Goal: Task Accomplishment & Management: Complete application form

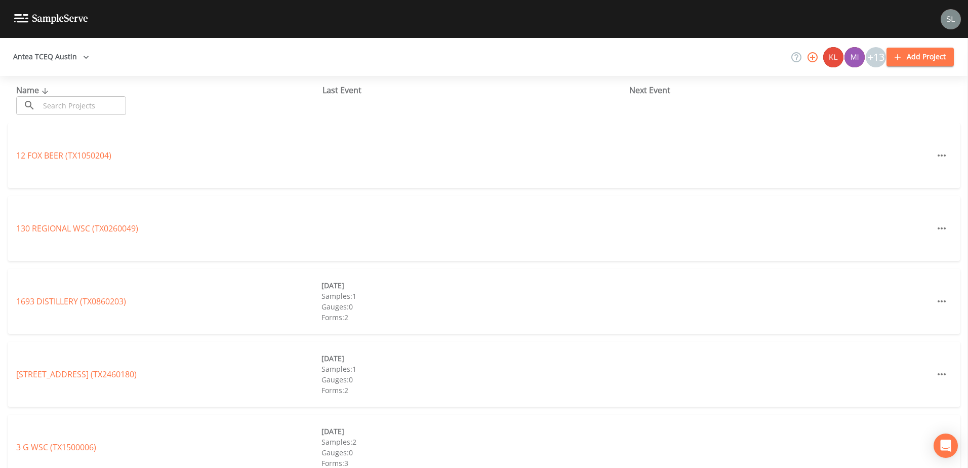
click at [98, 110] on input "text" at bounding box center [82, 105] width 87 height 19
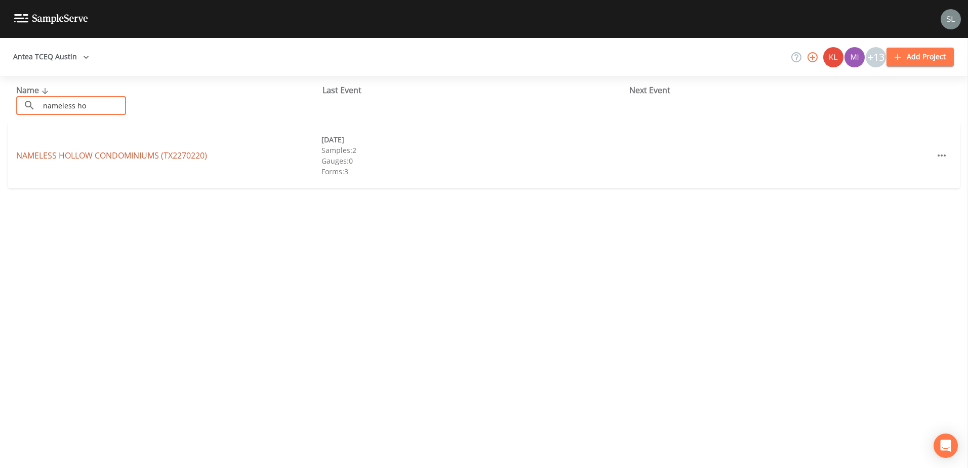
type input "nameless ho"
click at [102, 160] on link "NAMELESS HOLLOW CONDOMINIUMS (TX2270220)" at bounding box center [111, 155] width 191 height 11
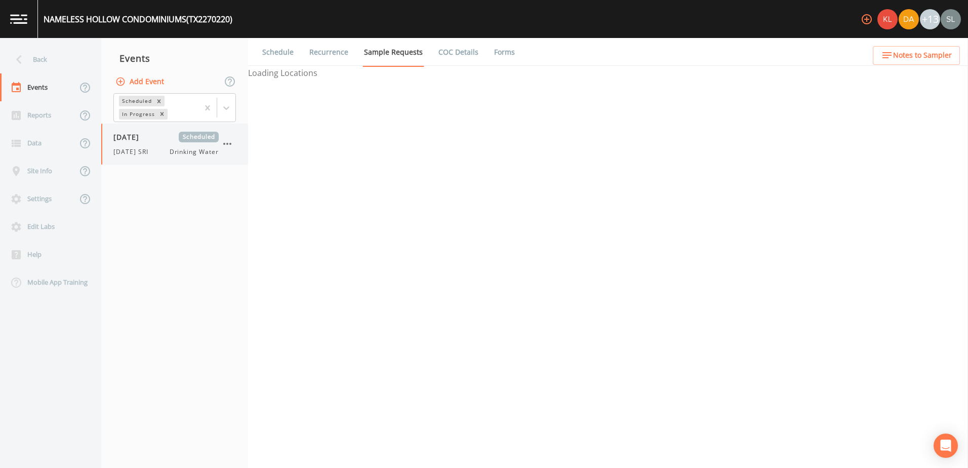
click at [146, 134] on span "[DATE]" at bounding box center [129, 137] width 33 height 11
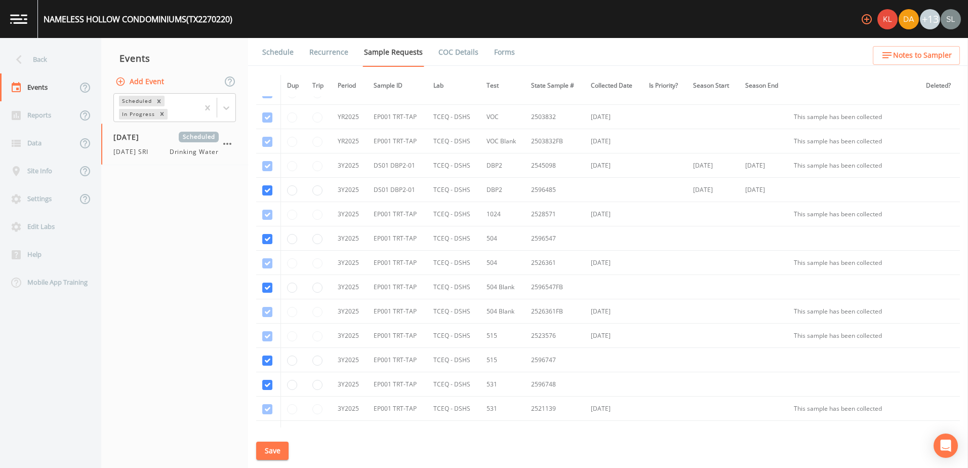
scroll to position [285, 0]
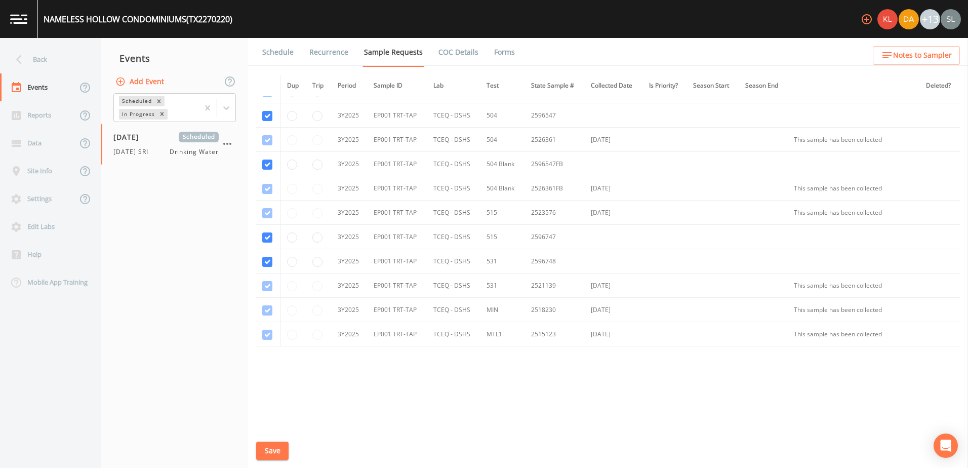
click at [156, 82] on button "Add Event" at bounding box center [140, 81] width 55 height 19
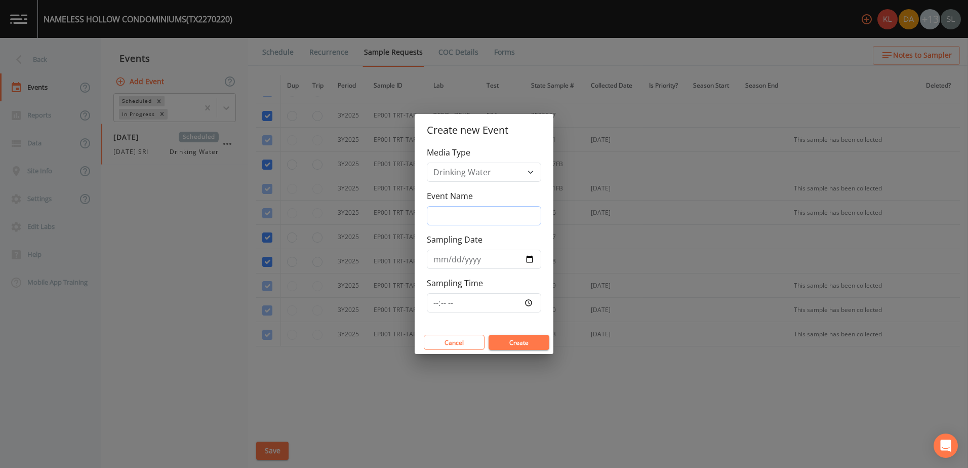
click at [475, 217] on input "Event Name" at bounding box center [484, 215] width 114 height 19
type input "h"
click at [512, 344] on button "Create" at bounding box center [518, 342] width 61 height 15
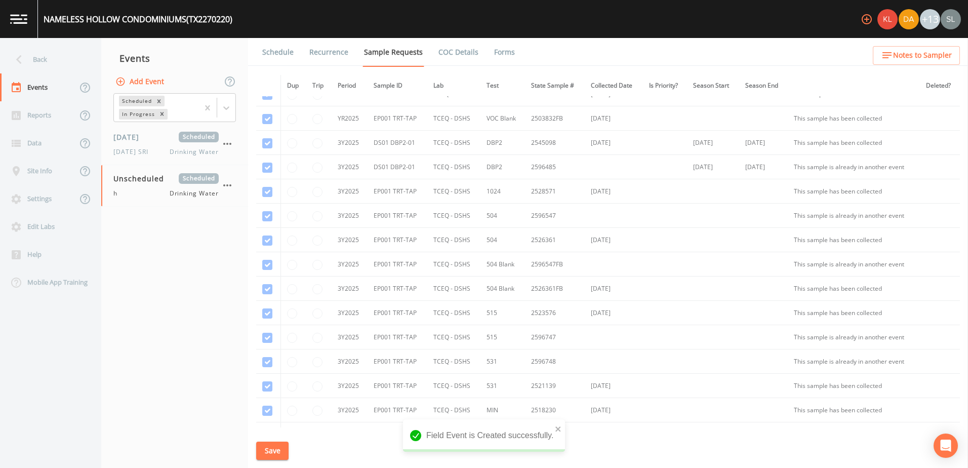
scroll to position [285, 0]
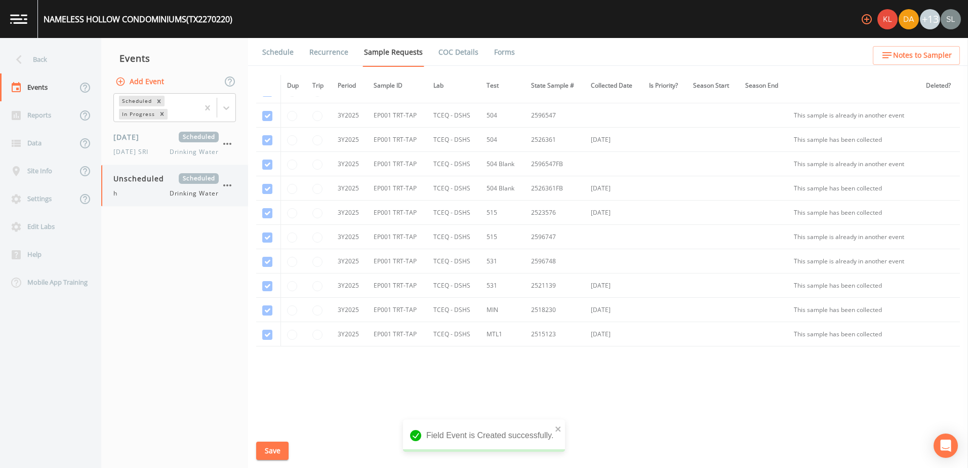
click at [231, 186] on icon "button" at bounding box center [227, 185] width 8 height 2
click at [281, 265] on div at bounding box center [484, 234] width 968 height 468
click at [226, 185] on icon "button" at bounding box center [227, 185] width 12 height 12
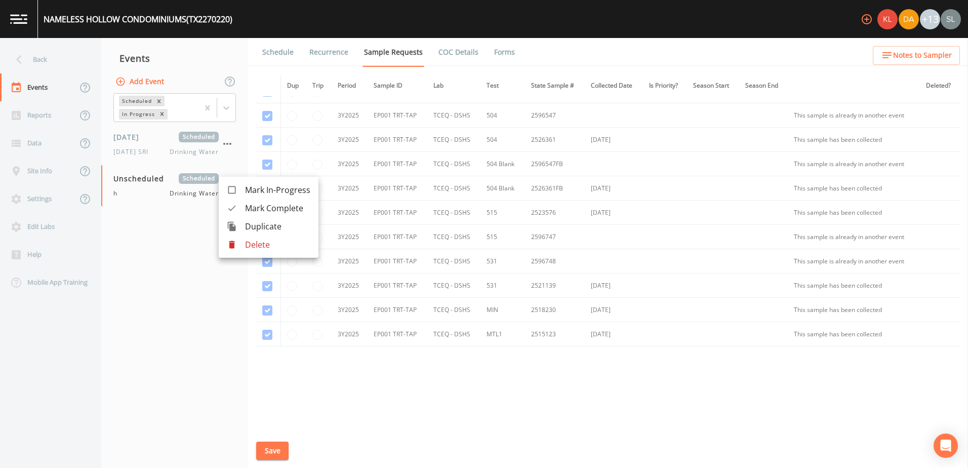
click at [254, 252] on li "Delete" at bounding box center [269, 244] width 100 height 18
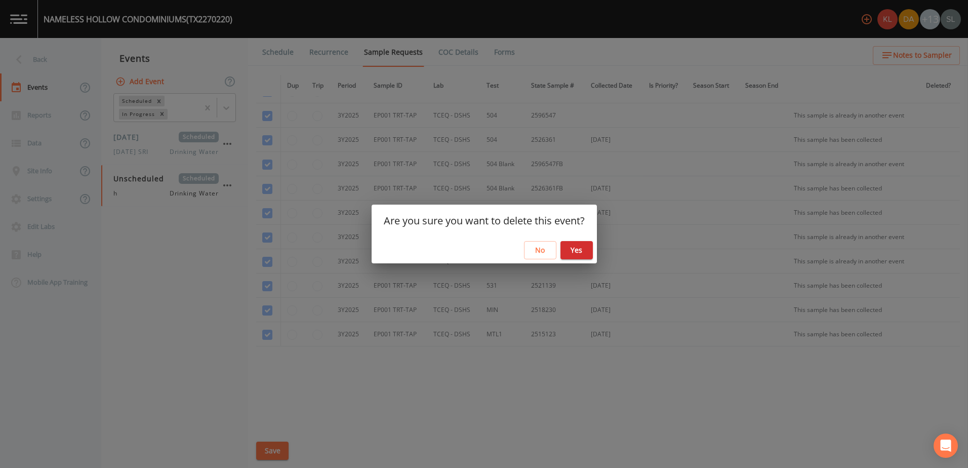
click at [571, 253] on button "Yes" at bounding box center [576, 250] width 32 height 19
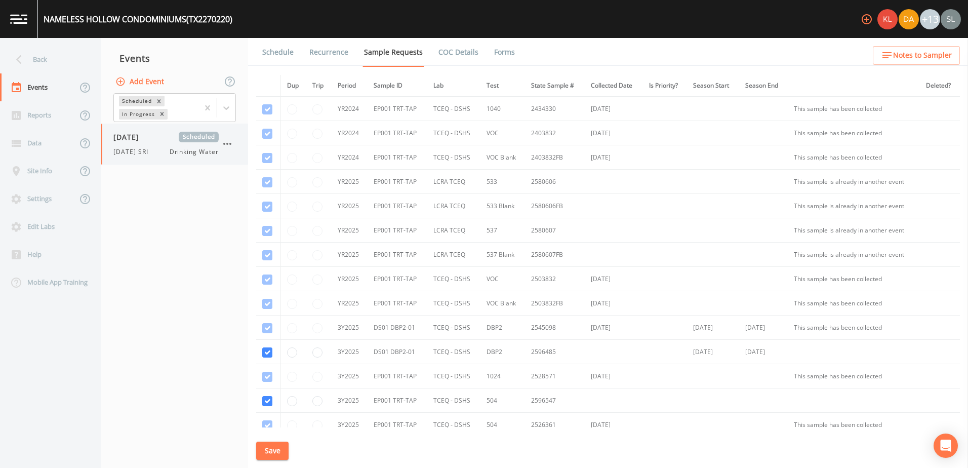
click at [154, 151] on span "8/11/25 SRI" at bounding box center [133, 151] width 41 height 9
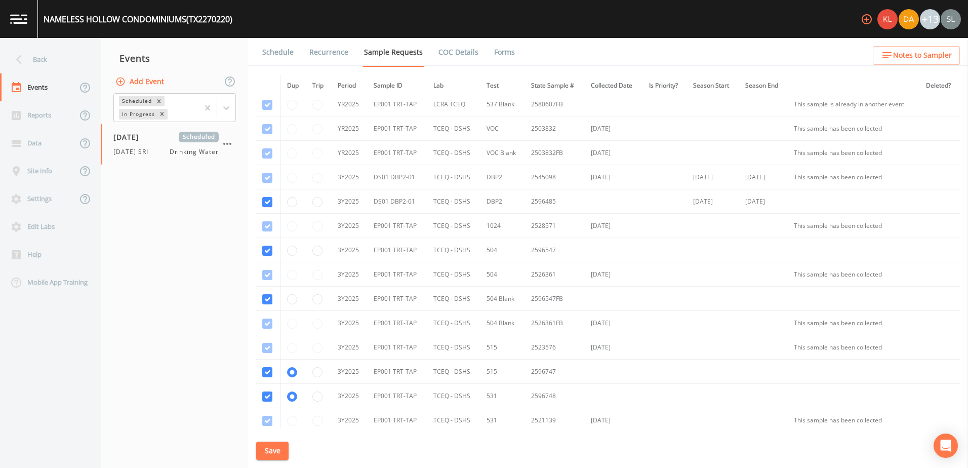
scroll to position [285, 0]
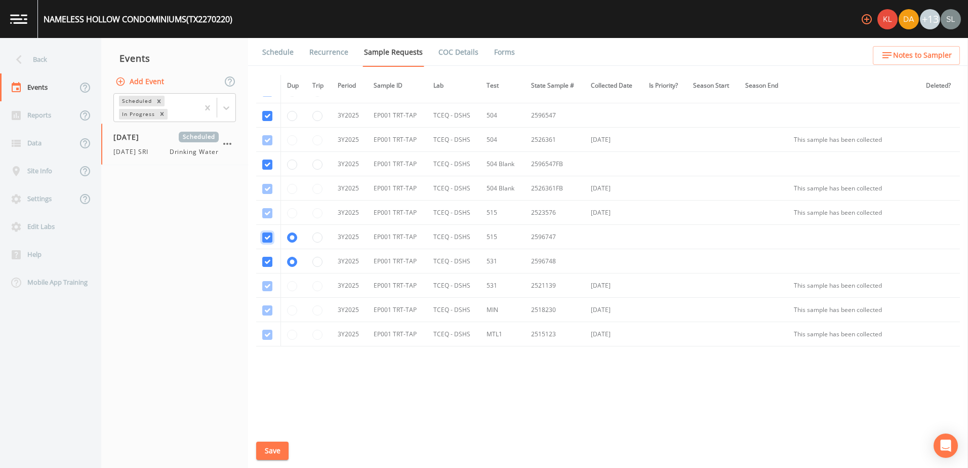
click at [268, 236] on input "checkbox" at bounding box center [267, 237] width 10 height 10
checkbox input "false"
radio input "false"
click at [266, 261] on input "checkbox" at bounding box center [267, 262] width 10 height 10
checkbox input "false"
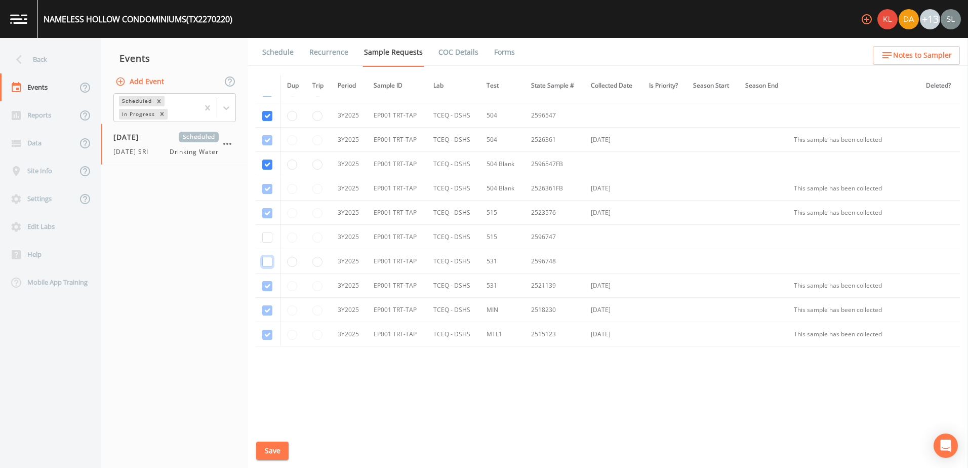
radio input "false"
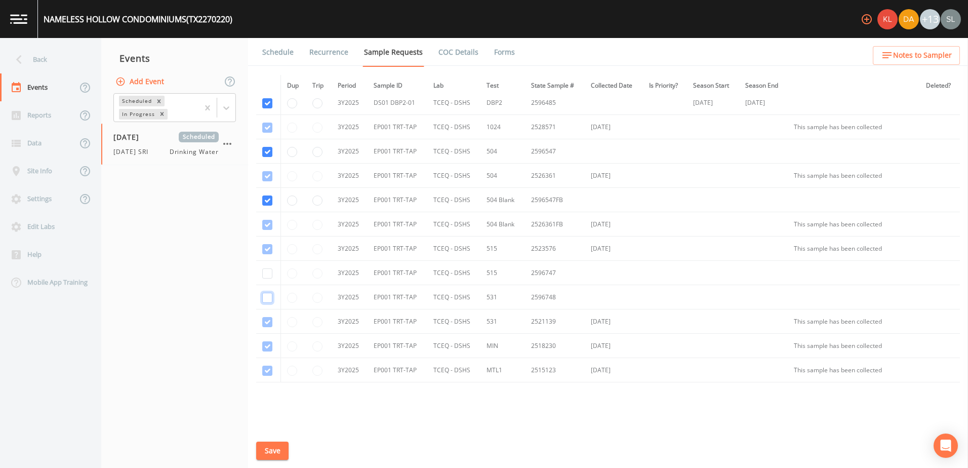
scroll to position [234, 0]
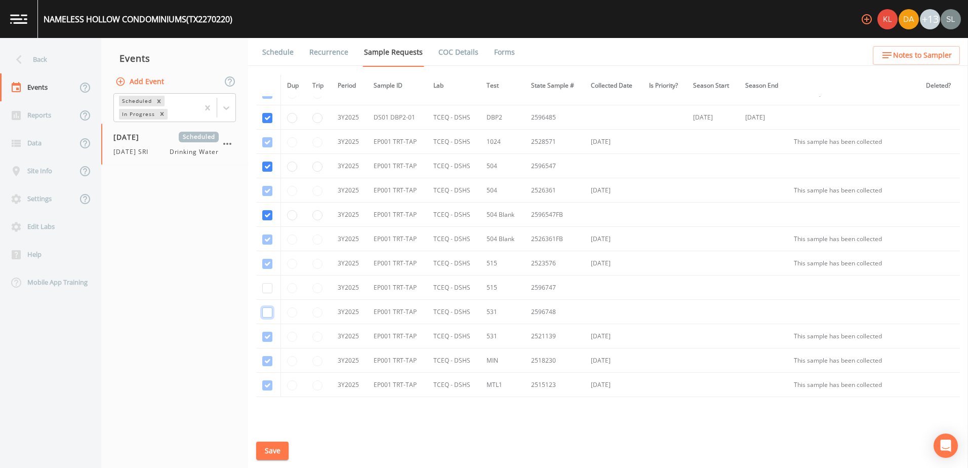
click at [268, 309] on input "checkbox" at bounding box center [267, 312] width 10 height 10
checkbox input "true"
click at [268, 289] on input "checkbox" at bounding box center [267, 288] width 10 height 10
checkbox input "true"
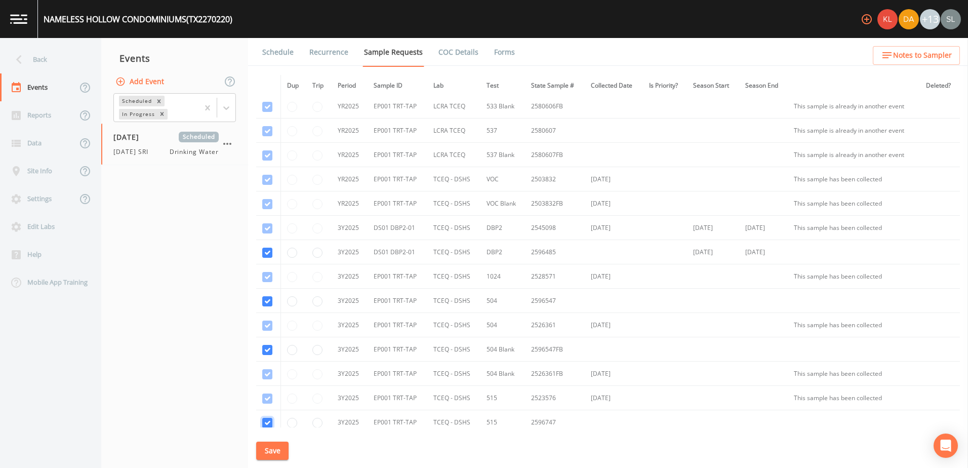
scroll to position [82, 0]
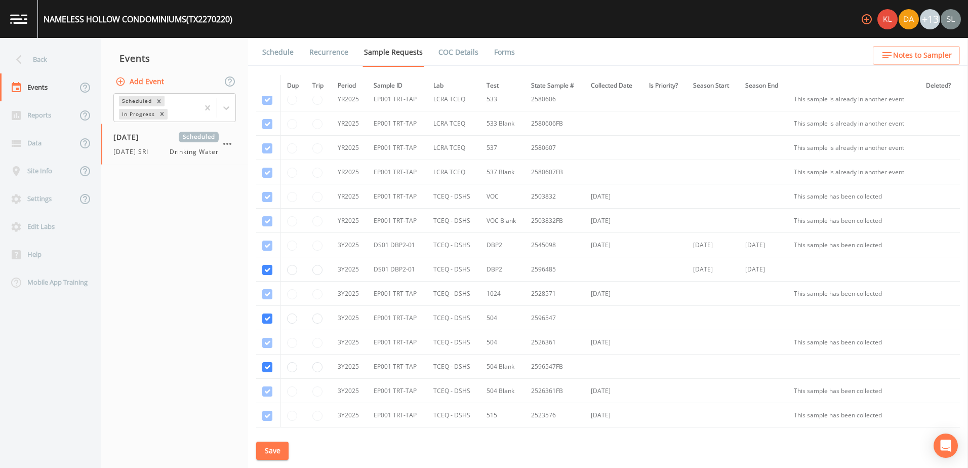
click at [282, 446] on button "Save" at bounding box center [272, 450] width 32 height 19
click at [270, 49] on link "Schedule" at bounding box center [278, 52] width 34 height 28
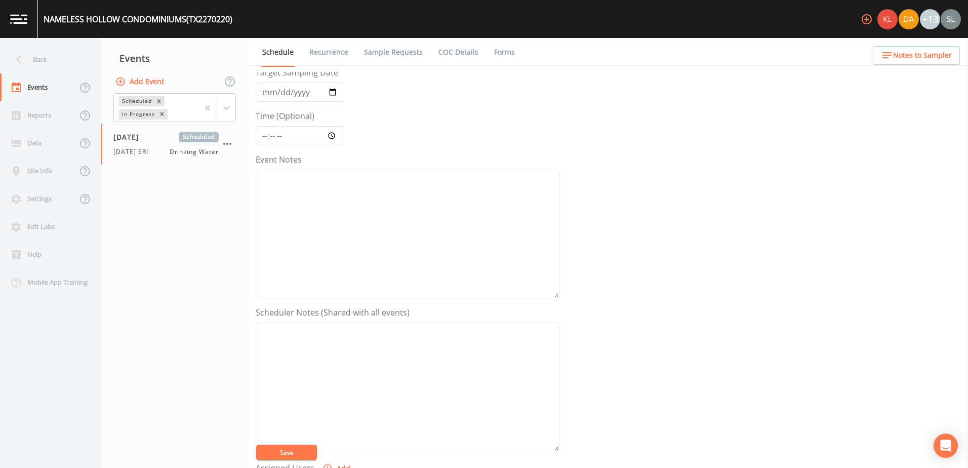
scroll to position [202, 0]
click at [346, 318] on button "Add" at bounding box center [337, 315] width 34 height 19
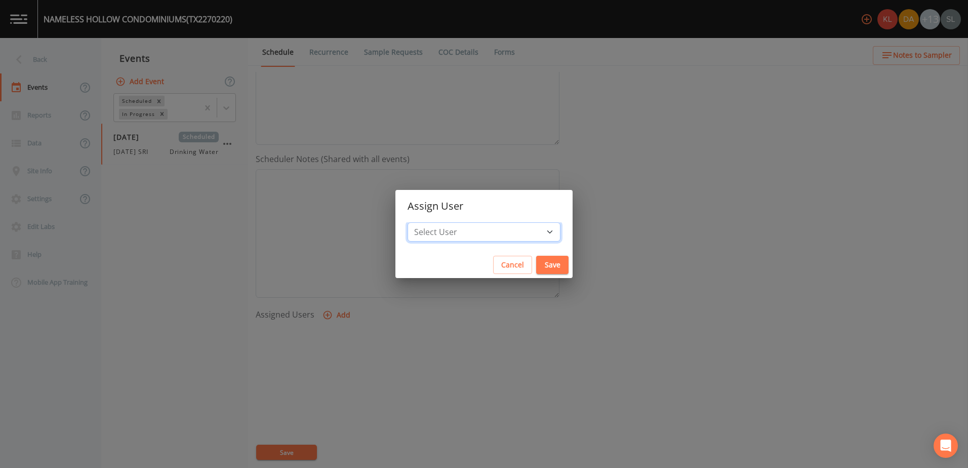
click at [514, 235] on select "Select User [PERSON_NAME] [PERSON_NAME] [PERSON_NAME] [PERSON_NAME] [PERSON_NAM…" at bounding box center [483, 231] width 153 height 19
select select "0023e953-f3f1-45db-ad64-8e5cfc113843"
click at [439, 222] on select "Select User [PERSON_NAME] [PERSON_NAME] [PERSON_NAME] [PERSON_NAME] [PERSON_NAM…" at bounding box center [483, 231] width 153 height 19
click at [536, 259] on button "Save" at bounding box center [552, 265] width 32 height 19
select select
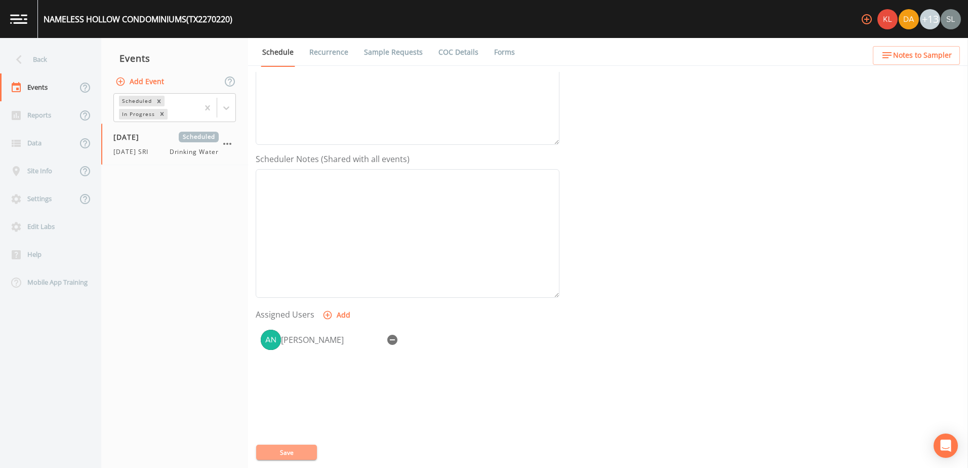
click at [280, 453] on button "Save" at bounding box center [286, 451] width 61 height 15
click at [232, 145] on icon "button" at bounding box center [227, 144] width 12 height 12
click at [251, 201] on p "Delete" at bounding box center [277, 203] width 65 height 12
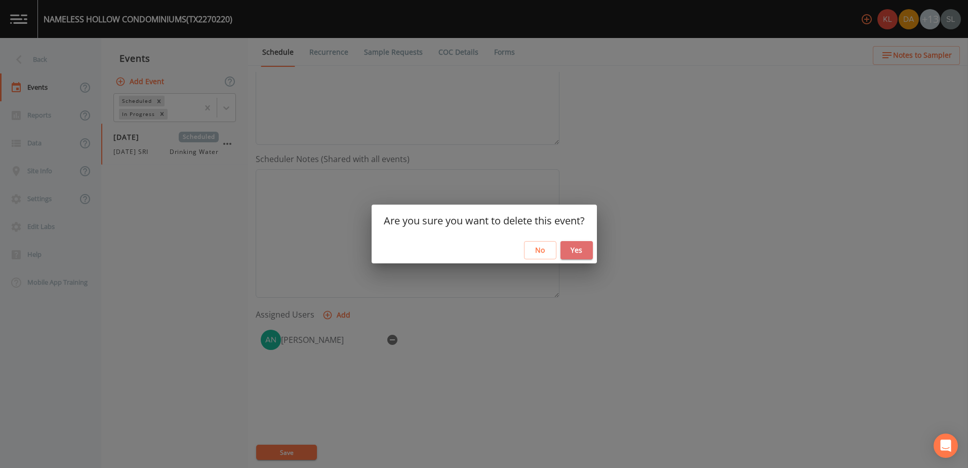
click at [582, 254] on button "Yes" at bounding box center [576, 250] width 32 height 19
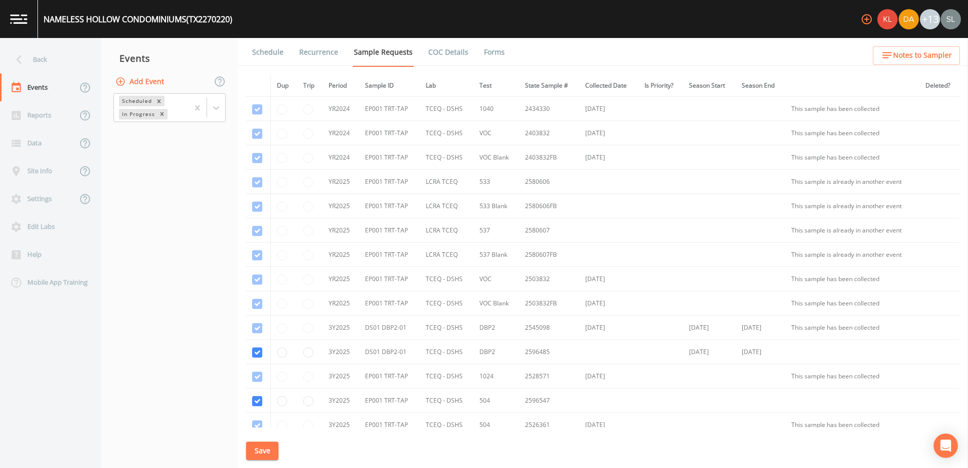
click at [151, 82] on button "Add Event" at bounding box center [140, 81] width 55 height 19
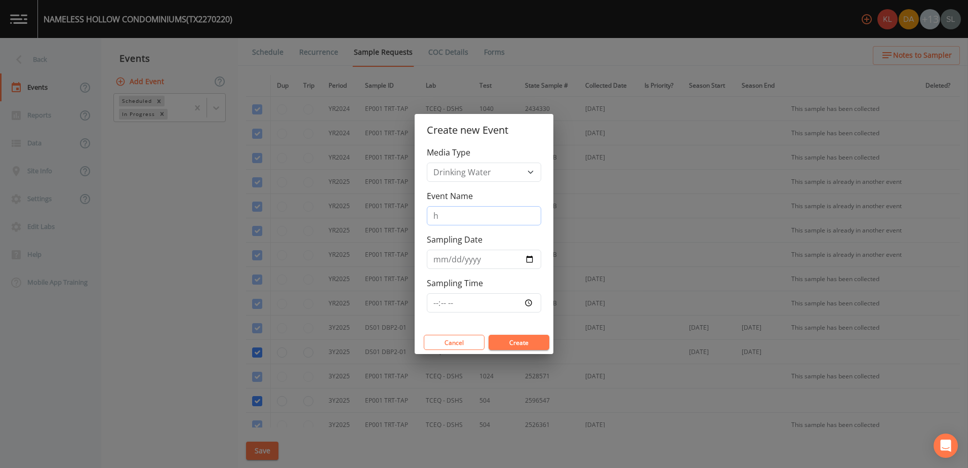
click at [449, 214] on input "h" at bounding box center [484, 215] width 114 height 19
type input "[DATE]"
drag, startPoint x: 481, startPoint y: 194, endPoint x: 493, endPoint y: 221, distance: 28.8
click at [482, 198] on div "Event Name 9/22/25" at bounding box center [484, 207] width 114 height 35
click at [529, 257] on input "Sampling Date" at bounding box center [484, 259] width 114 height 19
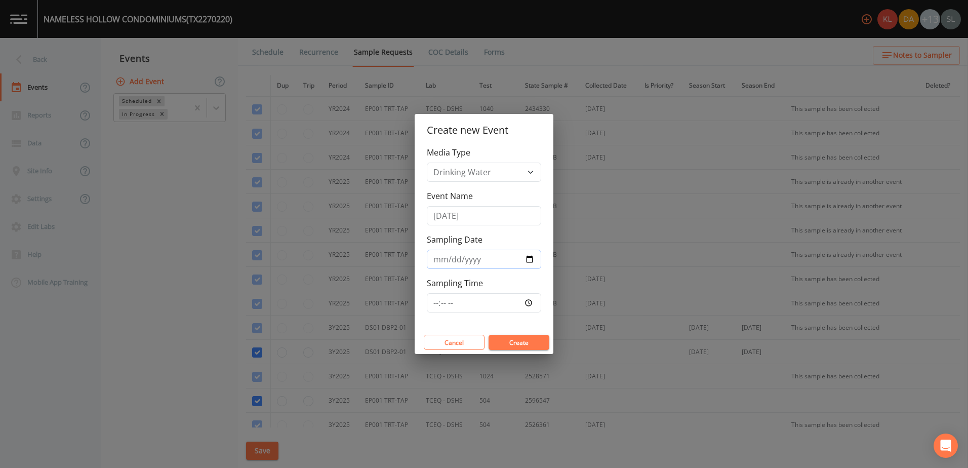
type input "2025-09-22"
click at [509, 333] on div "Cancel Create" at bounding box center [484, 341] width 139 height 23
click at [515, 343] on button "Create" at bounding box center [518, 342] width 61 height 15
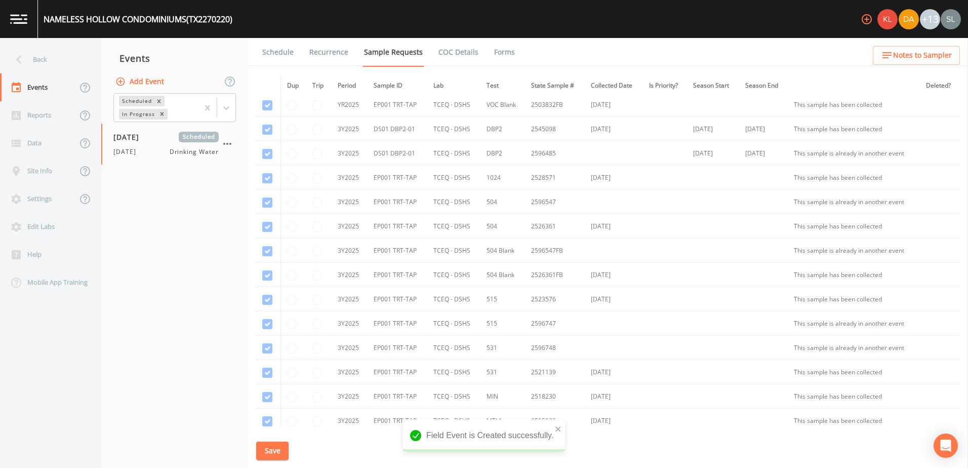
scroll to position [285, 0]
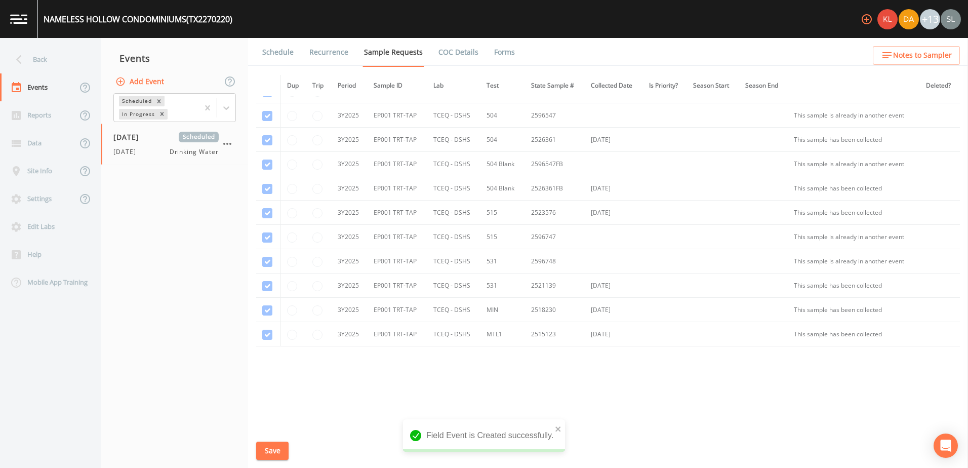
click at [262, 266] on td at bounding box center [268, 261] width 24 height 24
click at [264, 264] on td at bounding box center [268, 261] width 24 height 24
click at [264, 263] on td at bounding box center [268, 261] width 24 height 24
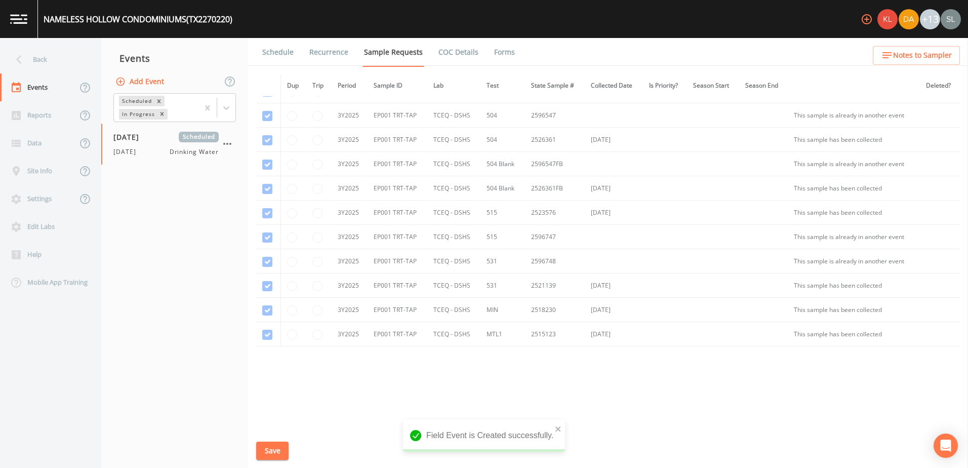
click at [264, 261] on td at bounding box center [268, 261] width 24 height 24
click at [269, 213] on td at bounding box center [268, 212] width 24 height 24
drag, startPoint x: 269, startPoint y: 213, endPoint x: 219, endPoint y: 242, distance: 57.9
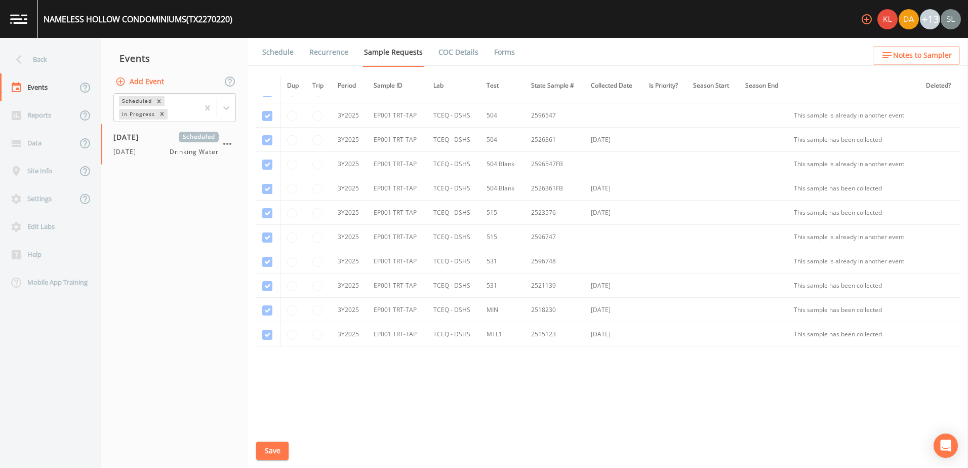
click at [219, 242] on nav "Events Add Event Scheduled In Progress 09/22/2025 Scheduled 9/22/25 Drinking Wa…" at bounding box center [174, 253] width 147 height 430
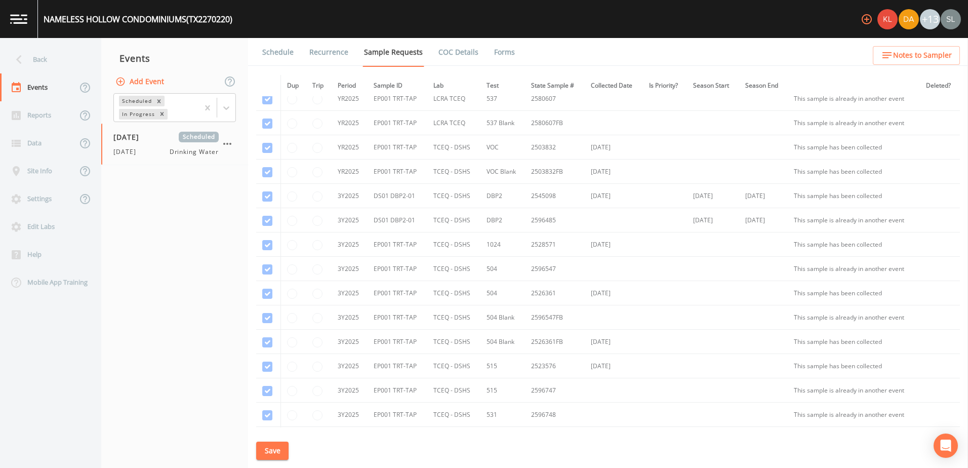
scroll to position [82, 0]
click at [228, 145] on icon "button" at bounding box center [227, 144] width 12 height 12
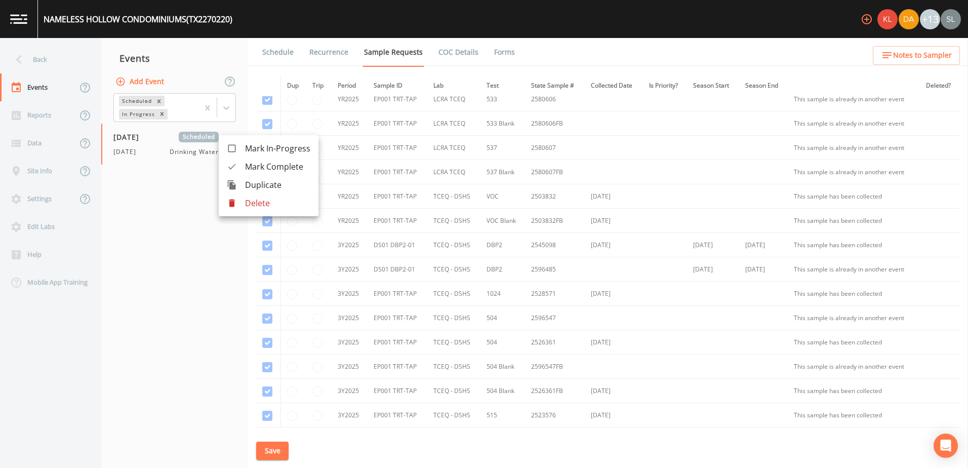
click at [202, 242] on div at bounding box center [484, 234] width 968 height 468
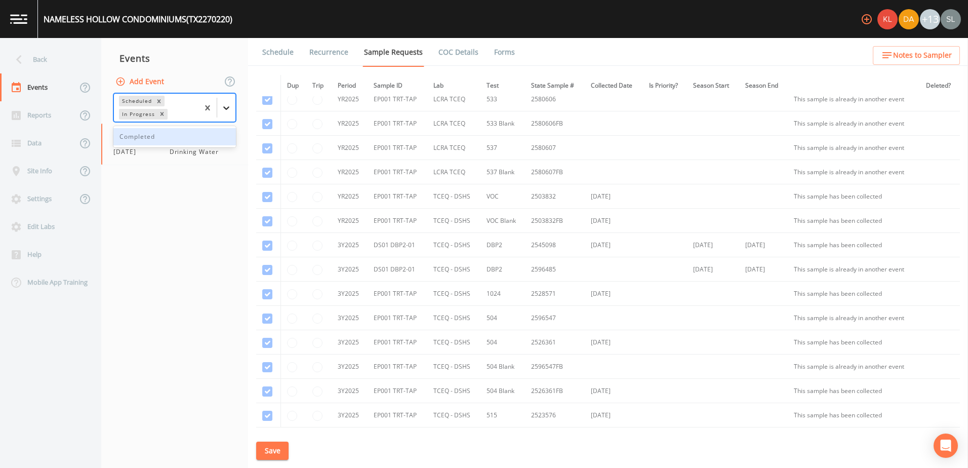
click at [220, 110] on div at bounding box center [226, 108] width 18 height 18
click at [202, 141] on div "Completed" at bounding box center [174, 136] width 122 height 17
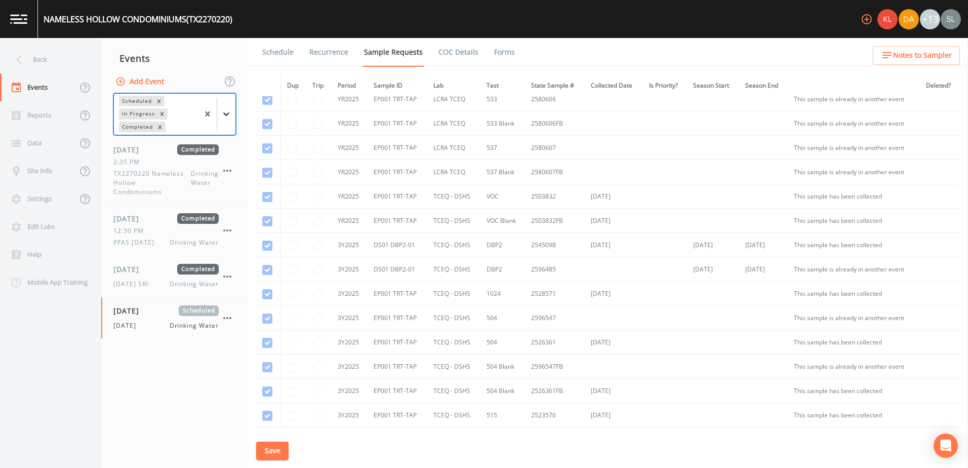
click at [227, 109] on icon at bounding box center [226, 114] width 10 height 10
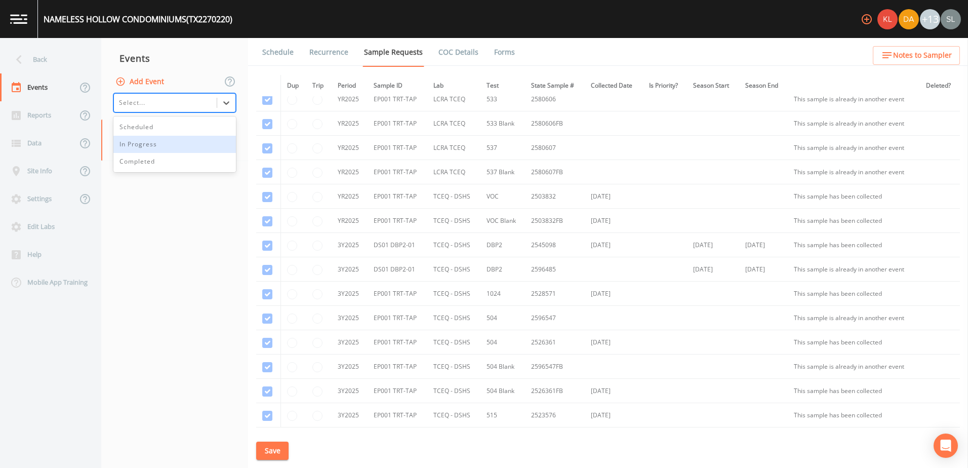
click at [182, 144] on div "In Progress" at bounding box center [174, 144] width 122 height 17
click at [162, 140] on div "09/22/2025 Scheduled 9/22/25 Drinking Water" at bounding box center [165, 140] width 105 height 25
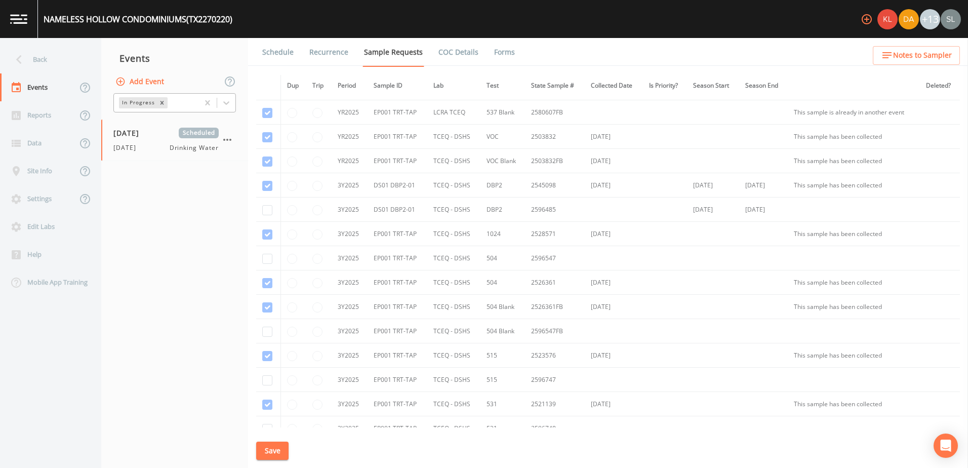
scroll to position [133, 0]
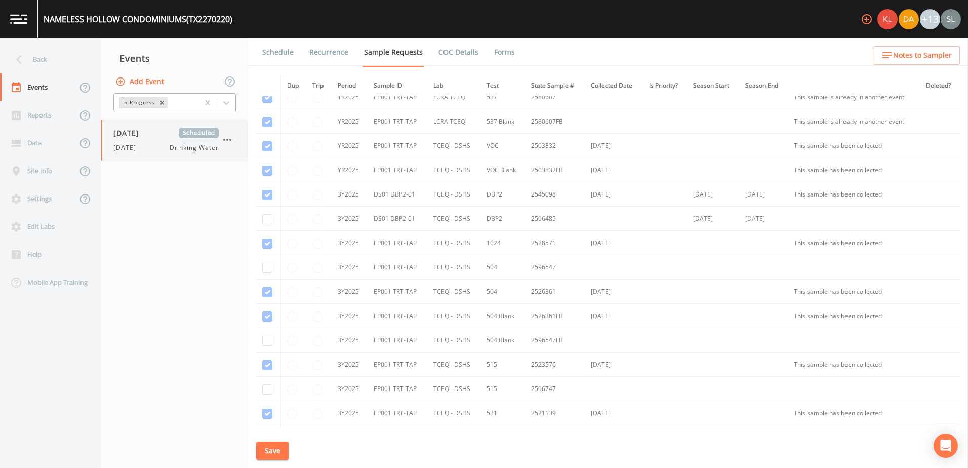
click at [162, 145] on div "9/22/25 Drinking Water" at bounding box center [165, 147] width 105 height 9
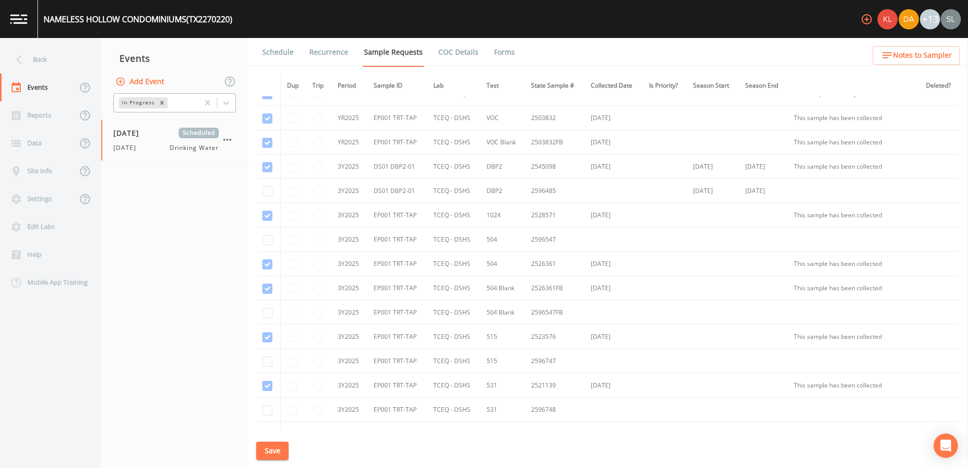
scroll to position [32, 0]
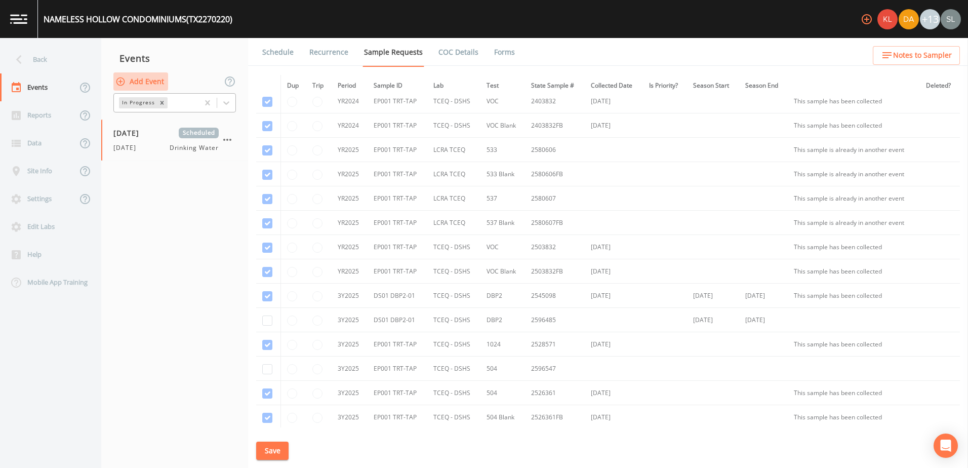
click at [158, 83] on button "Add Event" at bounding box center [140, 81] width 55 height 19
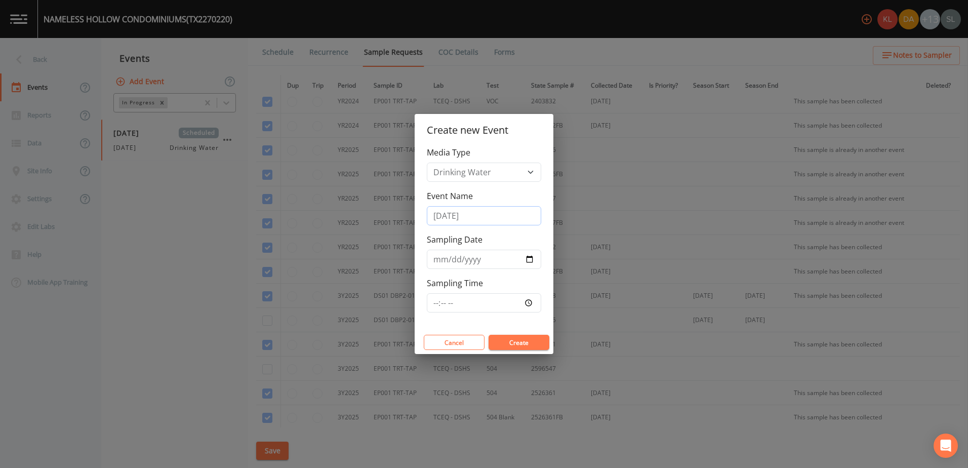
click at [476, 217] on input "[DATE]" at bounding box center [484, 215] width 114 height 19
click at [521, 345] on button "Create" at bounding box center [518, 342] width 61 height 15
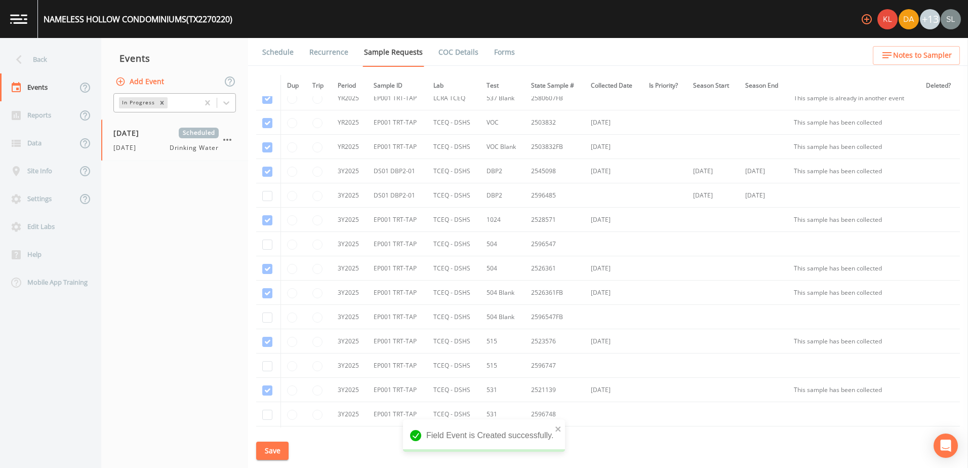
scroll to position [285, 0]
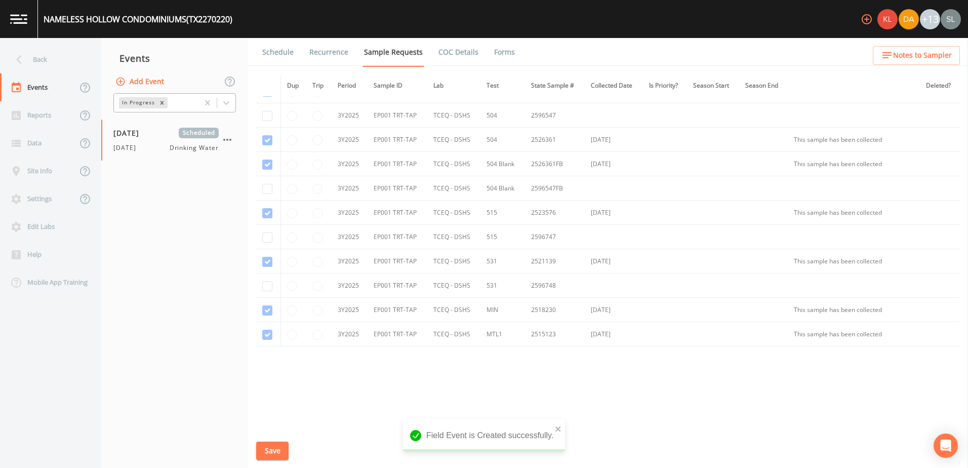
click at [136, 87] on button "Add Event" at bounding box center [140, 81] width 55 height 19
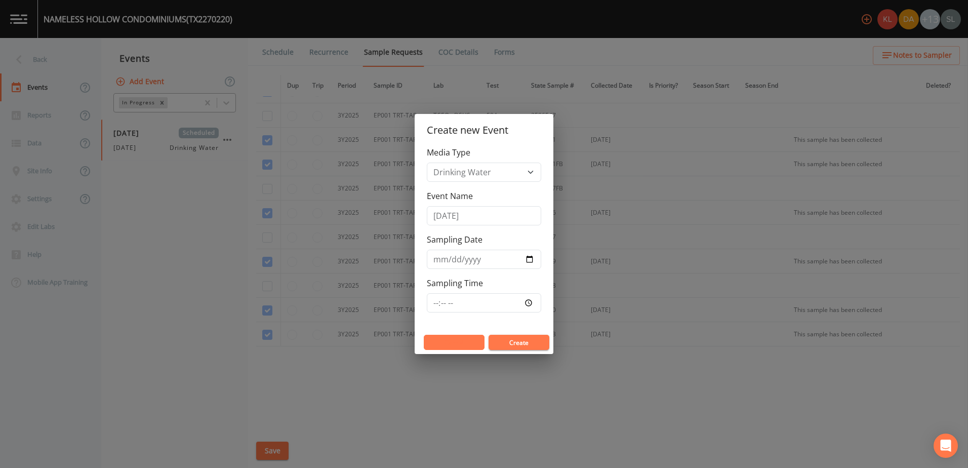
click at [475, 342] on button "Cancel" at bounding box center [454, 342] width 61 height 15
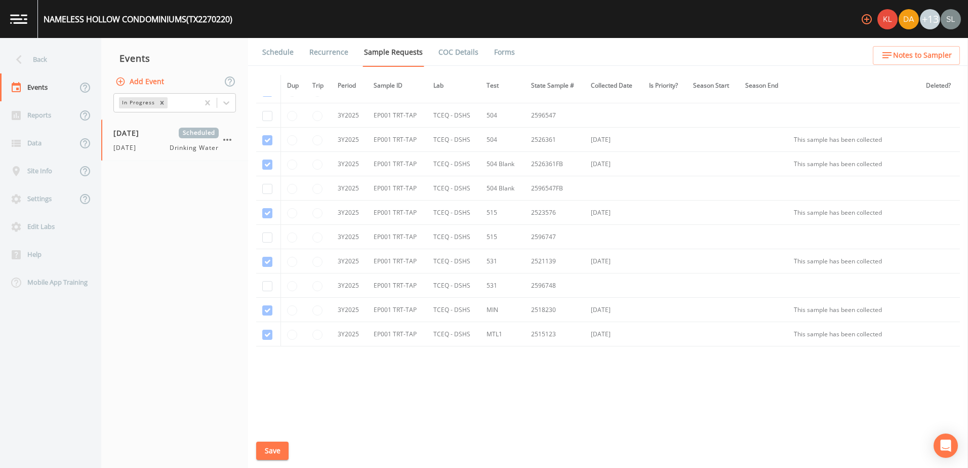
drag, startPoint x: 223, startPoint y: 102, endPoint x: 225, endPoint y: 112, distance: 10.3
click at [223, 103] on icon at bounding box center [226, 103] width 10 height 10
drag, startPoint x: 214, startPoint y: 196, endPoint x: 225, endPoint y: 196, distance: 10.6
click at [214, 197] on nav "Events Add Event 2 results available. Use Up and Down to choose options, press …" at bounding box center [174, 253] width 147 height 430
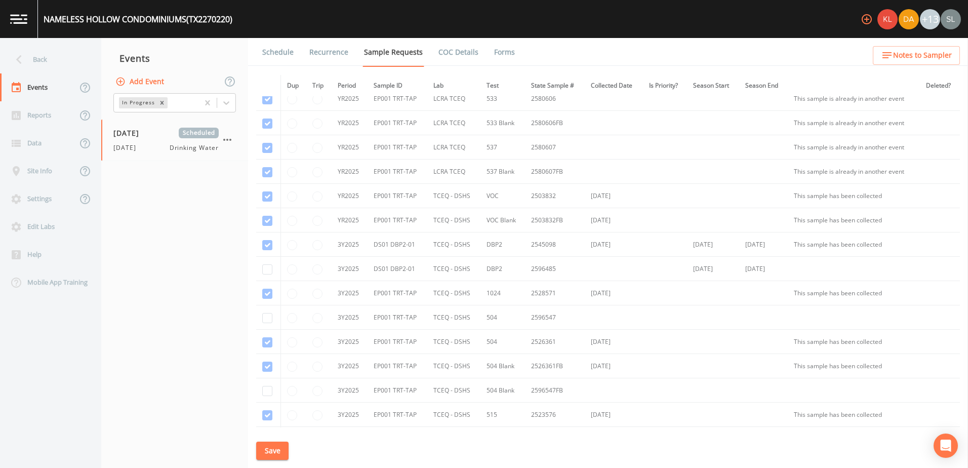
scroll to position [82, 0]
click at [269, 270] on input "checkbox" at bounding box center [267, 270] width 10 height 10
checkbox input "true"
click at [278, 457] on button "Save" at bounding box center [272, 450] width 32 height 19
drag, startPoint x: 276, startPoint y: 56, endPoint x: 288, endPoint y: 69, distance: 17.9
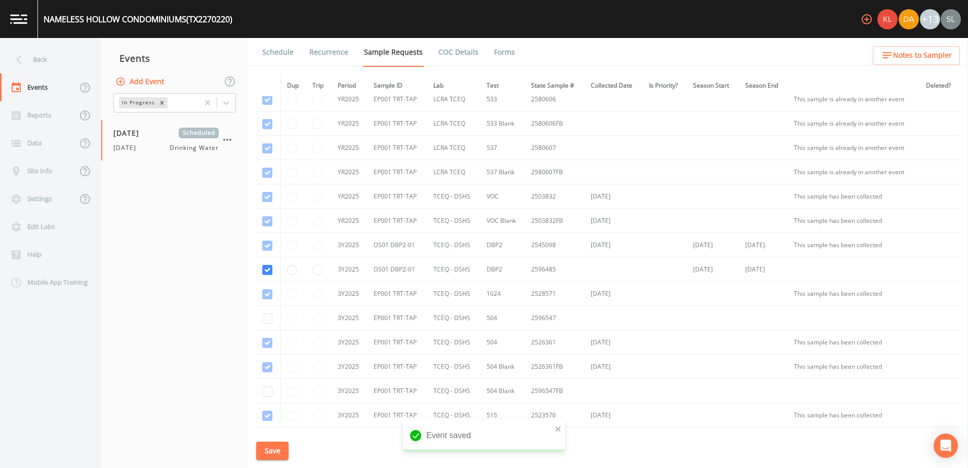
click at [276, 56] on link "Schedule" at bounding box center [278, 52] width 34 height 28
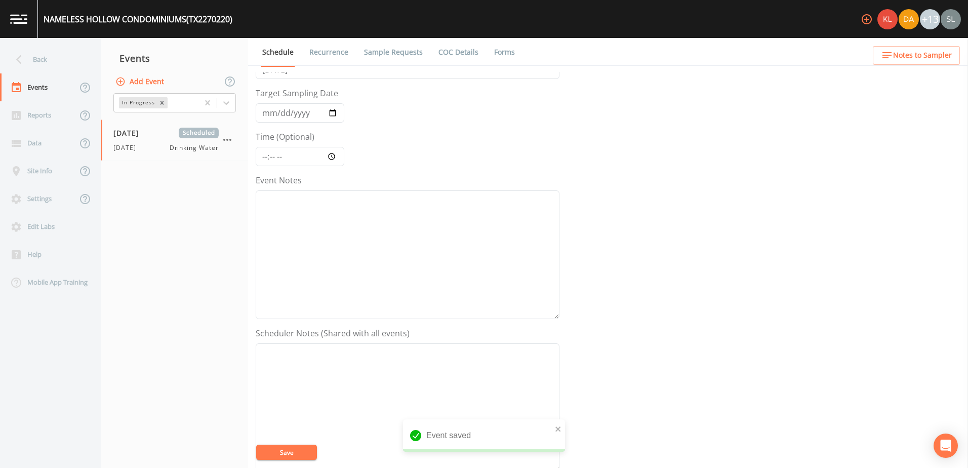
scroll to position [246, 0]
click at [351, 274] on button "Add" at bounding box center [337, 271] width 34 height 19
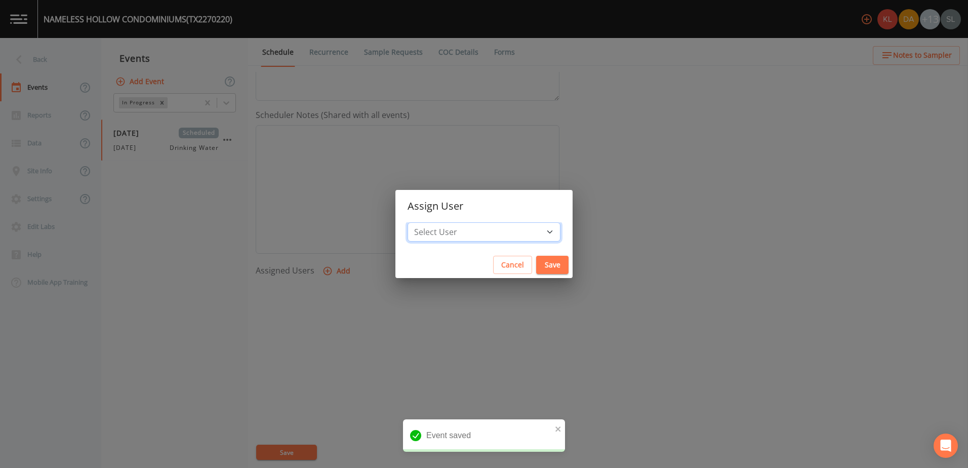
click at [496, 224] on select "Select User [PERSON_NAME] [PERSON_NAME] [PERSON_NAME] [PERSON_NAME] [PERSON_NAM…" at bounding box center [483, 231] width 153 height 19
click at [500, 224] on select "Select User [PERSON_NAME] [PERSON_NAME] [PERSON_NAME] [PERSON_NAME] [PERSON_NAM…" at bounding box center [483, 231] width 153 height 19
click at [503, 226] on select "Select User [PERSON_NAME] [PERSON_NAME] [PERSON_NAME] [PERSON_NAME] [PERSON_NAM…" at bounding box center [483, 231] width 153 height 19
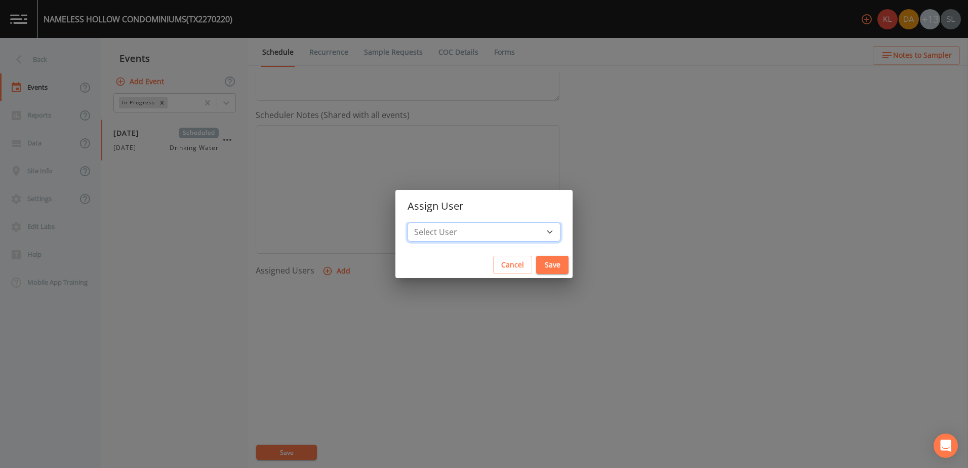
select select "0023e953-f3f1-45db-ad64-8e5cfc113843"
click at [439, 222] on select "Select User [PERSON_NAME] [PERSON_NAME] [PERSON_NAME] [PERSON_NAME] [PERSON_NAM…" at bounding box center [483, 231] width 153 height 19
drag, startPoint x: 521, startPoint y: 268, endPoint x: 475, endPoint y: 290, distance: 50.9
click at [536, 268] on button "Save" at bounding box center [552, 265] width 32 height 19
select select
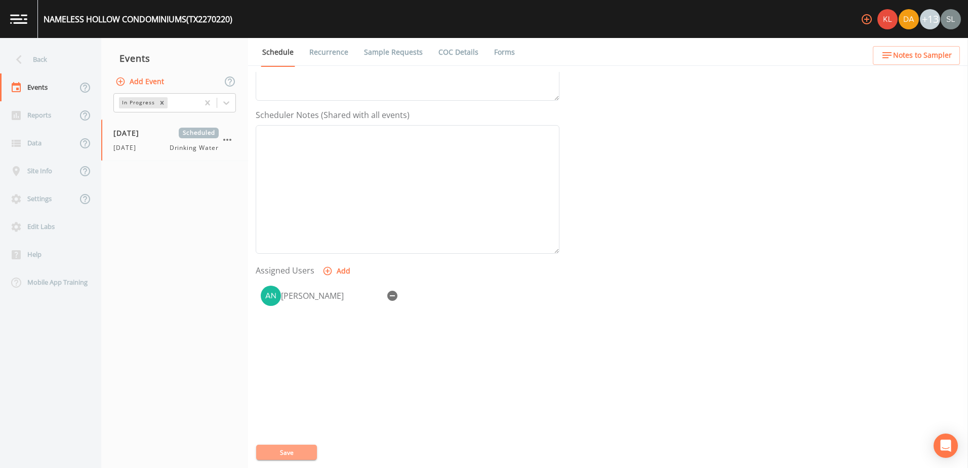
click at [296, 454] on button "Save" at bounding box center [286, 451] width 61 height 15
click at [151, 158] on div "09/22/2025 Scheduled 9/22/25 Drinking Water" at bounding box center [174, 139] width 147 height 41
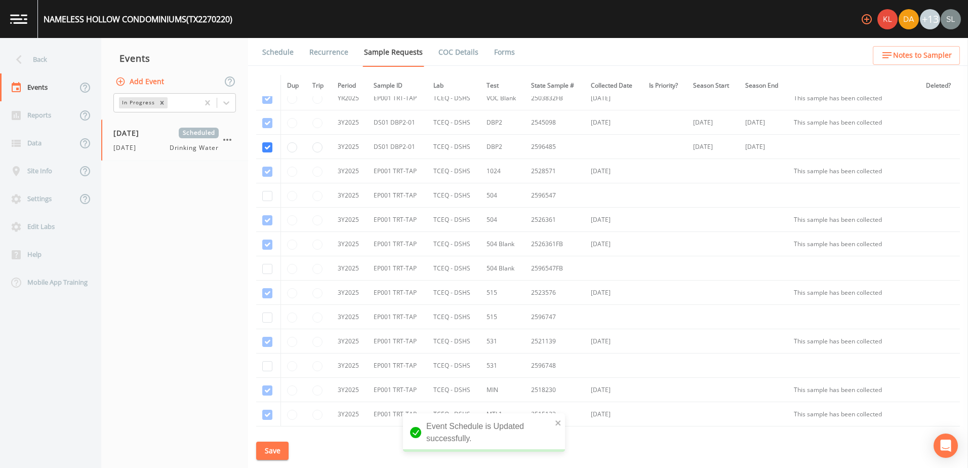
scroll to position [285, 0]
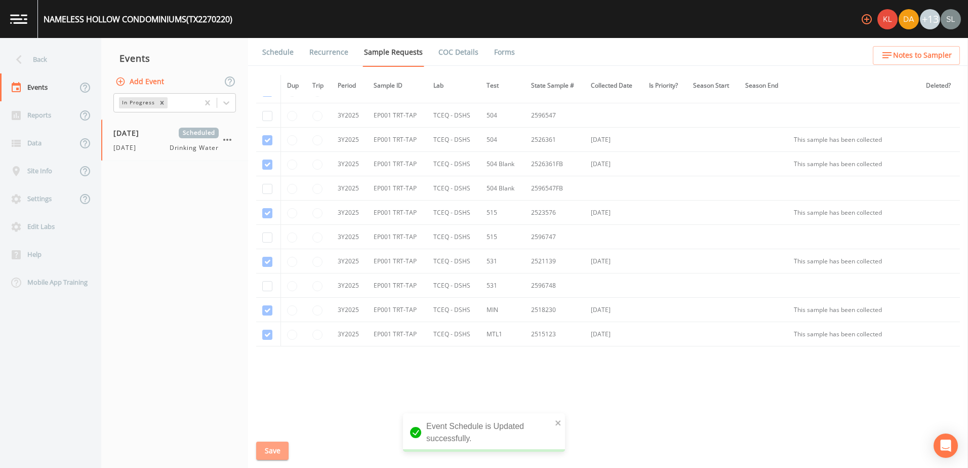
click at [272, 446] on button "Save" at bounding box center [272, 450] width 32 height 19
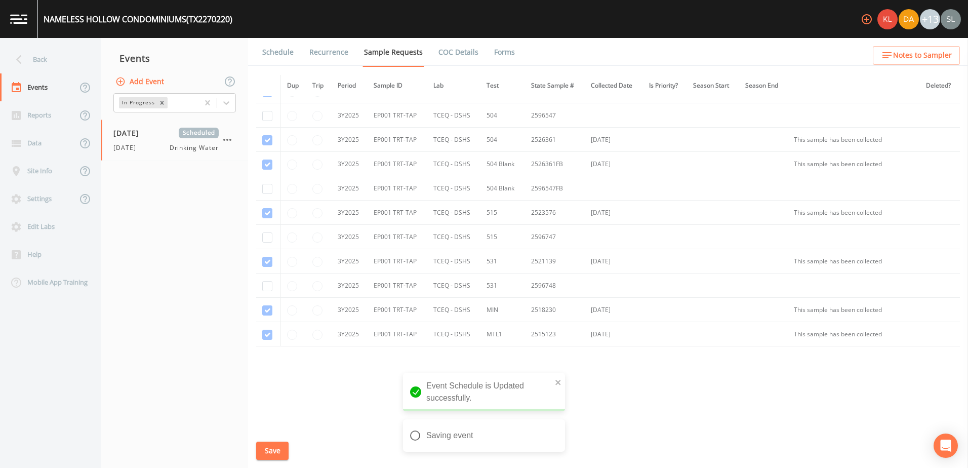
scroll to position [184, 0]
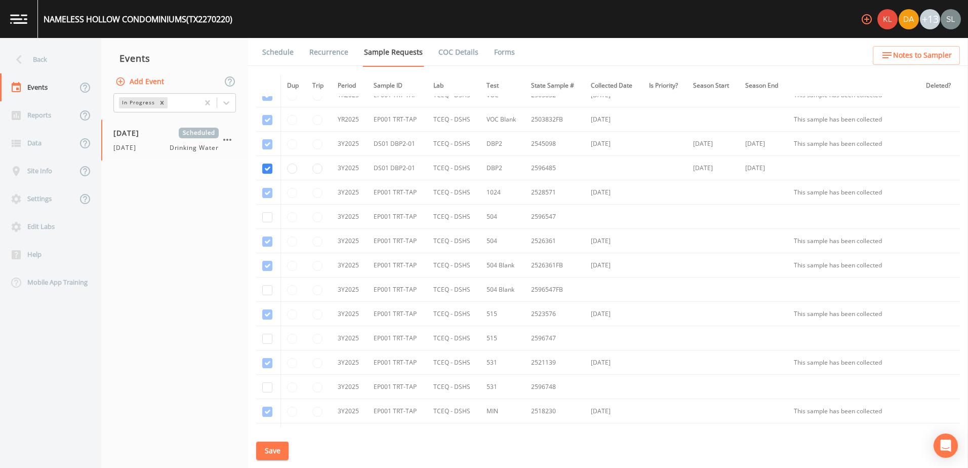
click at [56, 54] on div "Back" at bounding box center [45, 60] width 91 height 28
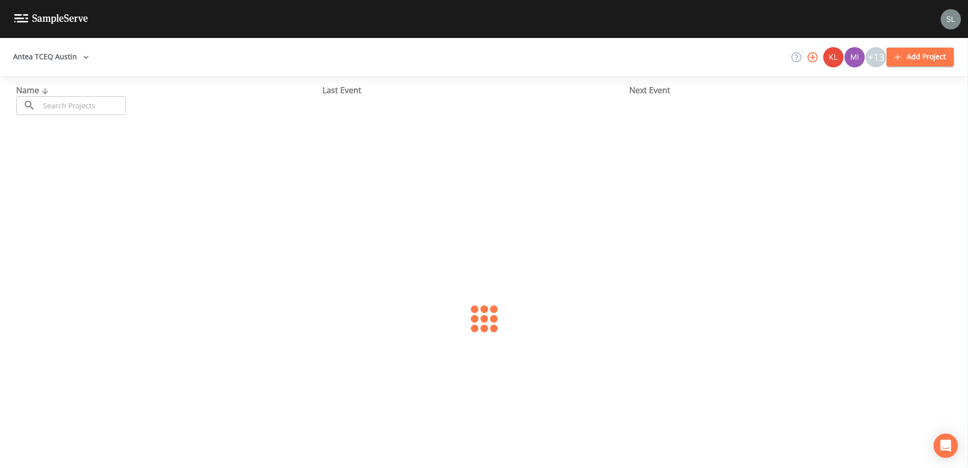
click at [70, 111] on input "text" at bounding box center [82, 105] width 87 height 19
type input "cooks point"
click at [69, 154] on link "[GEOGRAPHIC_DATA] (TX0260028)" at bounding box center [76, 155] width 120 height 11
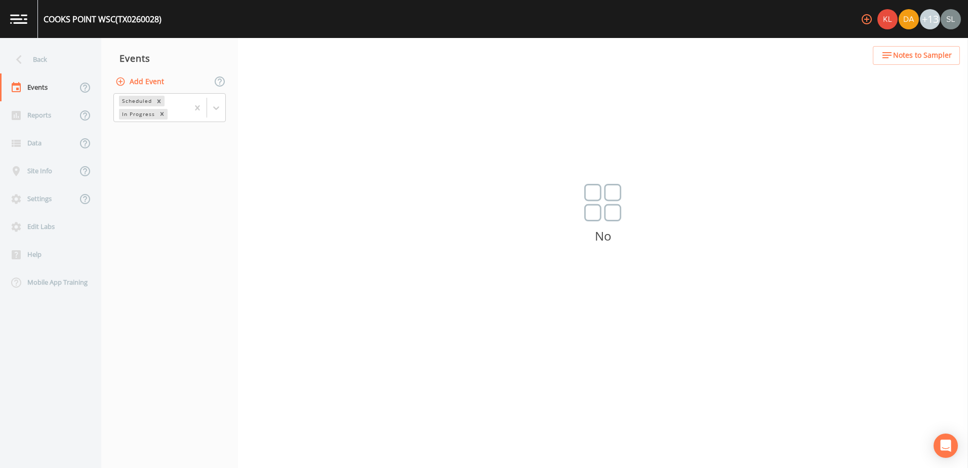
click at [155, 75] on button "Add Event" at bounding box center [140, 81] width 55 height 19
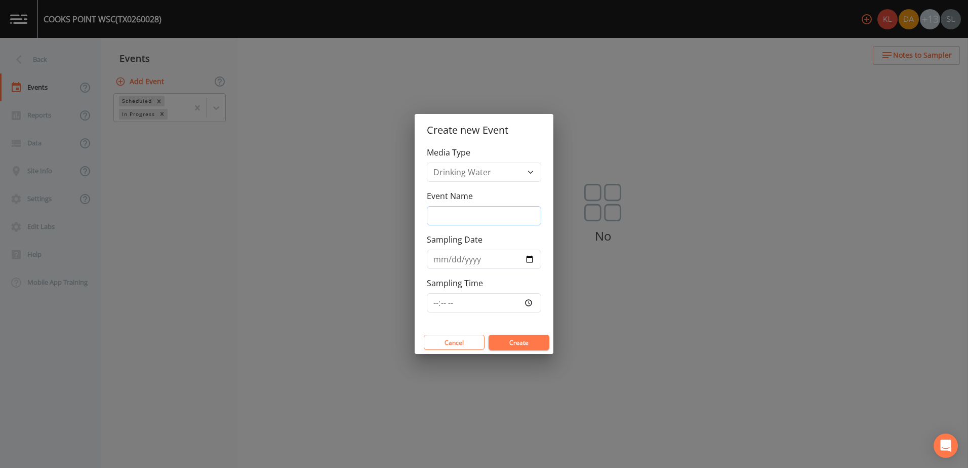
click at [457, 216] on input "Event Name" at bounding box center [484, 215] width 114 height 19
type input "h"
click at [528, 345] on button "Create" at bounding box center [518, 342] width 61 height 15
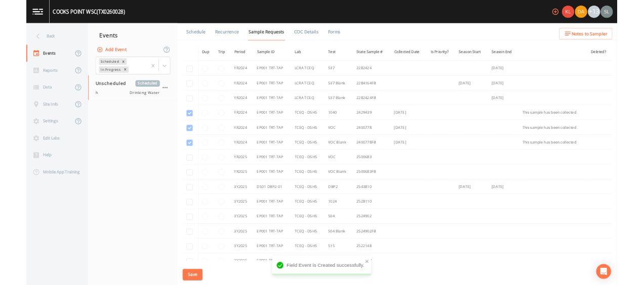
scroll to position [82, 0]
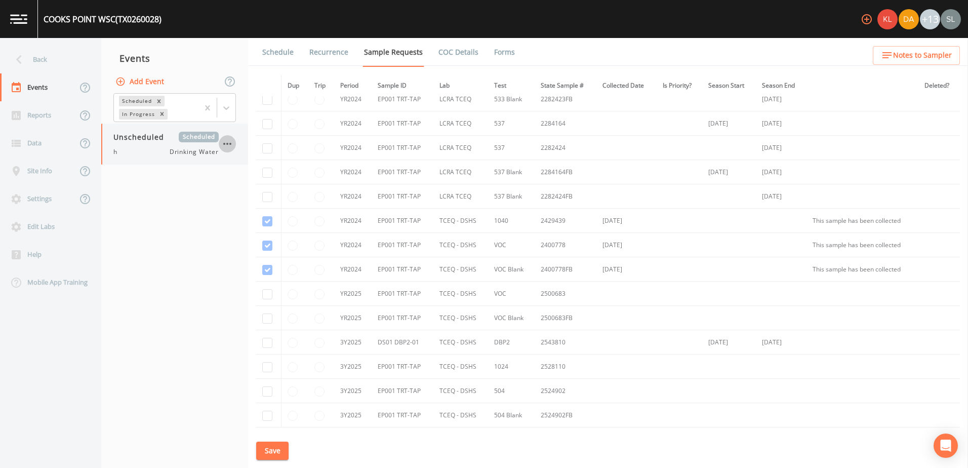
click at [226, 143] on icon "button" at bounding box center [227, 144] width 12 height 12
click at [264, 208] on p "Delete" at bounding box center [277, 203] width 65 height 12
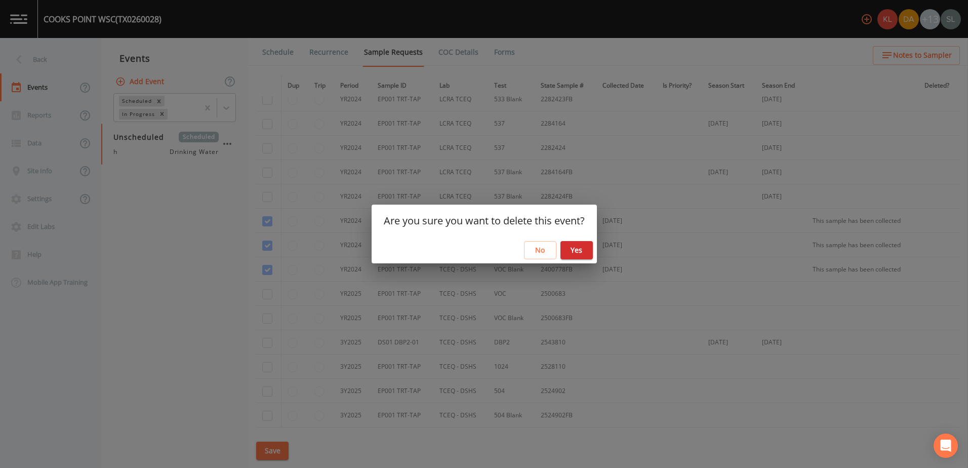
click at [583, 252] on button "Yes" at bounding box center [576, 250] width 32 height 19
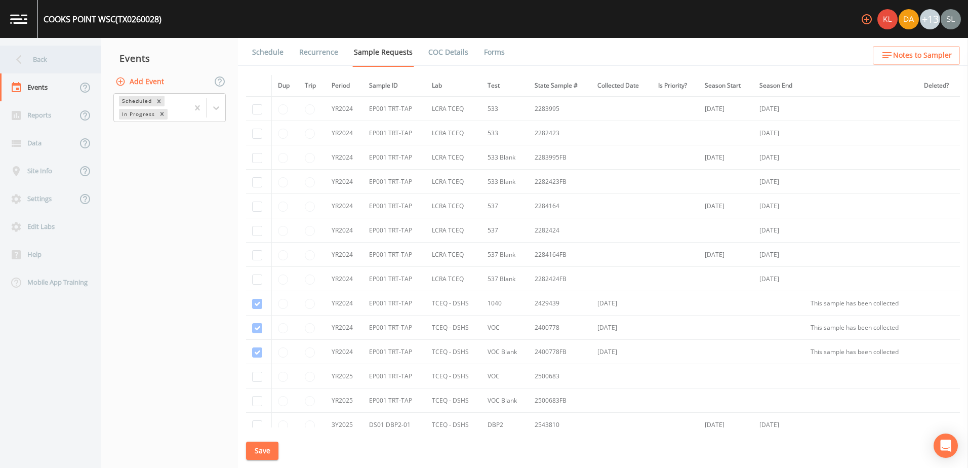
click at [85, 55] on div "Back" at bounding box center [45, 60] width 91 height 28
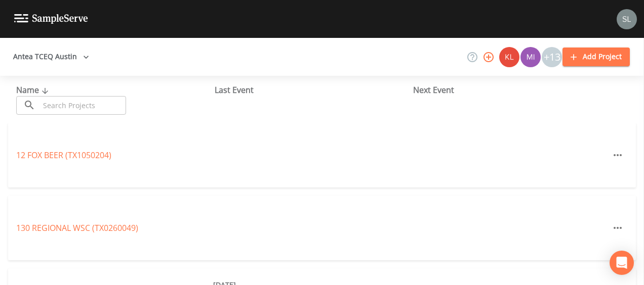
click at [117, 113] on input "text" at bounding box center [82, 105] width 87 height 19
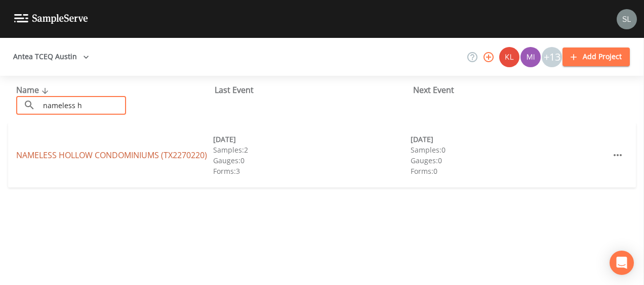
type input "nameless h"
click at [68, 154] on link "NAMELESS HOLLOW CONDOMINIUMS (TX2270220)" at bounding box center [111, 155] width 191 height 11
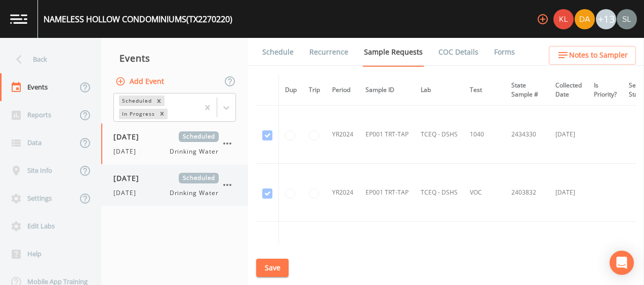
click at [168, 189] on div "9/22/25 Drinking Water" at bounding box center [165, 193] width 105 height 9
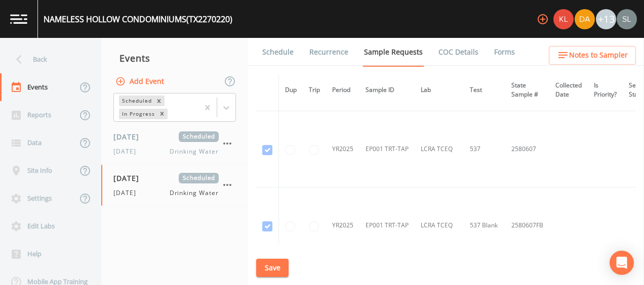
scroll to position [328, 0]
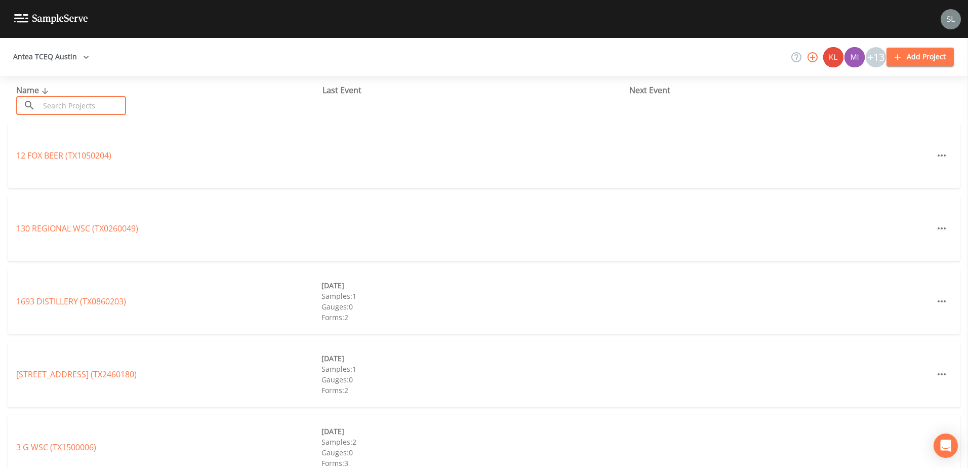
click at [83, 105] on input "text" at bounding box center [82, 105] width 87 height 19
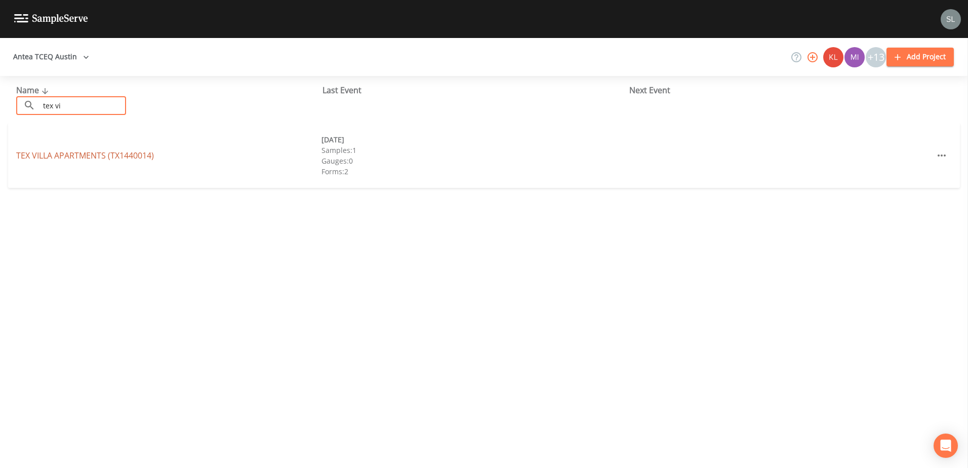
type input "tex vi"
click at [90, 154] on link "TEX [GEOGRAPHIC_DATA] (TX1440014)" at bounding box center [85, 155] width 138 height 11
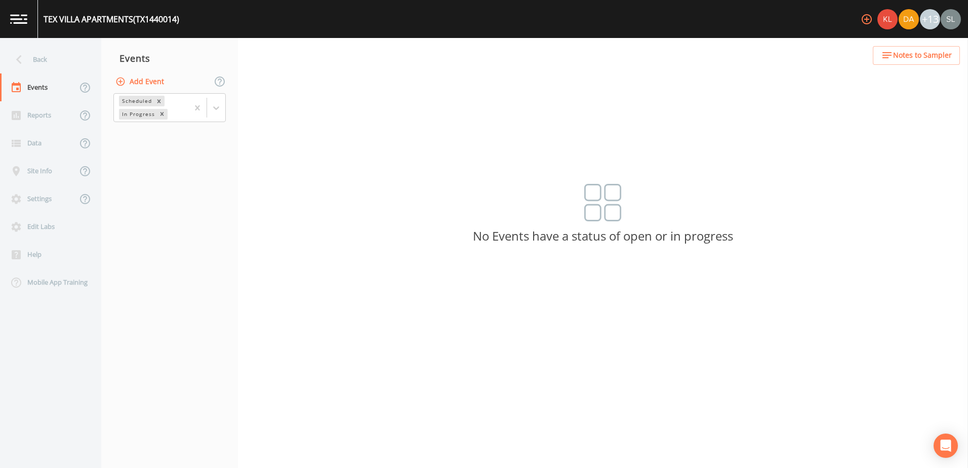
click at [149, 87] on button "Add Event" at bounding box center [140, 81] width 55 height 19
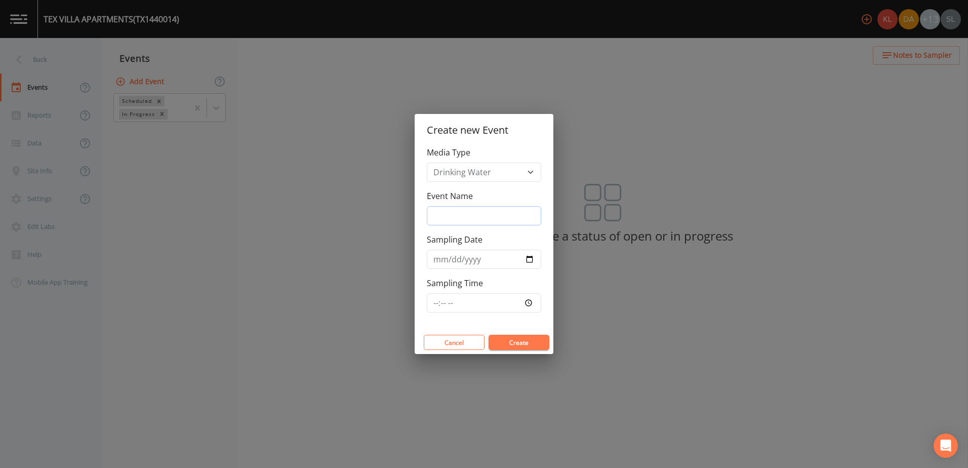
click at [510, 214] on input "Event Name" at bounding box center [484, 215] width 114 height 19
drag, startPoint x: 499, startPoint y: 217, endPoint x: 422, endPoint y: 217, distance: 76.4
click at [422, 217] on div "Media Type Drinking Water Event Name [DATE] SRI Sampling Date Sampling Time" at bounding box center [484, 238] width 139 height 184
click at [528, 260] on input "Sampling Date" at bounding box center [484, 259] width 114 height 19
click at [443, 203] on div "Event Name [DATE] SRI" at bounding box center [484, 207] width 114 height 35
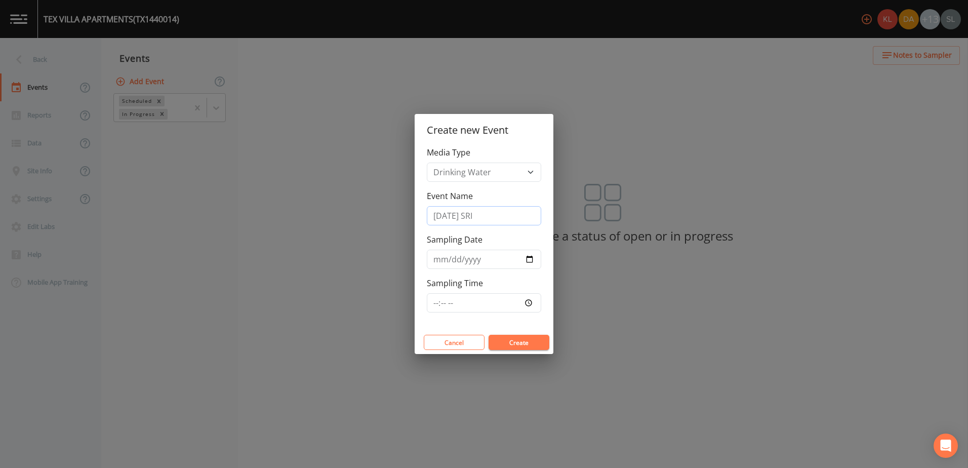
click at [449, 215] on input "[DATE] SRI" at bounding box center [484, 215] width 114 height 19
drag, startPoint x: 483, startPoint y: 215, endPoint x: 402, endPoint y: 208, distance: 81.3
click at [402, 208] on div "Create new Event Media Type Drinking Water Event Name [DATE] SRI Sampling Date …" at bounding box center [484, 234] width 968 height 468
type input "[DATE] SRI"
click at [526, 259] on input "Sampling Date" at bounding box center [484, 259] width 114 height 19
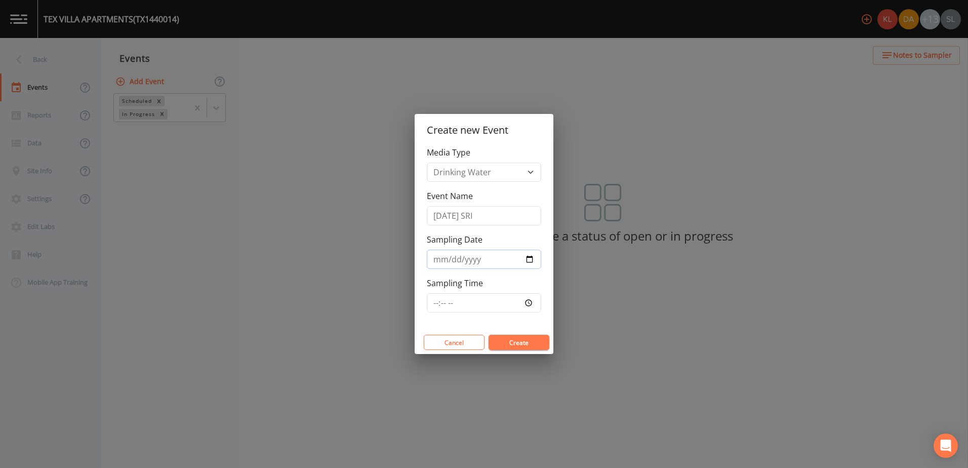
type input "[DATE]"
click at [519, 339] on button "Create" at bounding box center [518, 342] width 61 height 15
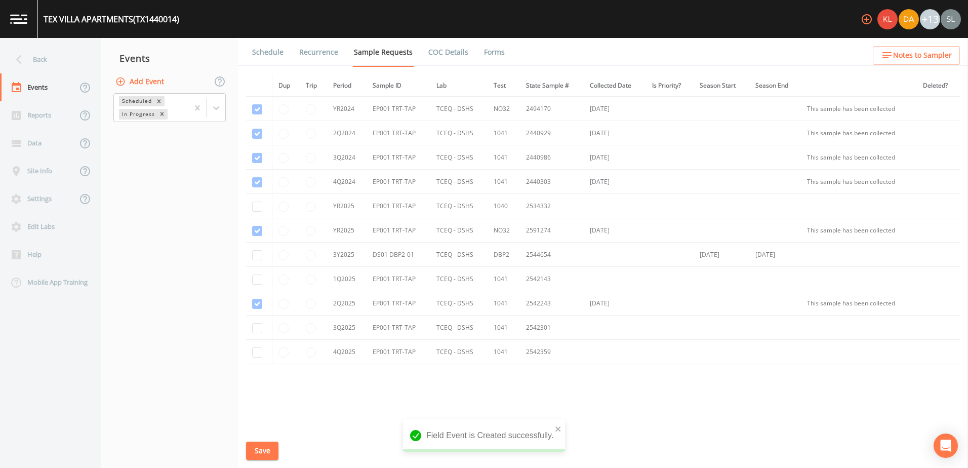
click at [278, 53] on link "Schedule" at bounding box center [268, 52] width 34 height 28
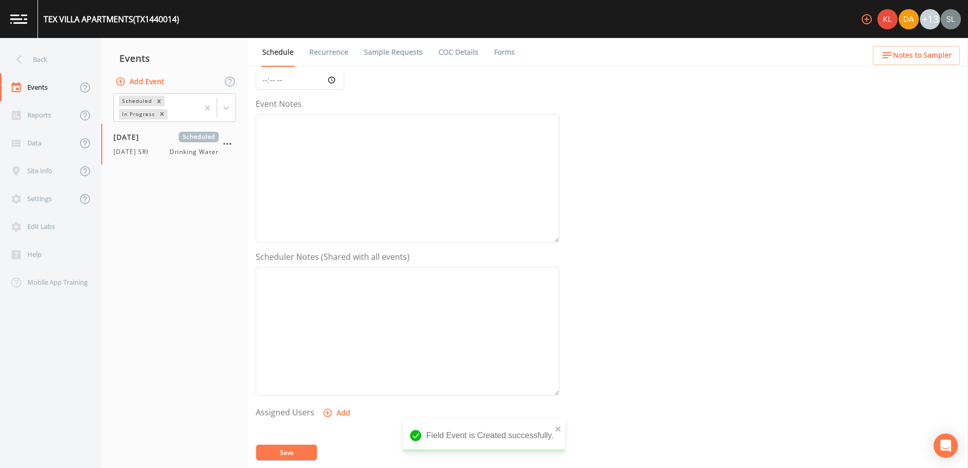
scroll to position [246, 0]
click at [322, 265] on button "Add" at bounding box center [337, 271] width 34 height 19
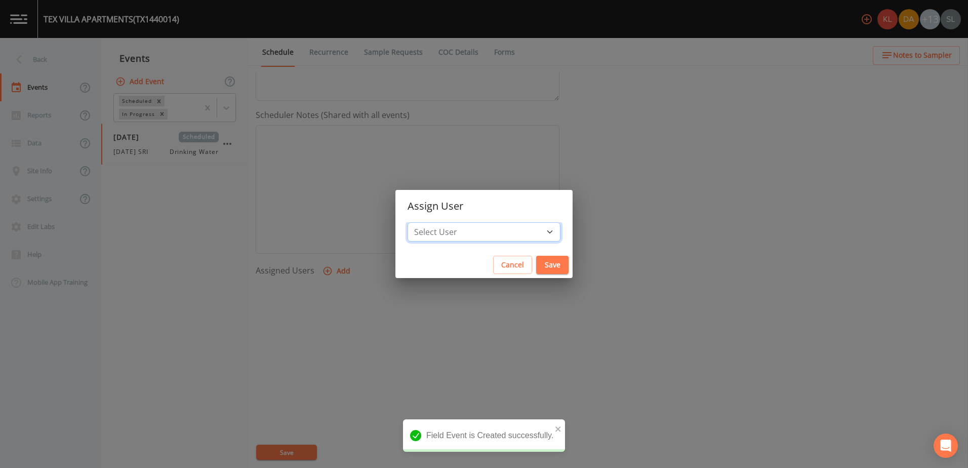
click at [520, 229] on select "Select User [PERSON_NAME] [PERSON_NAME] [PERSON_NAME] [PERSON_NAME] [PERSON_NAM…" at bounding box center [483, 231] width 153 height 19
select select "ec903c3e-23b8-4790-bf81-d04851916195"
click at [439, 222] on select "Select User [PERSON_NAME] [PERSON_NAME] [PERSON_NAME] [PERSON_NAME] [PERSON_NAM…" at bounding box center [483, 231] width 153 height 19
click at [536, 264] on button "Save" at bounding box center [552, 265] width 32 height 19
select select
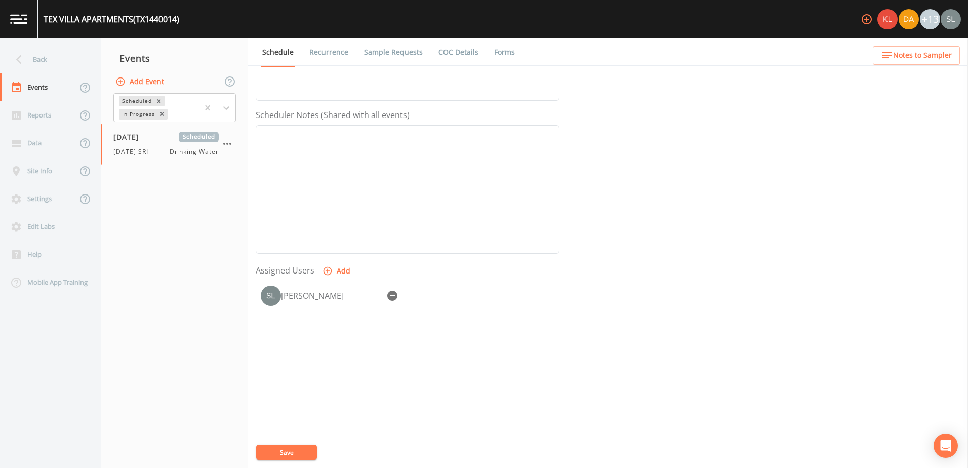
click at [388, 59] on link "Sample Requests" at bounding box center [393, 52] width 62 height 28
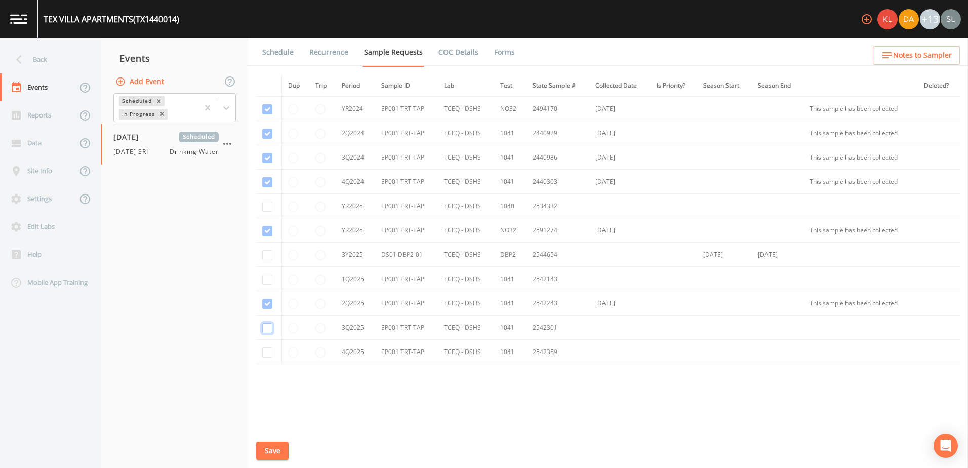
click at [267, 327] on input "checkbox" at bounding box center [267, 328] width 10 height 10
checkbox input "true"
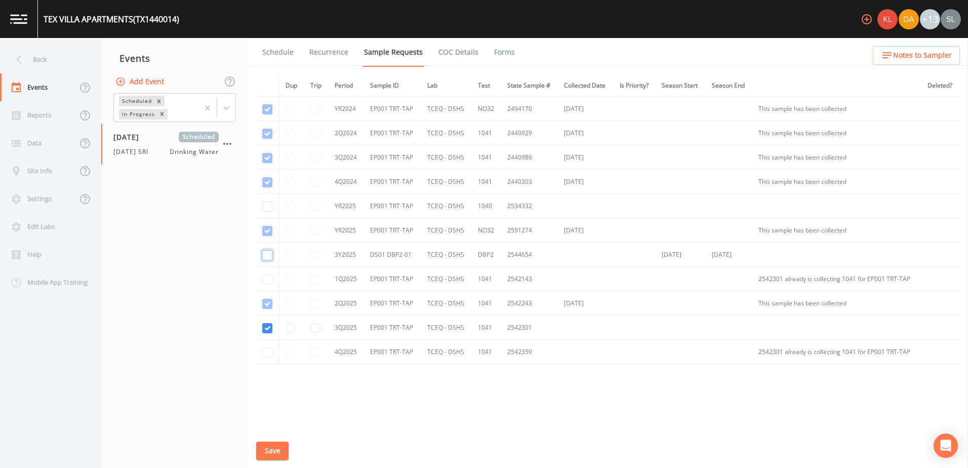
click at [268, 255] on input "checkbox" at bounding box center [267, 255] width 10 height 10
checkbox input "true"
click at [275, 443] on button "Save" at bounding box center [272, 450] width 32 height 19
click at [58, 56] on div "Back" at bounding box center [45, 60] width 91 height 28
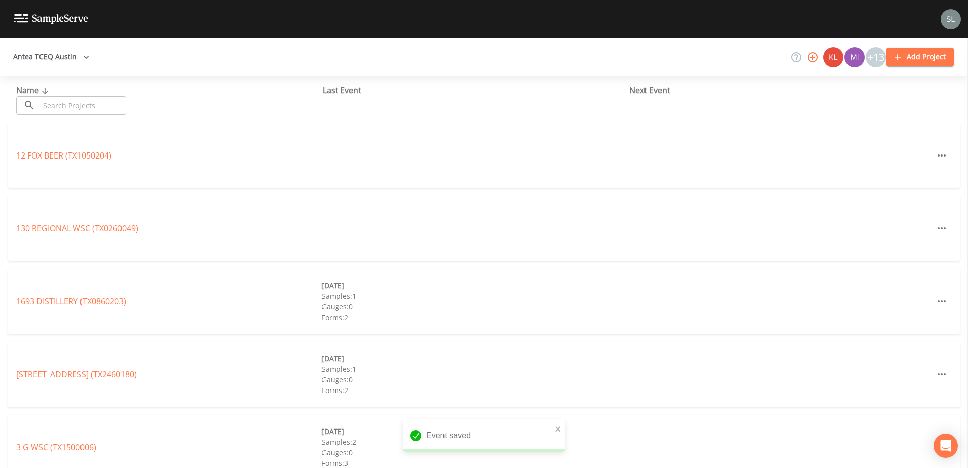
click at [74, 114] on input "text" at bounding box center [82, 105] width 87 height 19
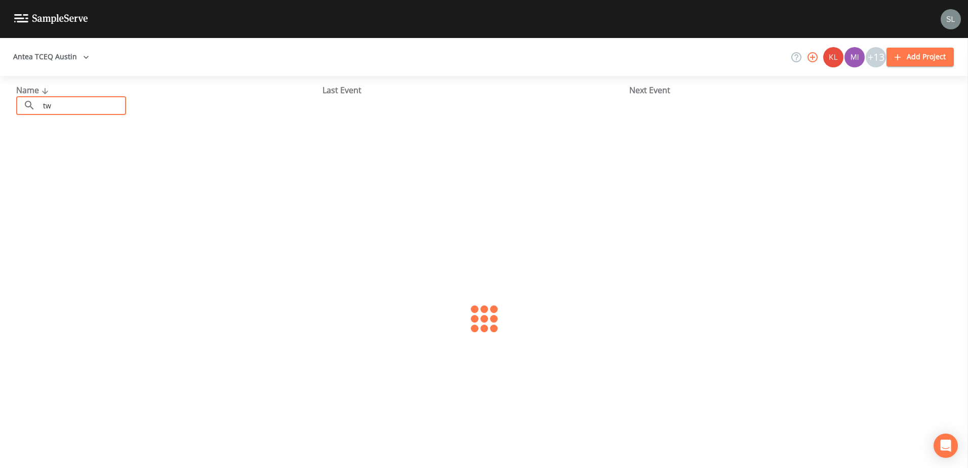
type input "t"
type input "tex vill"
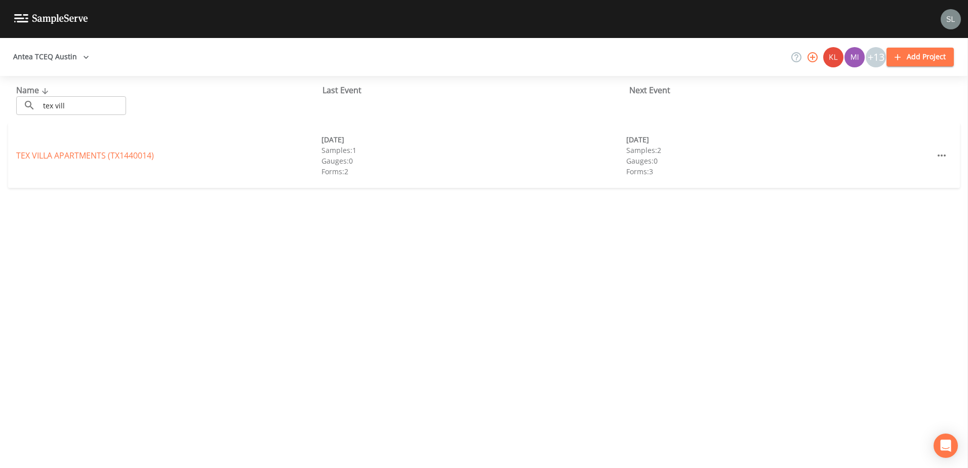
click at [99, 149] on div "TEX [GEOGRAPHIC_DATA] (TX1440014)" at bounding box center [168, 155] width 305 height 12
click at [102, 150] on link "TEX [GEOGRAPHIC_DATA] (TX1440014)" at bounding box center [85, 155] width 138 height 11
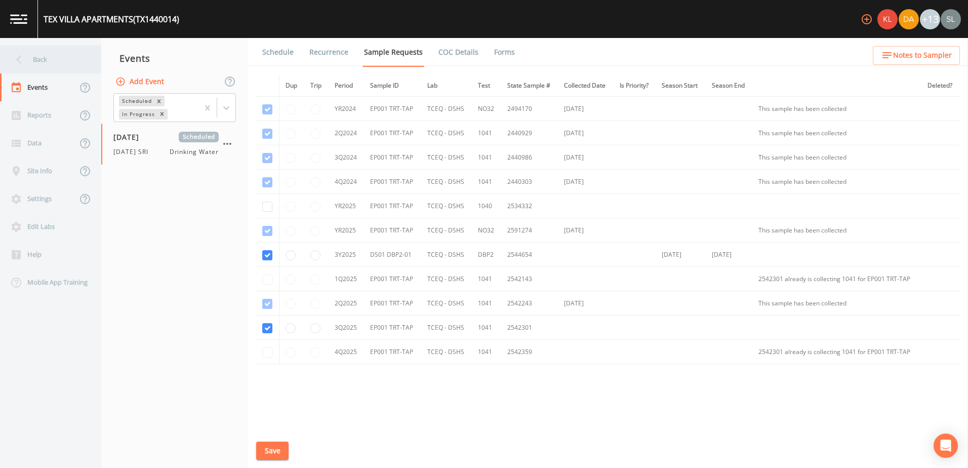
click at [39, 64] on div "Back" at bounding box center [45, 60] width 91 height 28
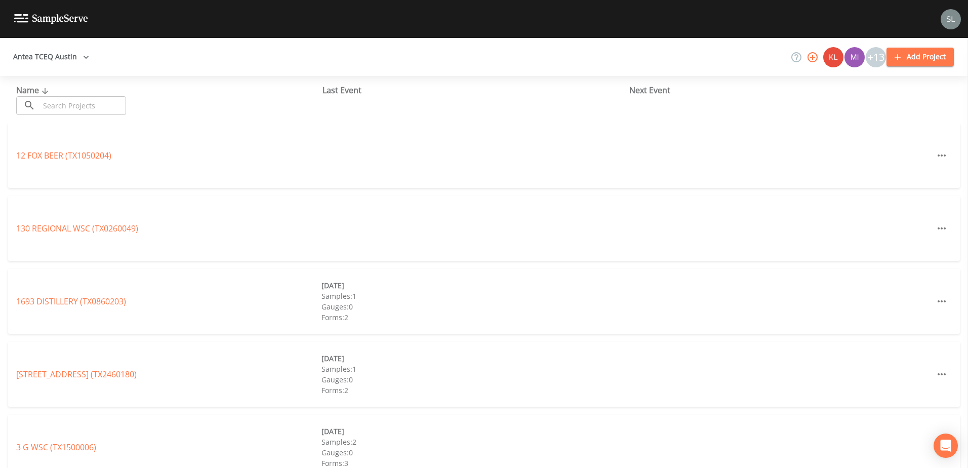
click at [67, 99] on input "text" at bounding box center [82, 105] width 87 height 19
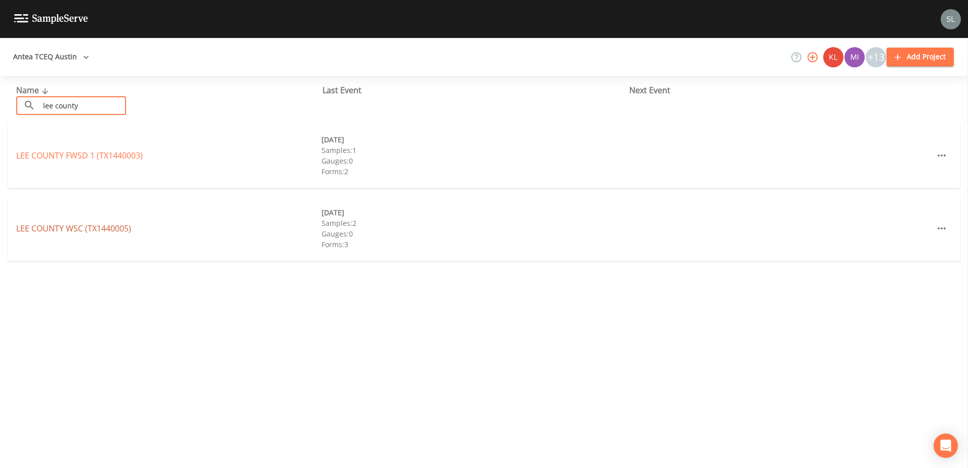
type input "lee county"
click at [98, 231] on link "[GEOGRAPHIC_DATA] (TX1440005)" at bounding box center [73, 228] width 115 height 11
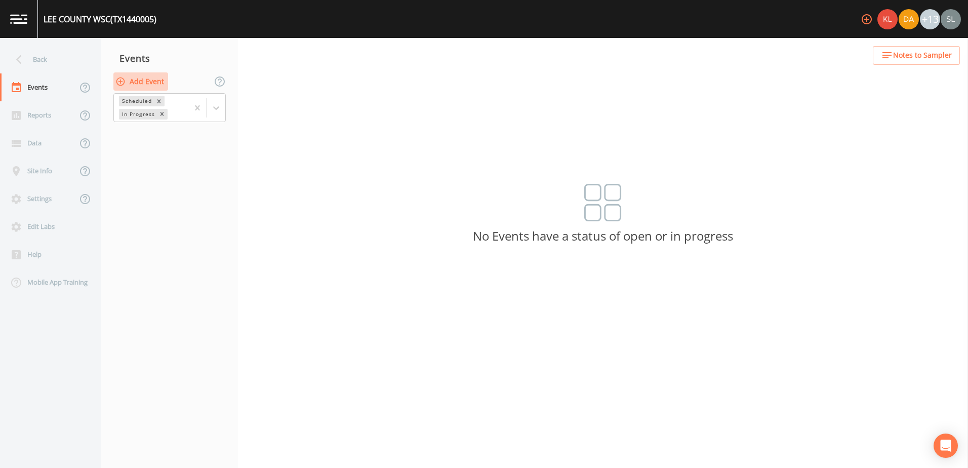
click at [151, 87] on button "Add Event" at bounding box center [140, 81] width 55 height 19
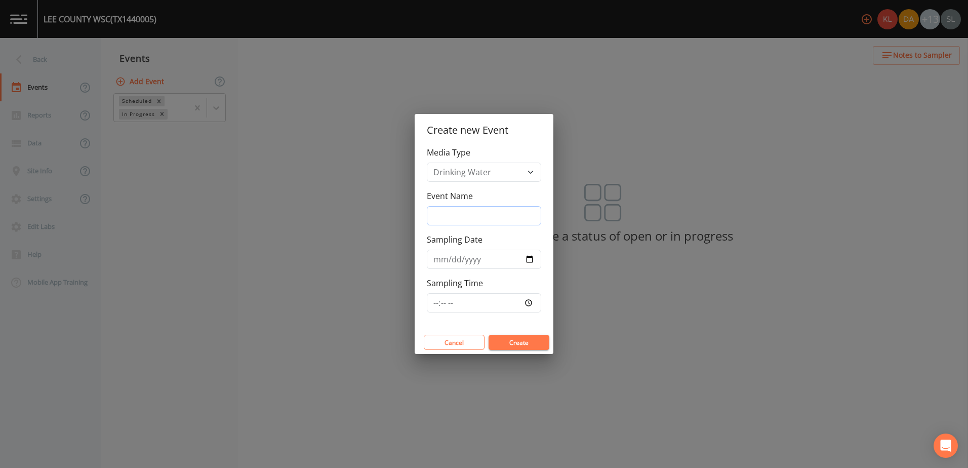
click at [482, 218] on input "Event Name" at bounding box center [484, 215] width 114 height 19
paste input "[DATE] SRI"
type input "[DATE] SRI"
click at [532, 260] on input "Sampling Date" at bounding box center [484, 259] width 114 height 19
type input "[DATE]"
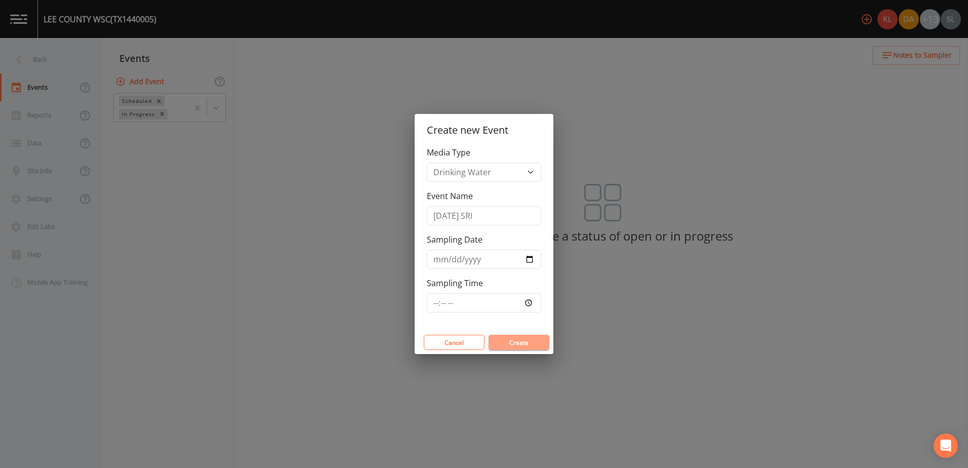
click at [512, 343] on button "Create" at bounding box center [518, 342] width 61 height 15
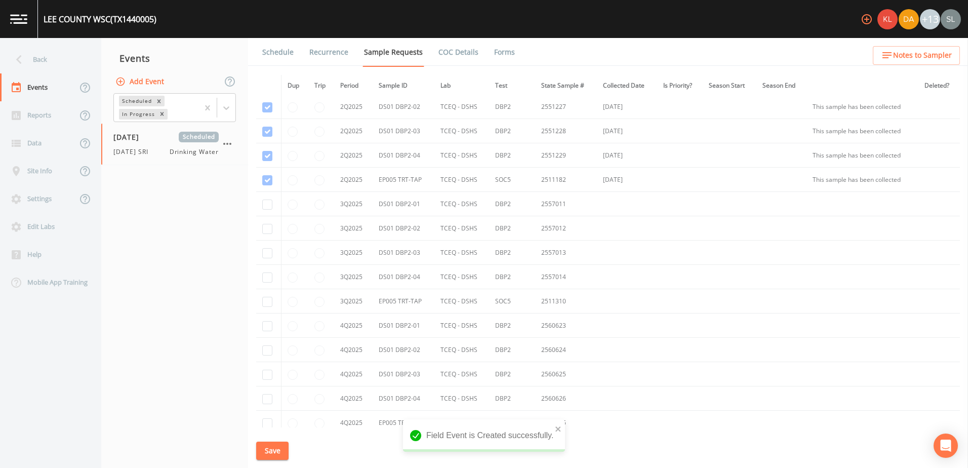
scroll to position [2419, 0]
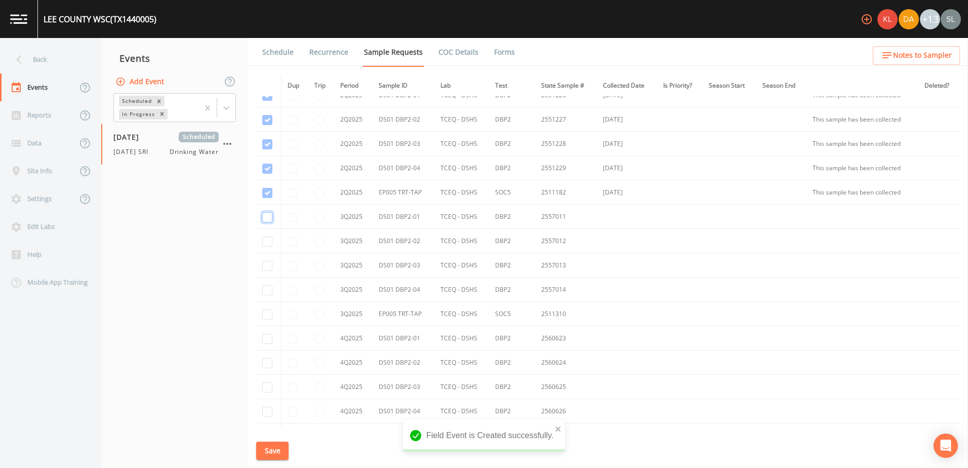
drag, startPoint x: 266, startPoint y: 216, endPoint x: 267, endPoint y: 228, distance: 11.7
click at [266, 217] on input "checkbox" at bounding box center [267, 217] width 10 height 10
checkbox input "true"
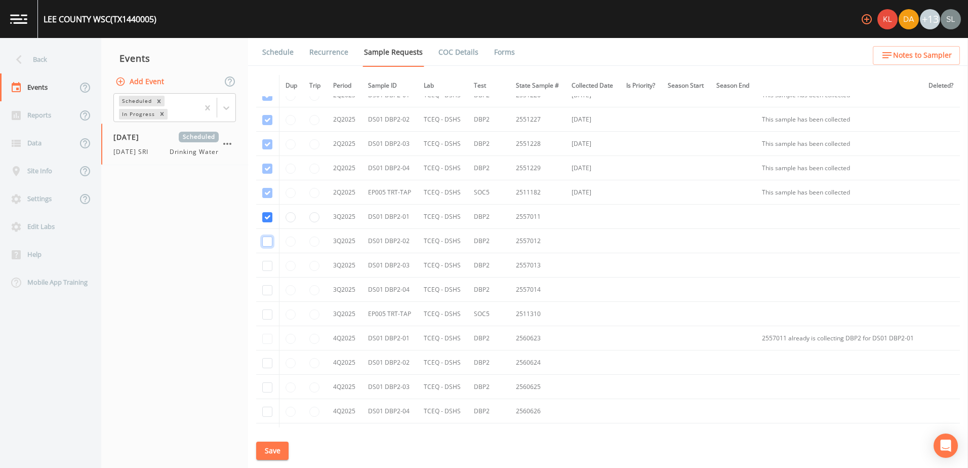
click at [269, 241] on input "checkbox" at bounding box center [267, 241] width 10 height 10
checkbox input "true"
click at [266, 267] on input "checkbox" at bounding box center [267, 266] width 10 height 10
checkbox input "true"
click at [268, 289] on input "checkbox" at bounding box center [267, 290] width 10 height 10
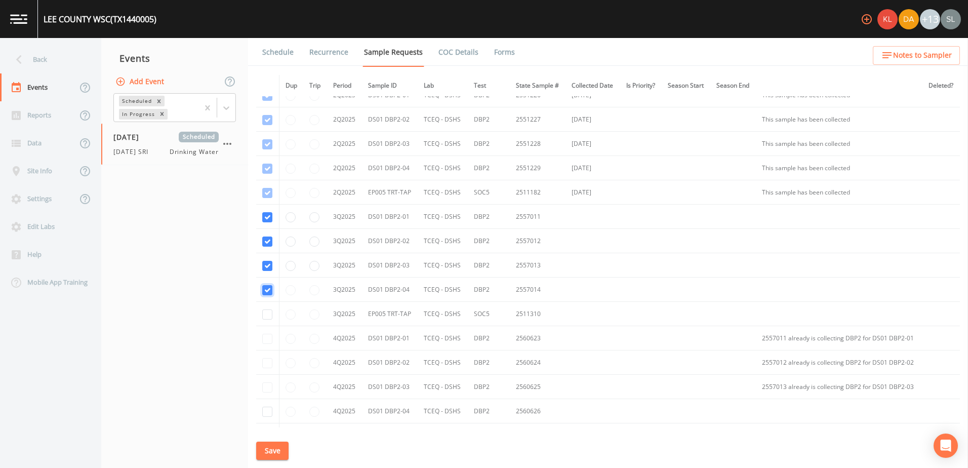
checkbox input "true"
click at [269, 314] on input "checkbox" at bounding box center [267, 314] width 10 height 10
checkbox input "true"
click at [273, 445] on button "Save" at bounding box center [272, 450] width 32 height 19
click at [57, 53] on div "Back" at bounding box center [45, 60] width 91 height 28
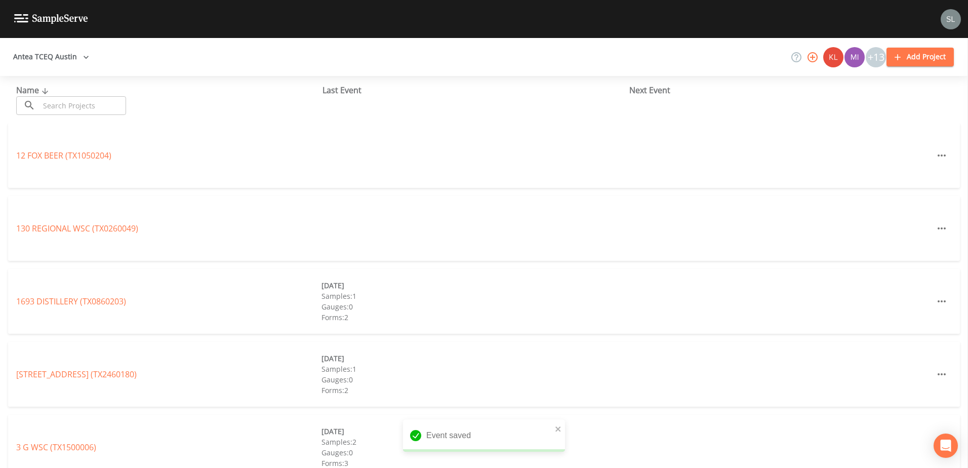
click at [91, 113] on input "text" at bounding box center [82, 105] width 87 height 19
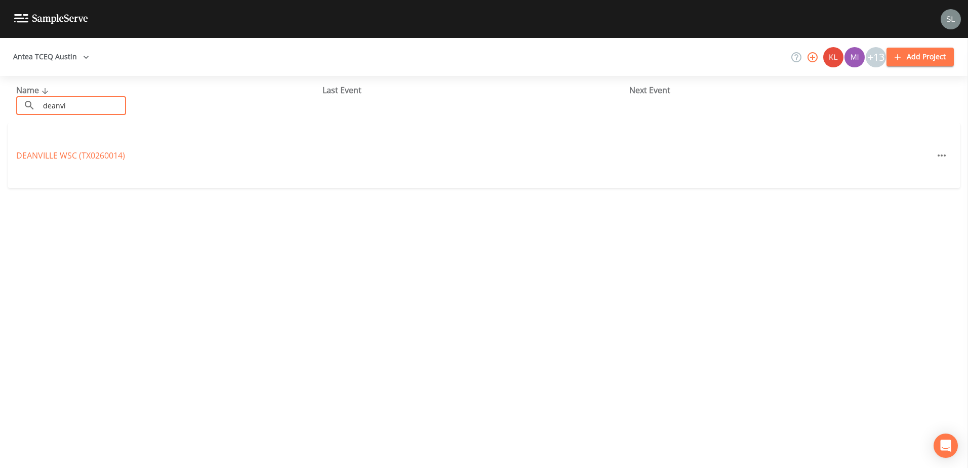
type input "deanvi"
click at [90, 161] on div "DEANVILLE WSC (TX0260014)" at bounding box center [483, 155] width 951 height 65
click at [86, 153] on link "DEANVILLE WSC (TX0260014)" at bounding box center [70, 155] width 109 height 11
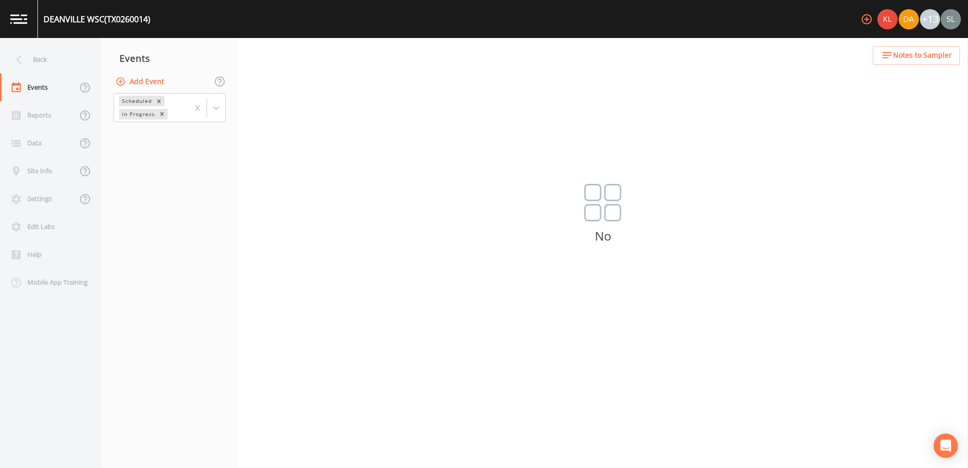
click at [158, 80] on button "Add Event" at bounding box center [140, 81] width 55 height 19
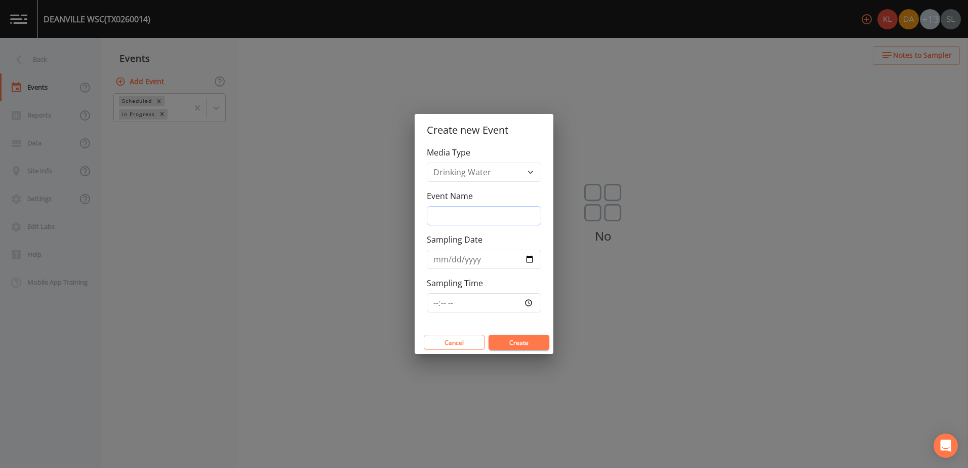
click at [485, 215] on input "Event Name" at bounding box center [484, 215] width 114 height 19
paste input "[DATE] SRI"
type input "[DATE] SRI"
click at [532, 258] on input "Sampling Date" at bounding box center [484, 259] width 114 height 19
type input "[DATE]"
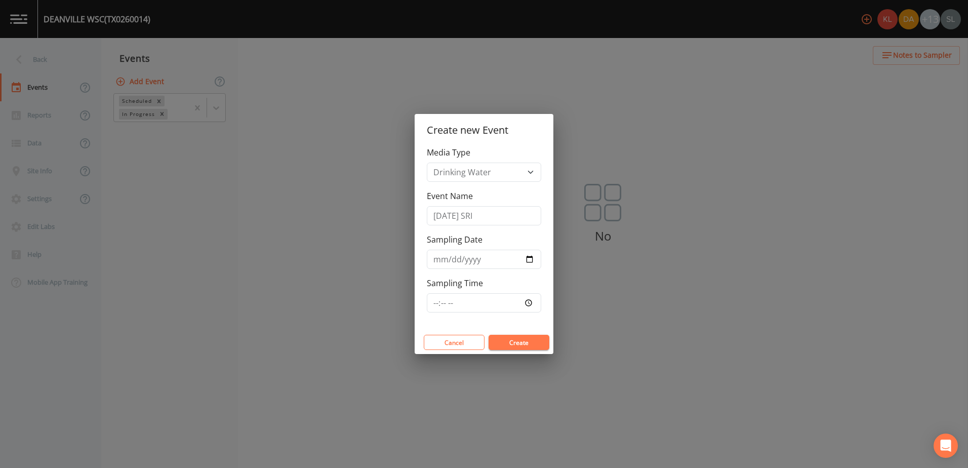
click at [522, 339] on button "Create" at bounding box center [518, 342] width 61 height 15
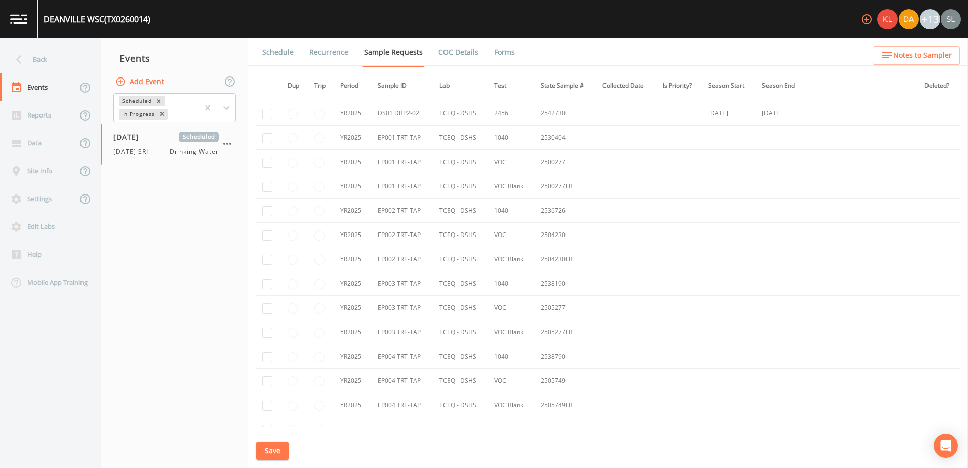
scroll to position [1200, 0]
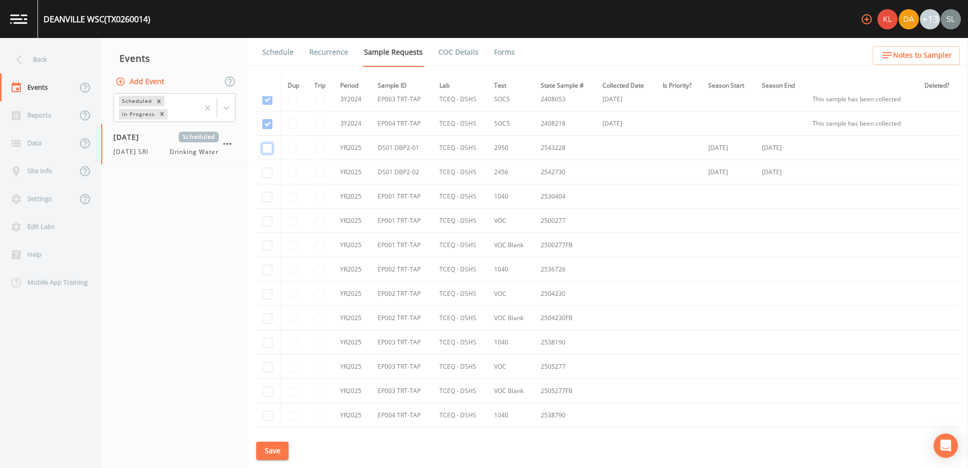
drag, startPoint x: 269, startPoint y: 148, endPoint x: 271, endPoint y: 158, distance: 10.3
click at [269, 149] on input "checkbox" at bounding box center [267, 148] width 10 height 10
checkbox input "true"
click at [264, 170] on input "checkbox" at bounding box center [267, 173] width 10 height 10
checkbox input "true"
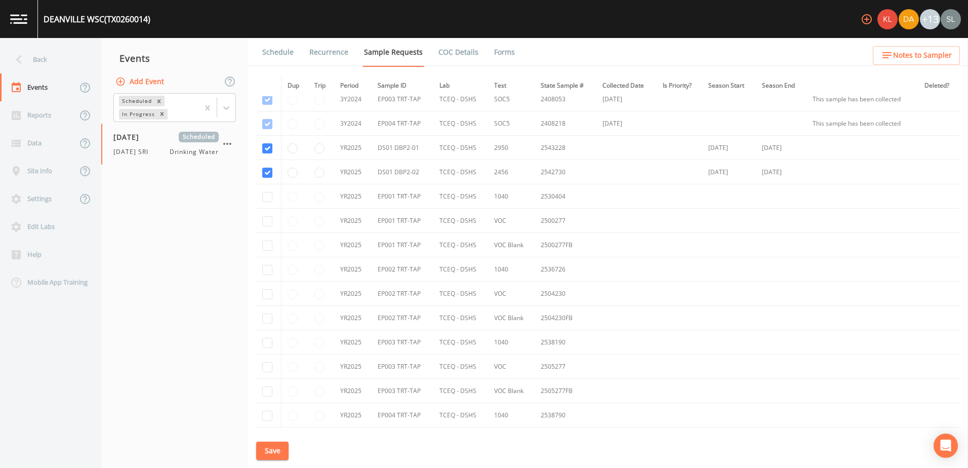
click at [277, 450] on button "Save" at bounding box center [272, 450] width 32 height 19
click at [59, 60] on div "Back" at bounding box center [45, 60] width 91 height 28
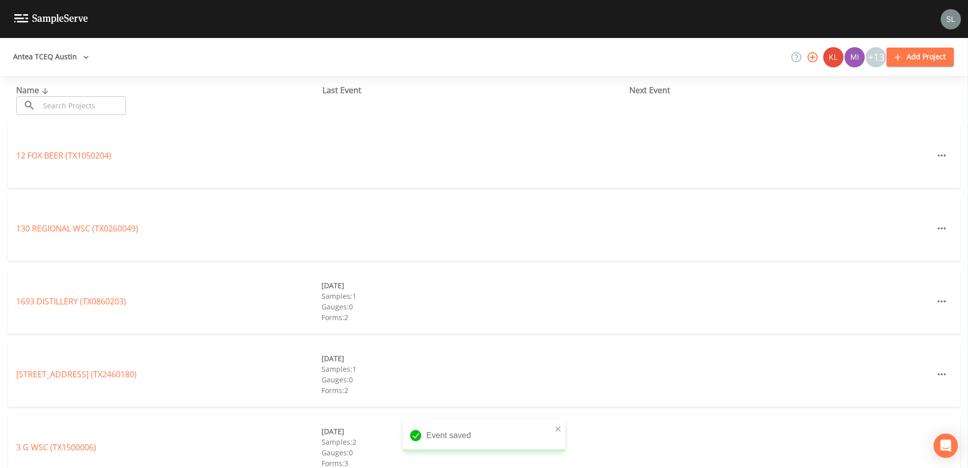
click at [87, 107] on input "text" at bounding box center [82, 105] width 87 height 19
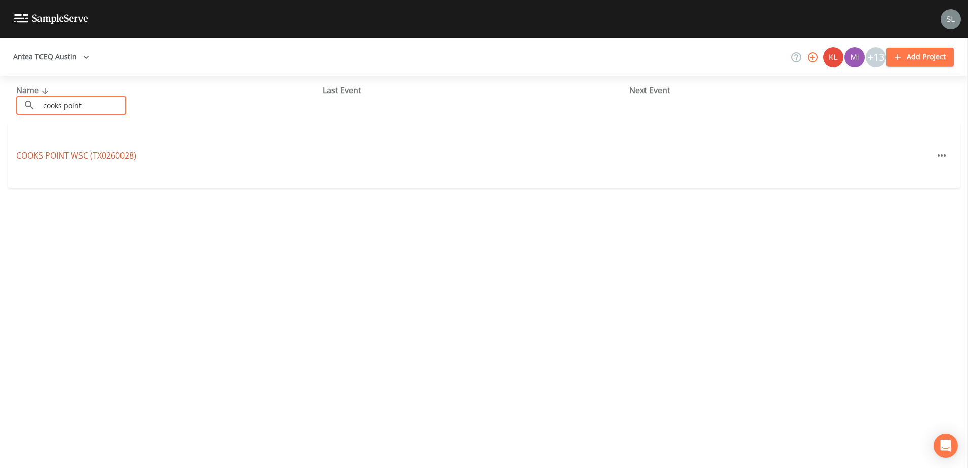
type input "cooks point"
click at [73, 155] on link "[GEOGRAPHIC_DATA] (TX0260028)" at bounding box center [76, 155] width 120 height 11
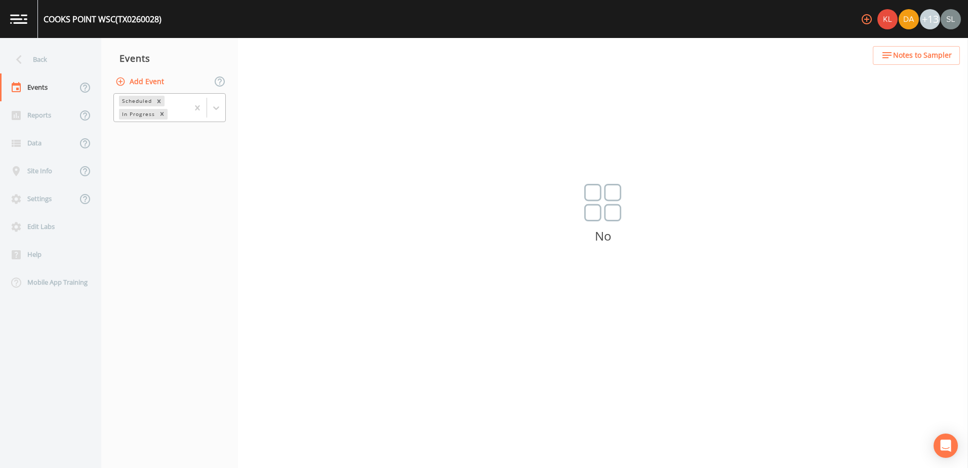
drag, startPoint x: 161, startPoint y: 85, endPoint x: 170, endPoint y: 97, distance: 14.8
click at [166, 92] on nav "Events Add Event Scheduled In Progress" at bounding box center [169, 253] width 137 height 430
click at [138, 78] on button "Add Event" at bounding box center [140, 81] width 55 height 19
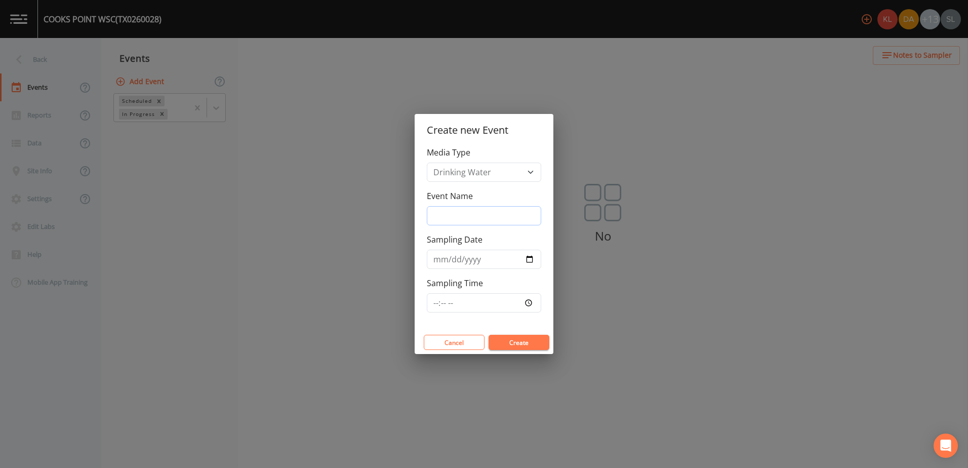
click at [468, 211] on input "Event Name" at bounding box center [484, 215] width 114 height 19
paste input "[DATE] SRI"
type input "[DATE] SRI"
click at [527, 257] on input "Sampling Date" at bounding box center [484, 259] width 114 height 19
type input "[DATE]"
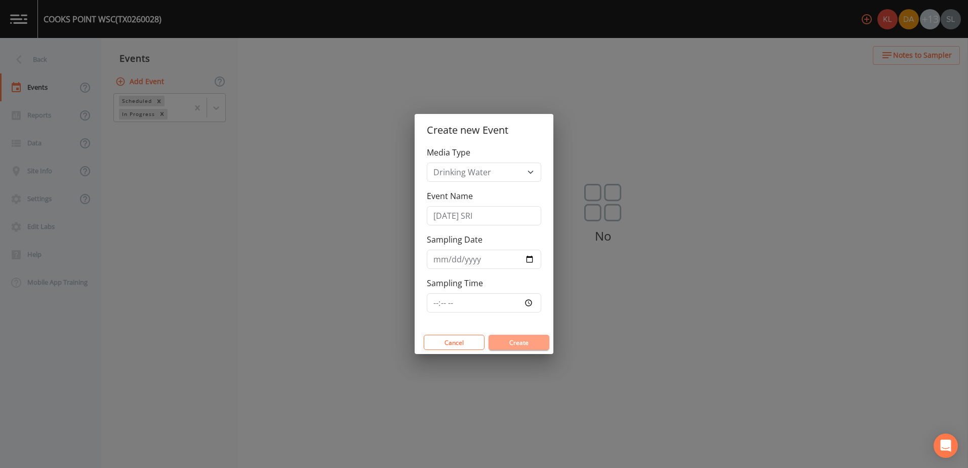
click at [520, 343] on button "Create" at bounding box center [518, 342] width 61 height 15
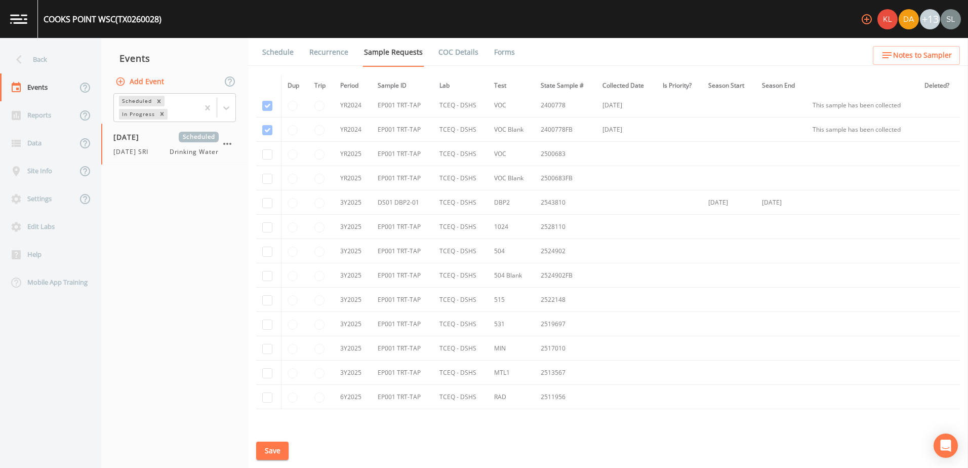
scroll to position [133, 0]
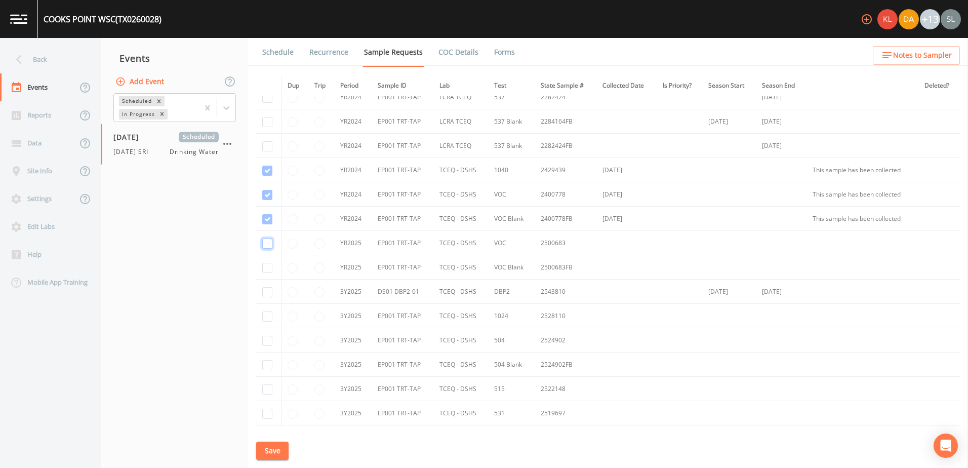
click at [267, 240] on input "checkbox" at bounding box center [267, 243] width 10 height 10
checkbox input "true"
click at [269, 270] on input "checkbox" at bounding box center [267, 268] width 10 height 10
checkbox input "true"
click at [267, 289] on input "checkbox" at bounding box center [267, 292] width 10 height 10
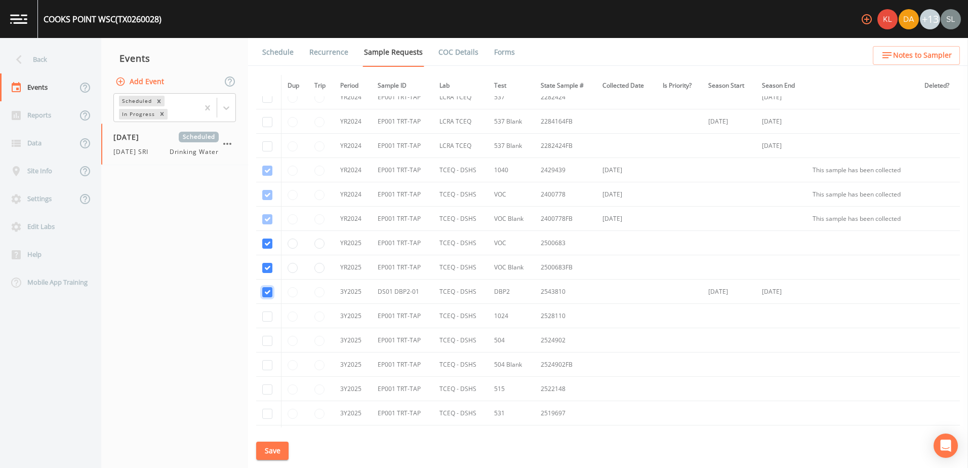
checkbox input "true"
click at [265, 317] on input "checkbox" at bounding box center [267, 316] width 10 height 10
checkbox input "true"
click at [267, 344] on input "checkbox" at bounding box center [267, 341] width 10 height 10
checkbox input "true"
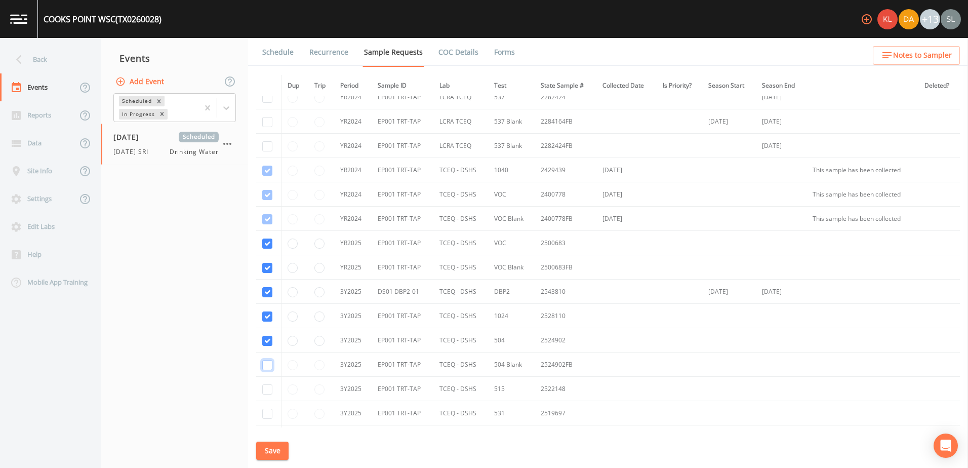
click at [268, 362] on input "checkbox" at bounding box center [267, 365] width 10 height 10
checkbox input "true"
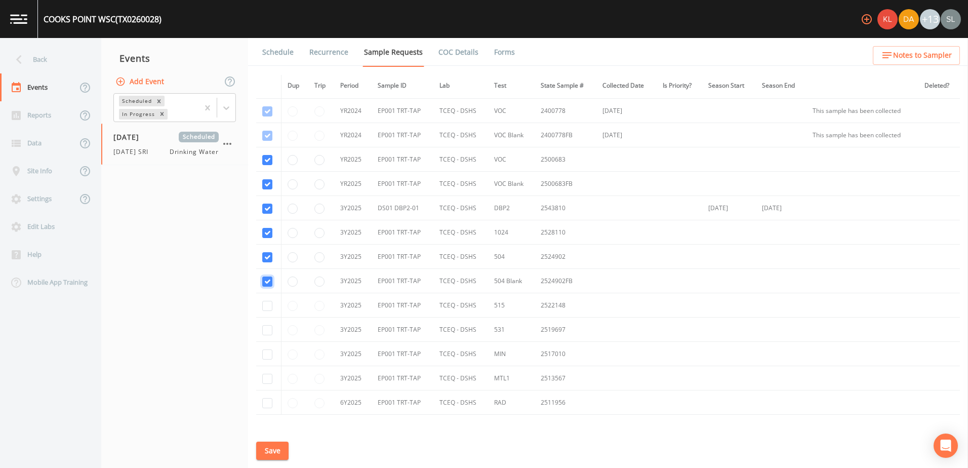
scroll to position [234, 0]
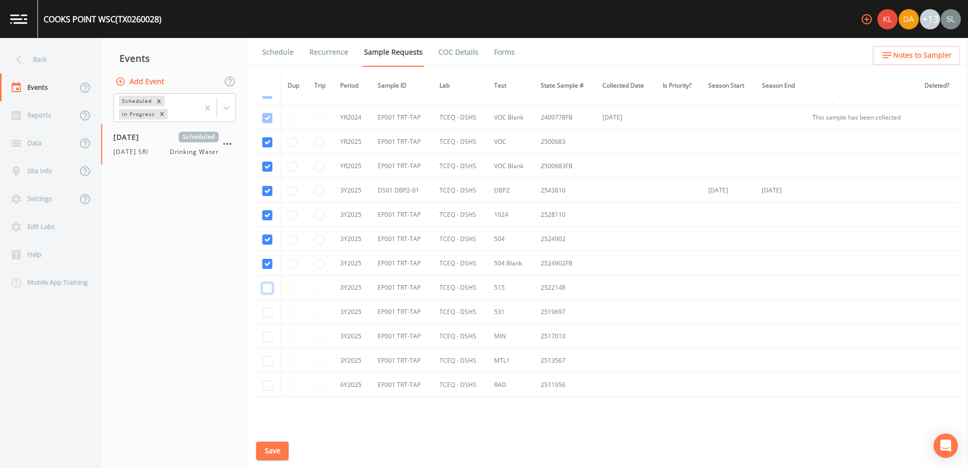
drag, startPoint x: 268, startPoint y: 287, endPoint x: 268, endPoint y: 298, distance: 10.1
click at [268, 288] on input "checkbox" at bounding box center [267, 288] width 10 height 10
checkbox input "true"
click at [269, 315] on input "checkbox" at bounding box center [267, 312] width 10 height 10
checkbox input "true"
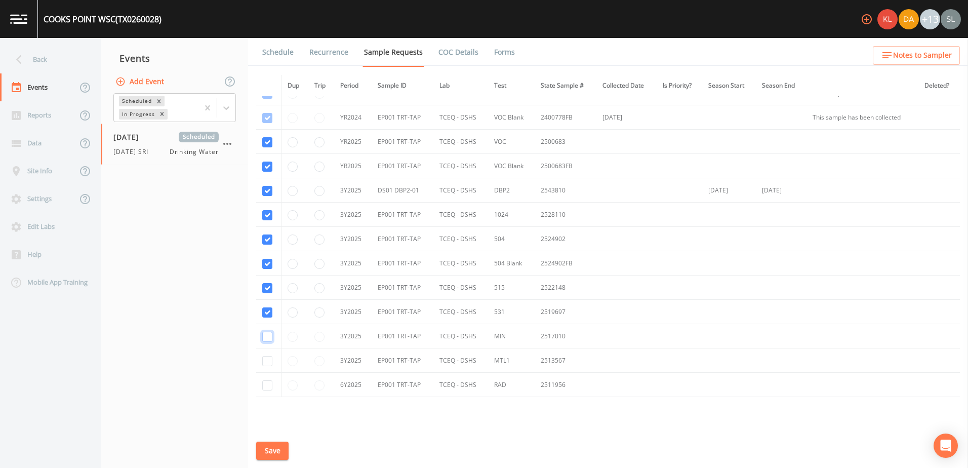
click at [269, 339] on input "checkbox" at bounding box center [267, 337] width 10 height 10
checkbox input "true"
drag, startPoint x: 268, startPoint y: 358, endPoint x: 269, endPoint y: 367, distance: 9.6
click at [268, 358] on input "checkbox" at bounding box center [267, 361] width 10 height 10
checkbox input "true"
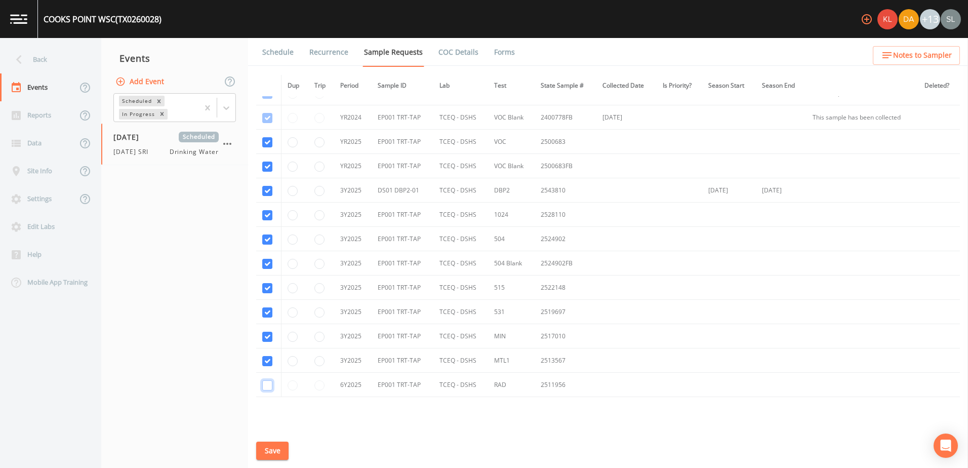
click at [268, 382] on input "checkbox" at bounding box center [267, 385] width 10 height 10
checkbox input "true"
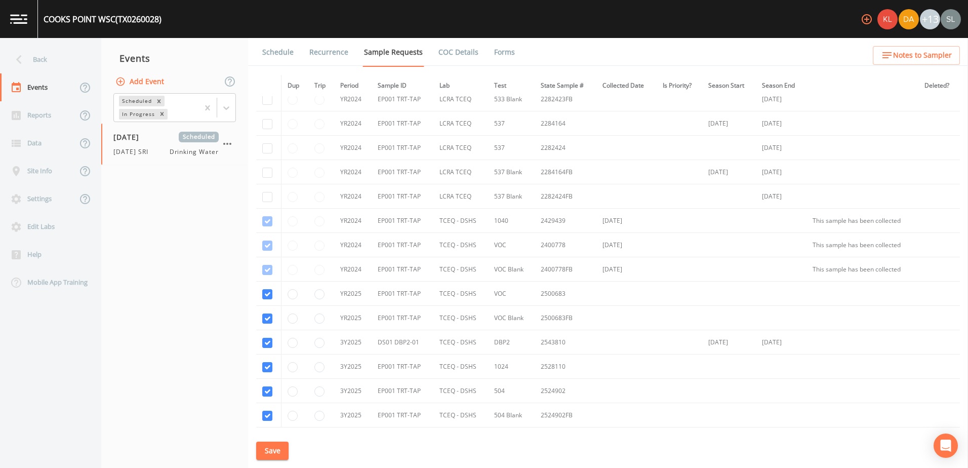
scroll to position [0, 0]
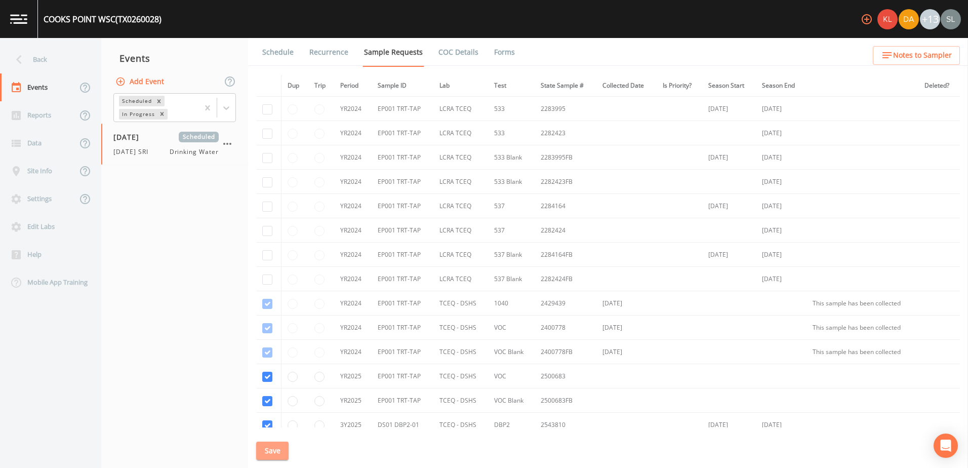
click at [279, 447] on button "Save" at bounding box center [272, 450] width 32 height 19
click at [72, 58] on div "Back" at bounding box center [45, 60] width 91 height 28
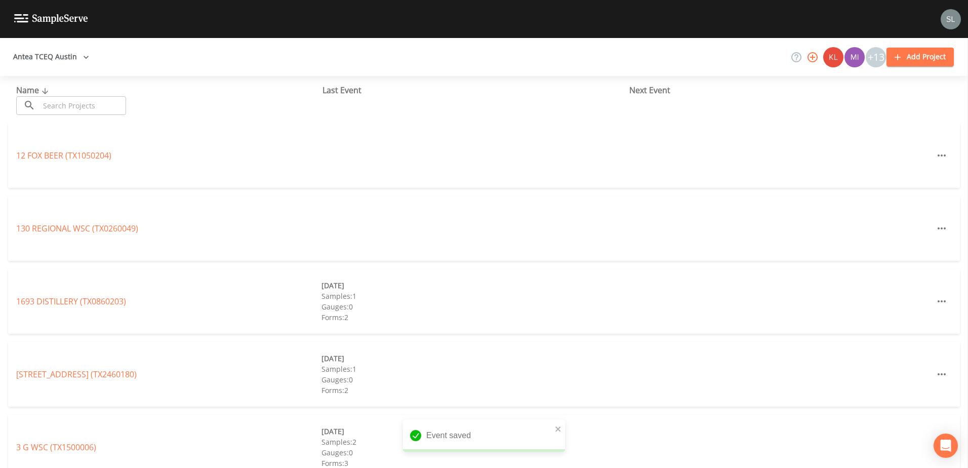
click at [115, 111] on input "text" at bounding box center [82, 105] width 87 height 19
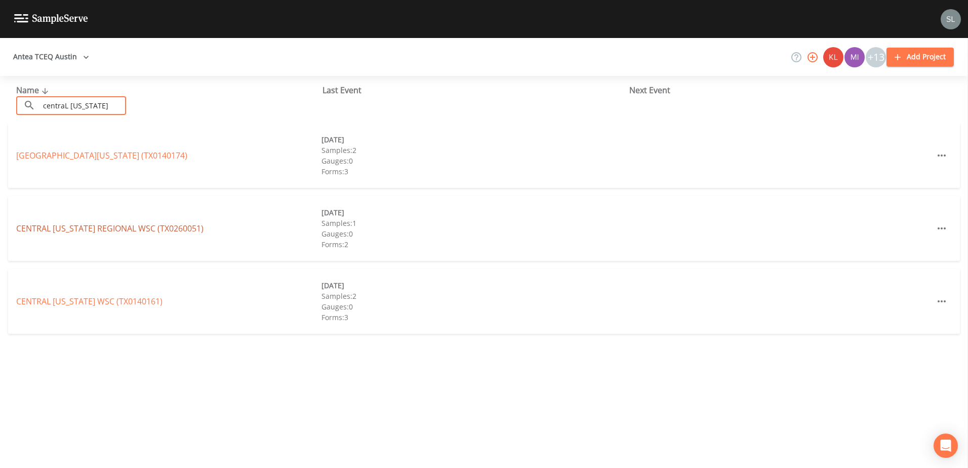
type input "centraL [US_STATE]"
click at [96, 226] on link "[GEOGRAPHIC_DATA][US_STATE] (TX0260051)" at bounding box center [109, 228] width 187 height 11
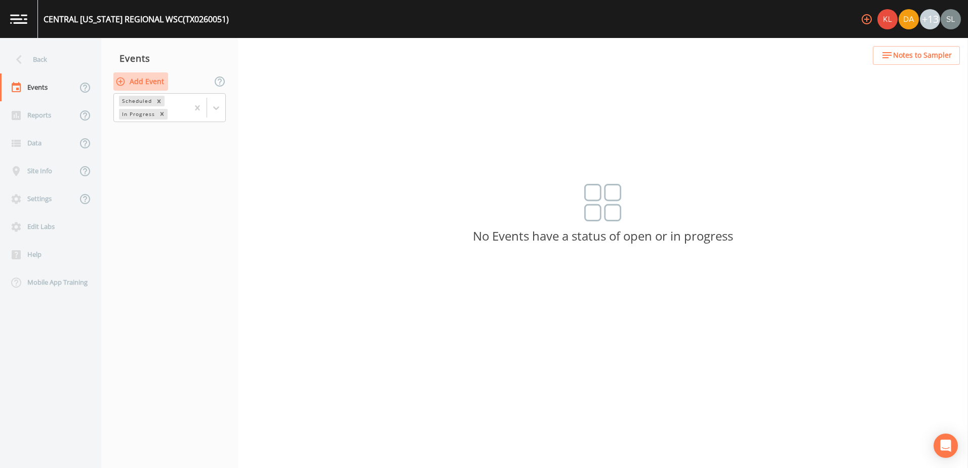
click at [144, 80] on button "Add Event" at bounding box center [140, 81] width 55 height 19
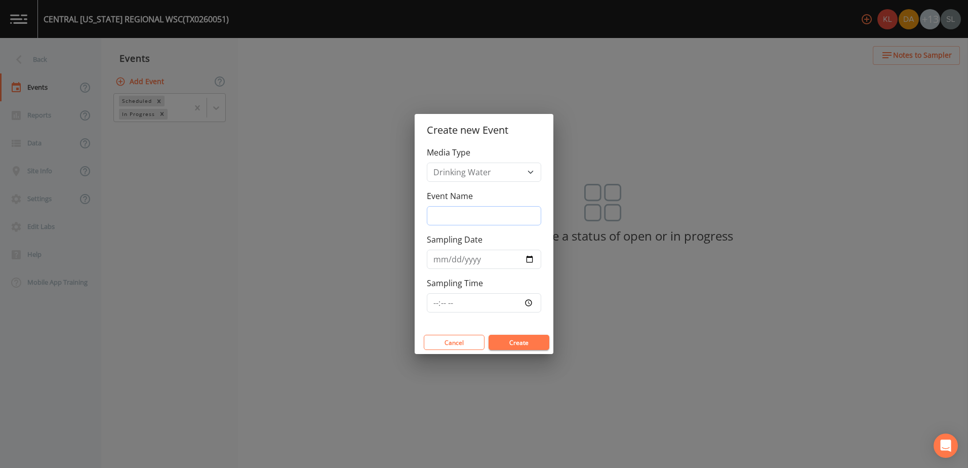
click at [510, 219] on input "Event Name" at bounding box center [484, 215] width 114 height 19
paste input "[DATE] SRI"
type input "[DATE] SRI"
click at [529, 258] on input "Sampling Date" at bounding box center [484, 259] width 114 height 19
type input "[DATE]"
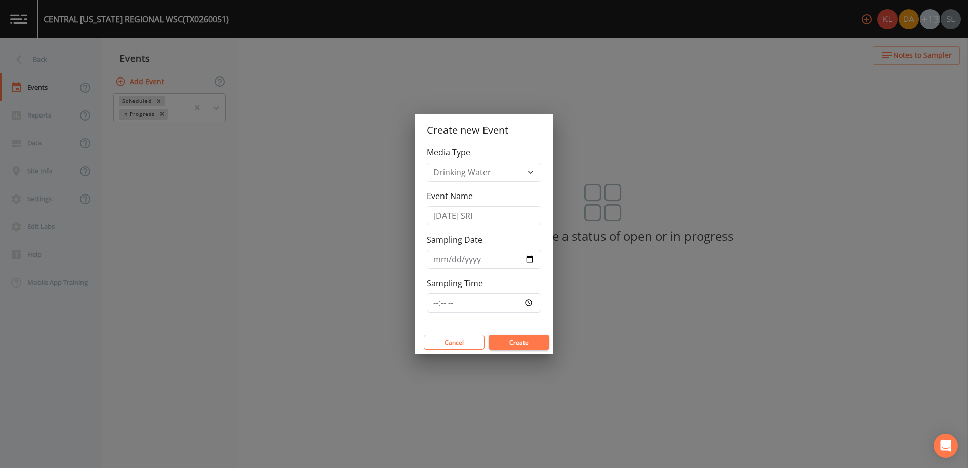
click at [517, 343] on button "Create" at bounding box center [518, 342] width 61 height 15
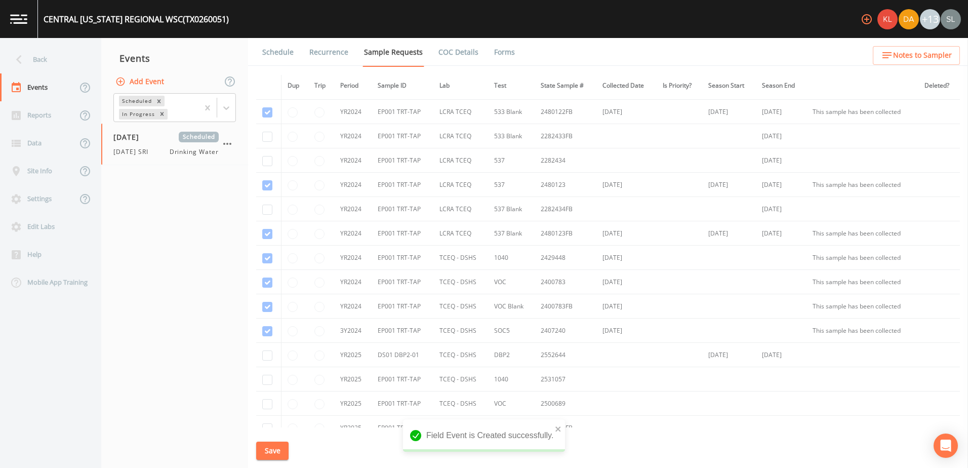
scroll to position [163, 0]
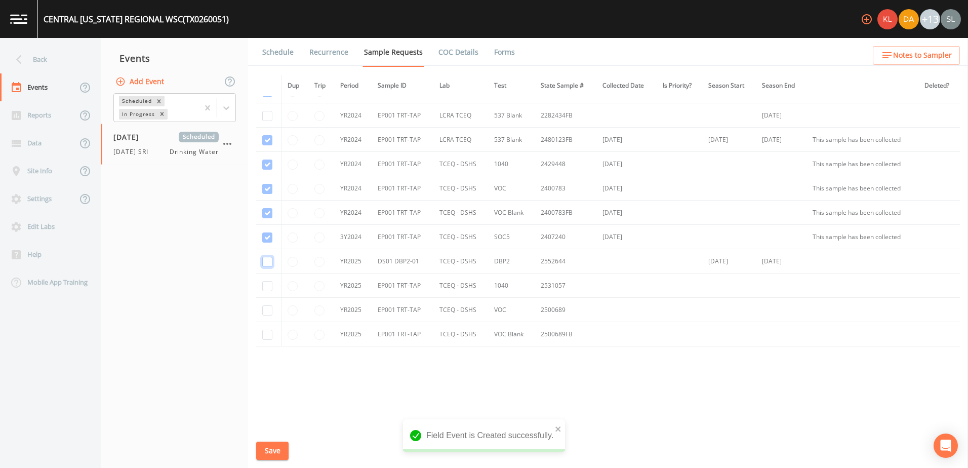
click at [265, 261] on input "checkbox" at bounding box center [267, 262] width 10 height 10
checkbox input "true"
drag, startPoint x: 266, startPoint y: 286, endPoint x: 268, endPoint y: 302, distance: 15.3
click at [266, 287] on input "checkbox" at bounding box center [267, 286] width 10 height 10
checkbox input "true"
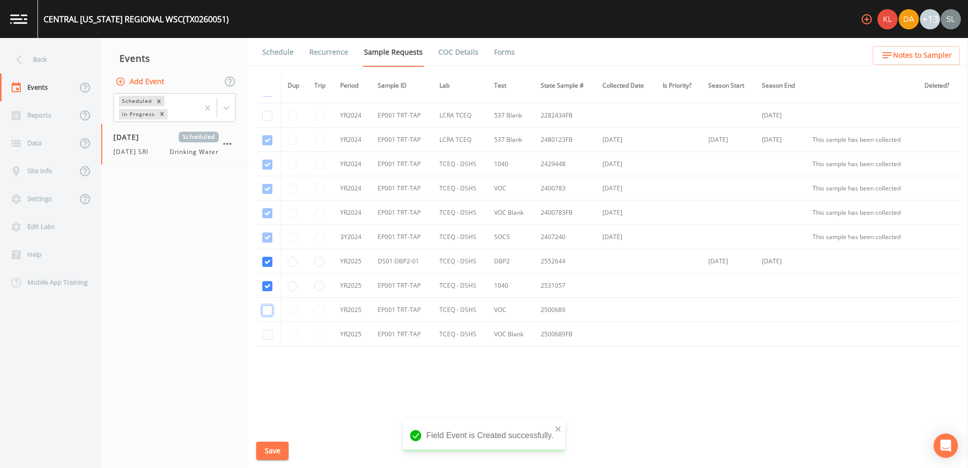
click at [267, 309] on input "checkbox" at bounding box center [267, 310] width 10 height 10
checkbox input "true"
click at [266, 332] on input "checkbox" at bounding box center [267, 334] width 10 height 10
checkbox input "true"
click at [276, 446] on button "Save" at bounding box center [272, 450] width 32 height 19
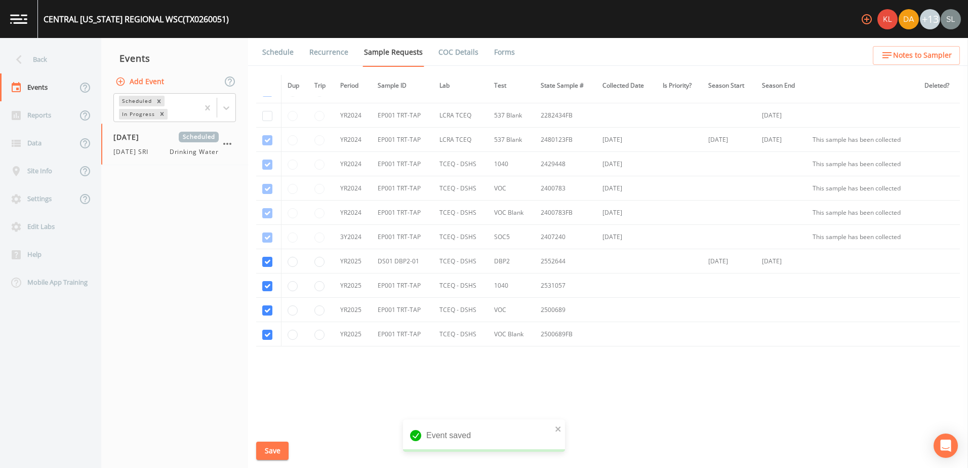
click at [74, 60] on div "Back" at bounding box center [45, 60] width 91 height 28
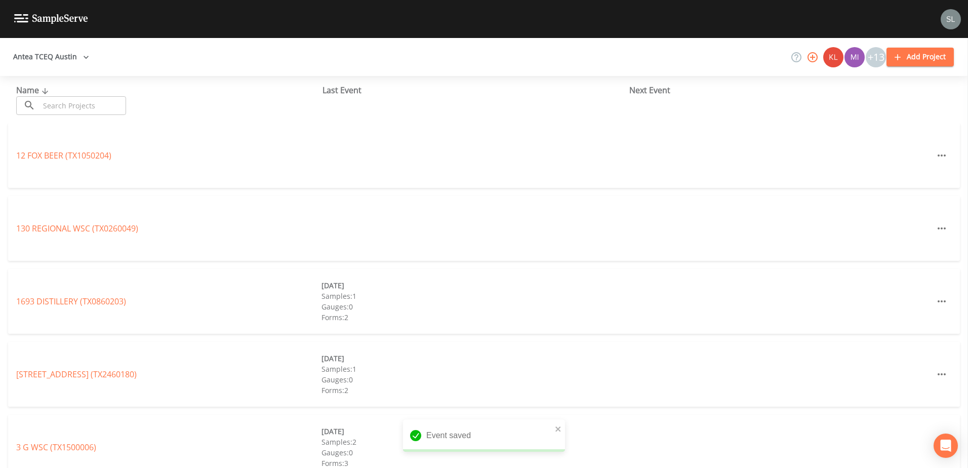
click at [98, 112] on input "text" at bounding box center [82, 105] width 87 height 19
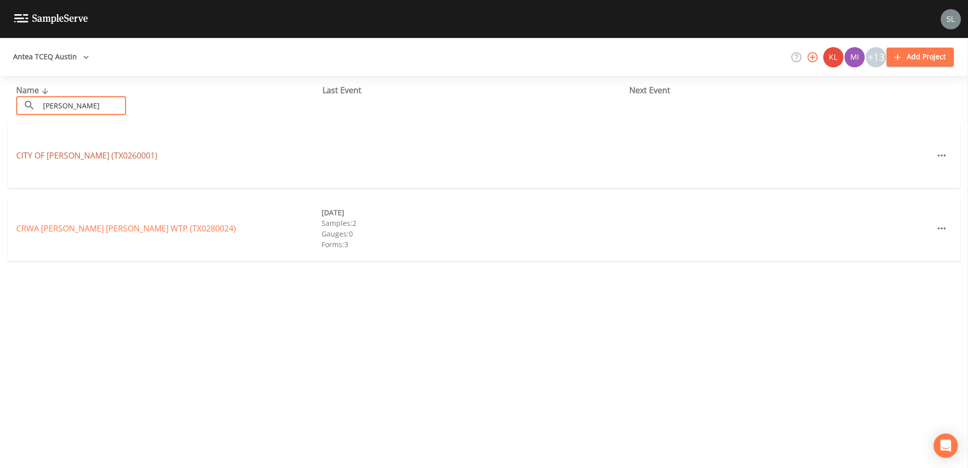
type input "[PERSON_NAME]"
click at [91, 152] on link "CITY OF [GEOGRAPHIC_DATA] (TX0260001)" at bounding box center [86, 155] width 141 height 11
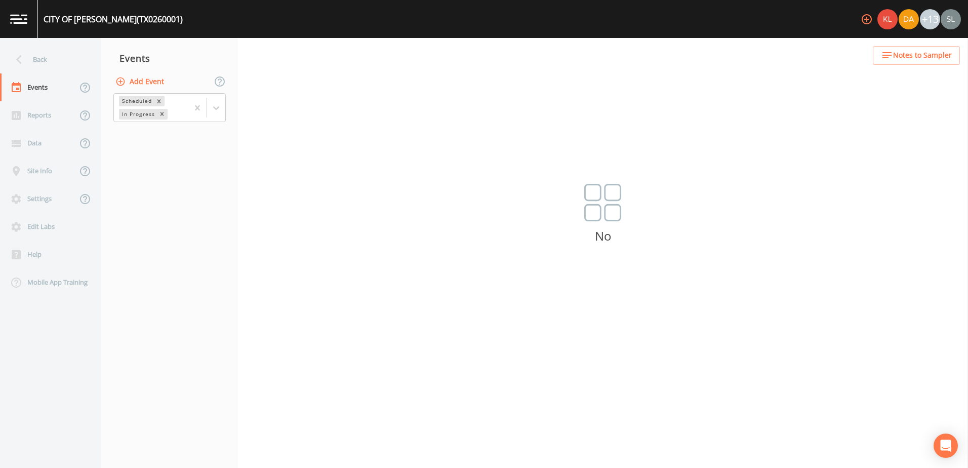
click at [154, 81] on button "Add Event" at bounding box center [140, 81] width 55 height 19
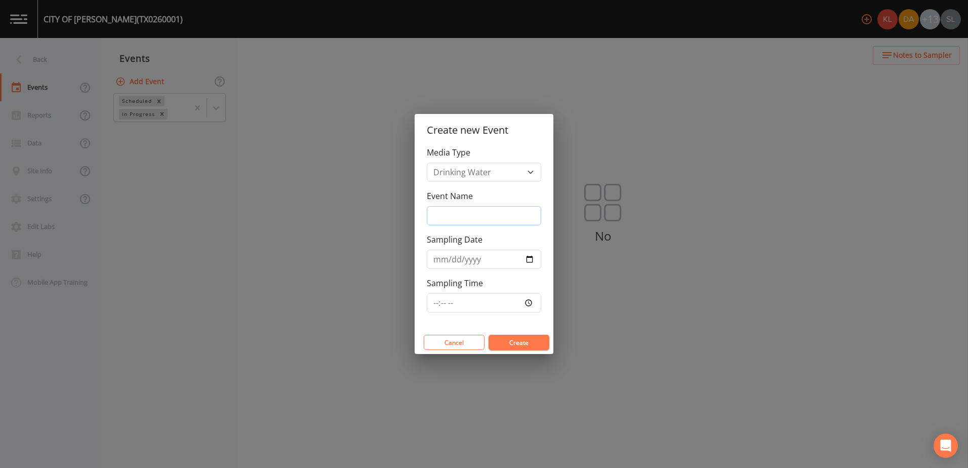
click at [453, 218] on input "Event Name" at bounding box center [484, 215] width 114 height 19
paste input "[DATE] SRI"
type input "[DATE] SRI"
click at [526, 258] on input "Sampling Date" at bounding box center [484, 259] width 114 height 19
type input "[DATE]"
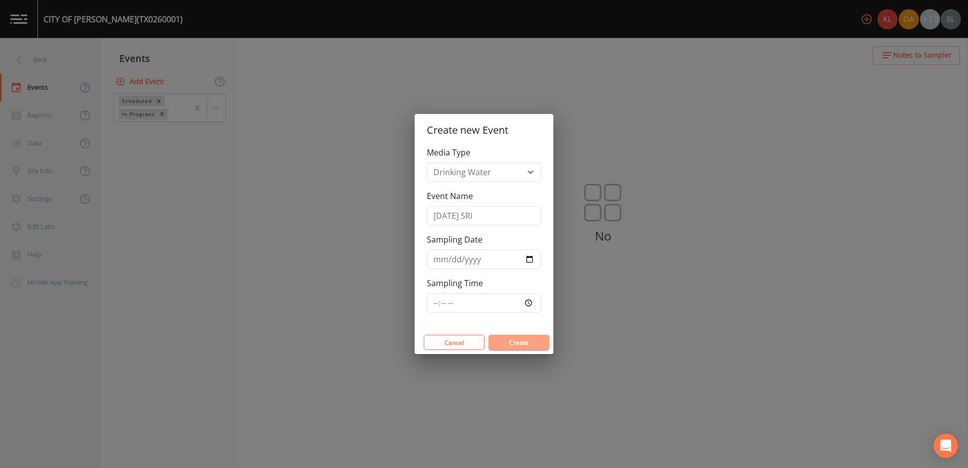
click at [531, 337] on button "Create" at bounding box center [518, 342] width 61 height 15
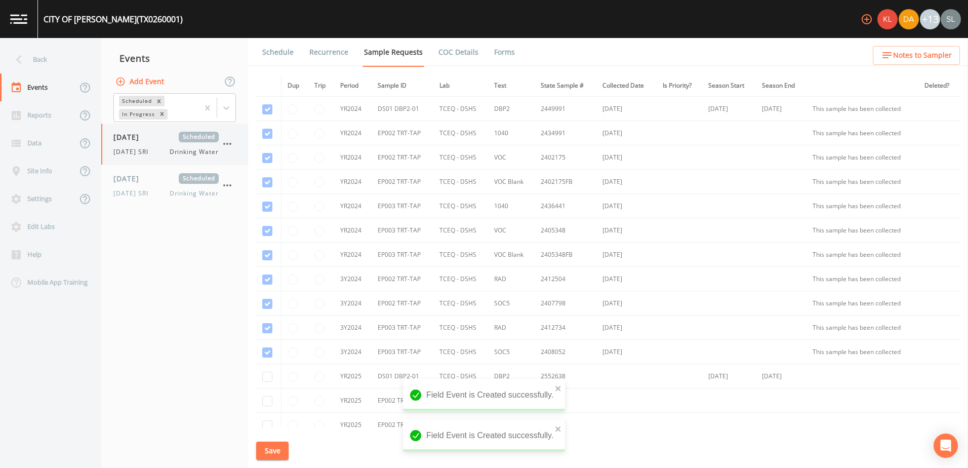
click at [173, 142] on div "[DATE] Scheduled" at bounding box center [165, 137] width 105 height 11
click at [231, 184] on icon "button" at bounding box center [227, 185] width 12 height 12
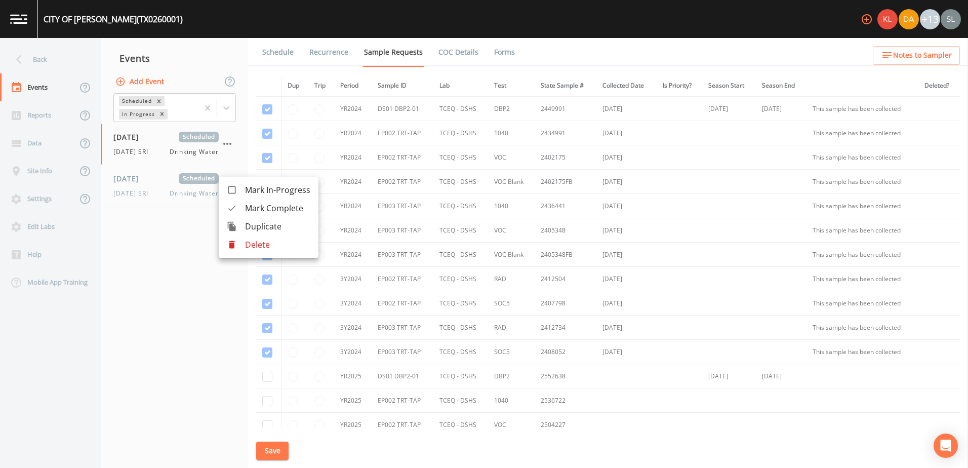
click at [257, 249] on p "Delete" at bounding box center [277, 244] width 65 height 12
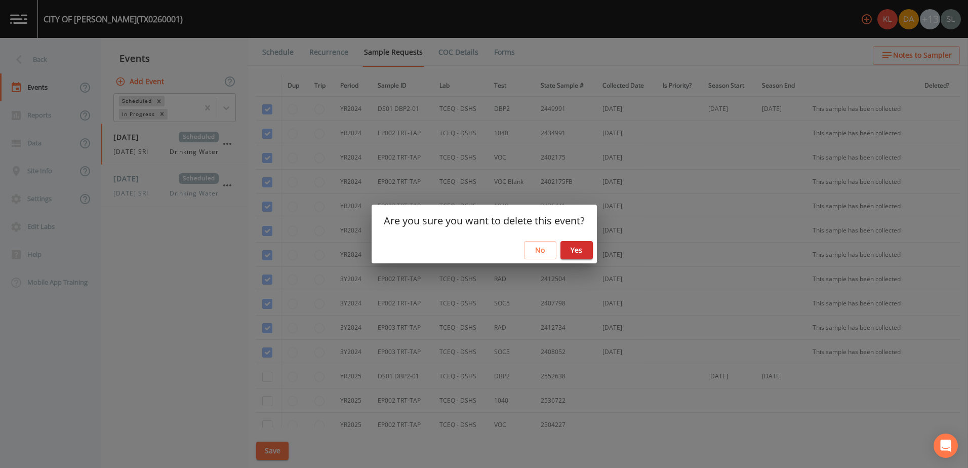
click at [572, 245] on button "Yes" at bounding box center [576, 250] width 32 height 19
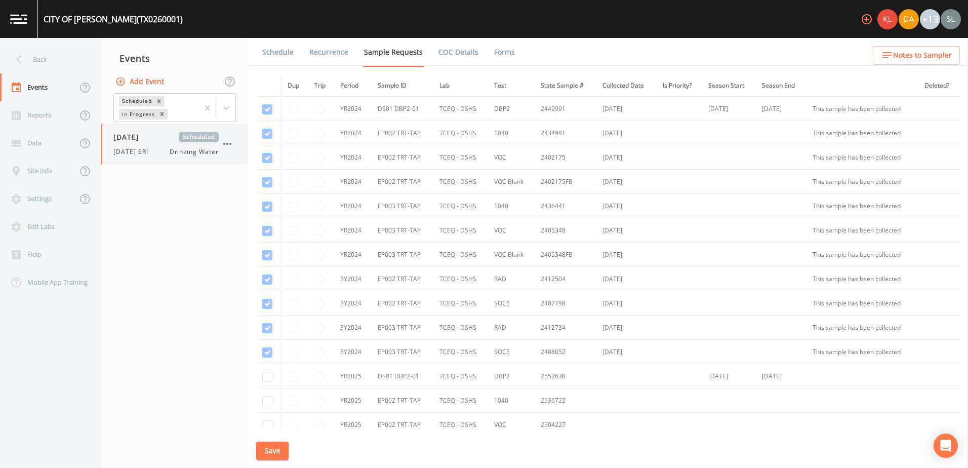
click at [154, 155] on span "[DATE] SRI" at bounding box center [133, 151] width 41 height 9
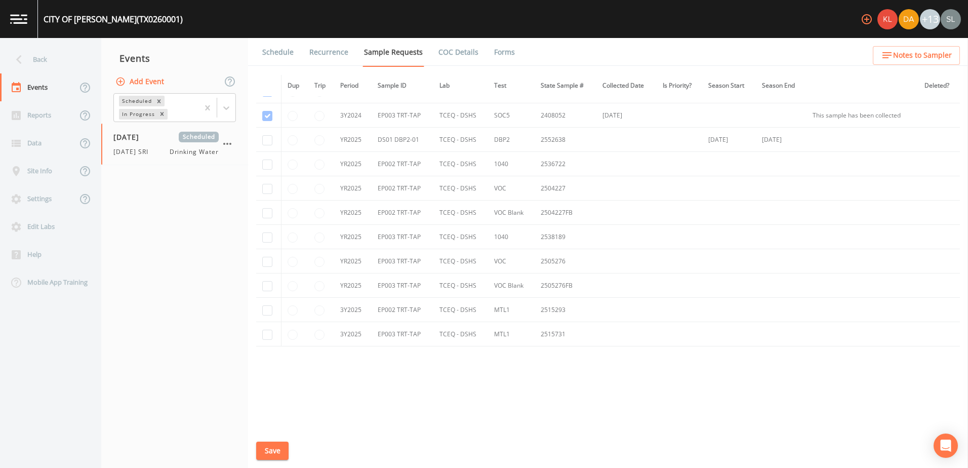
scroll to position [186, 0]
click at [267, 192] on input "checkbox" at bounding box center [267, 191] width 10 height 10
checkbox input "true"
click at [278, 446] on button "Save" at bounding box center [272, 450] width 32 height 19
click at [69, 52] on div "Back" at bounding box center [45, 60] width 91 height 28
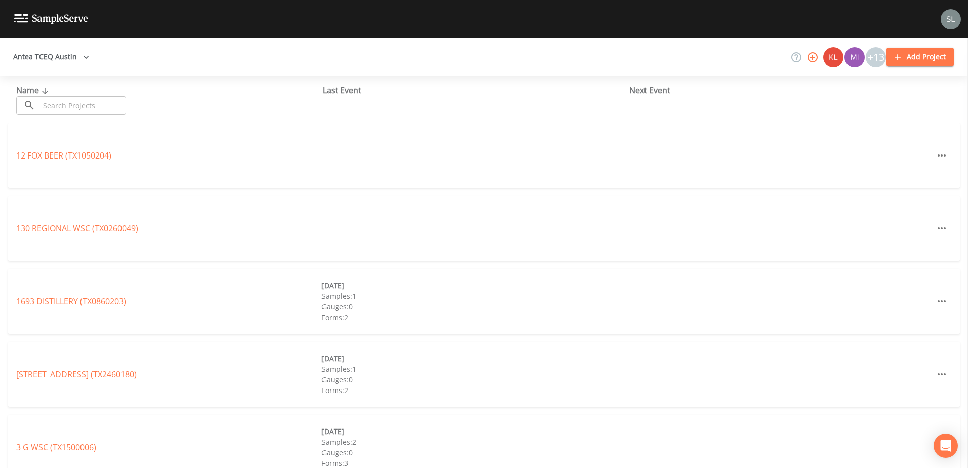
click at [91, 105] on input "text" at bounding box center [82, 105] width 87 height 19
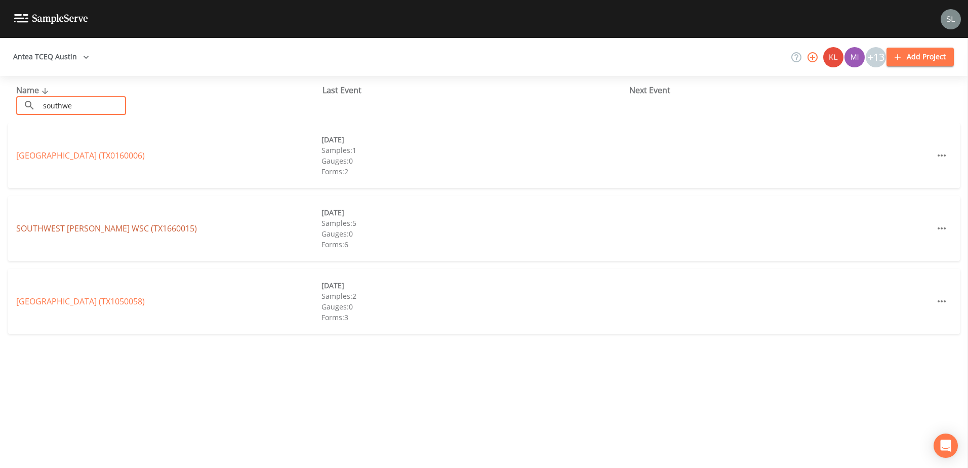
type input "southwe"
click at [62, 225] on link "SOUTHWEST [PERSON_NAME] WSC (TX1660015)" at bounding box center [106, 228] width 181 height 11
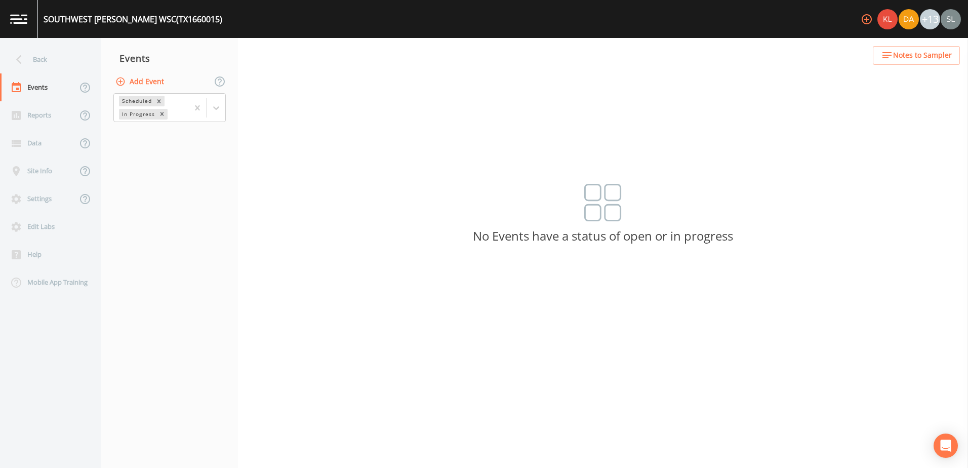
click at [156, 90] on button "Add Event" at bounding box center [140, 81] width 55 height 19
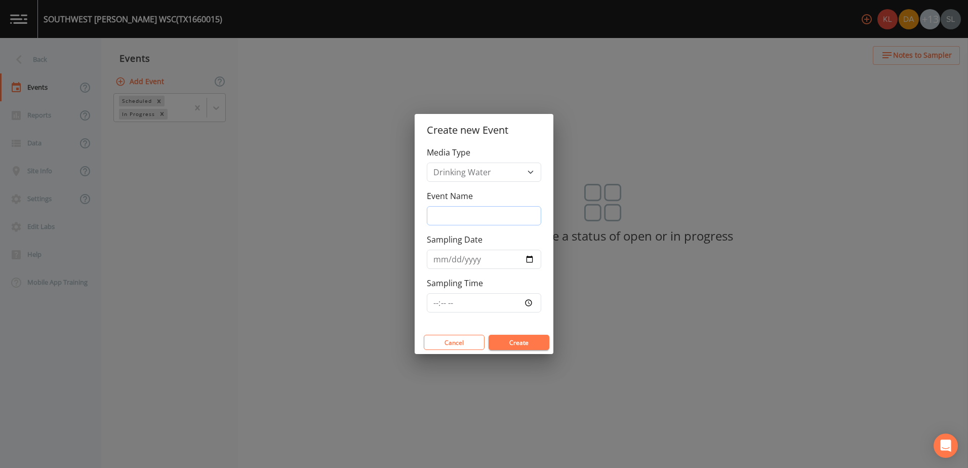
click at [495, 217] on input "Event Name" at bounding box center [484, 215] width 114 height 19
paste input "[DATE] SRI"
type input "[DATE] SRI"
click at [526, 259] on input "Sampling Date" at bounding box center [484, 259] width 114 height 19
type input "[DATE]"
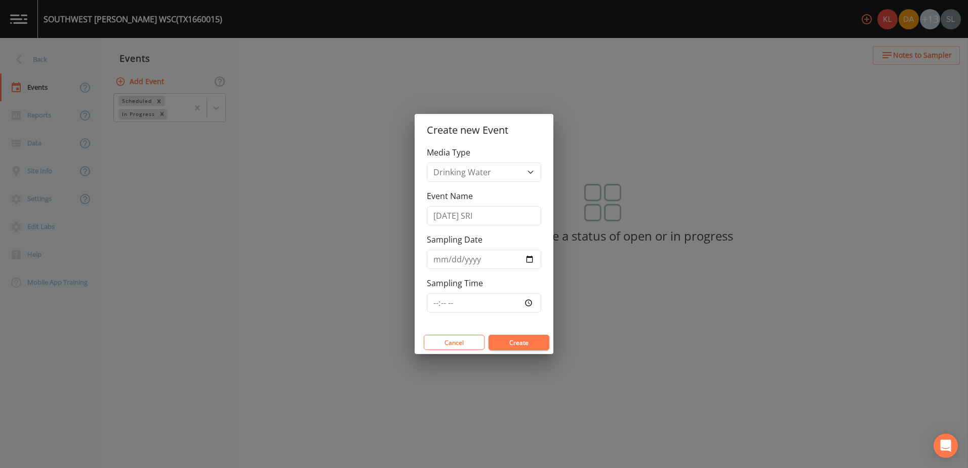
click at [517, 339] on button "Create" at bounding box center [518, 342] width 61 height 15
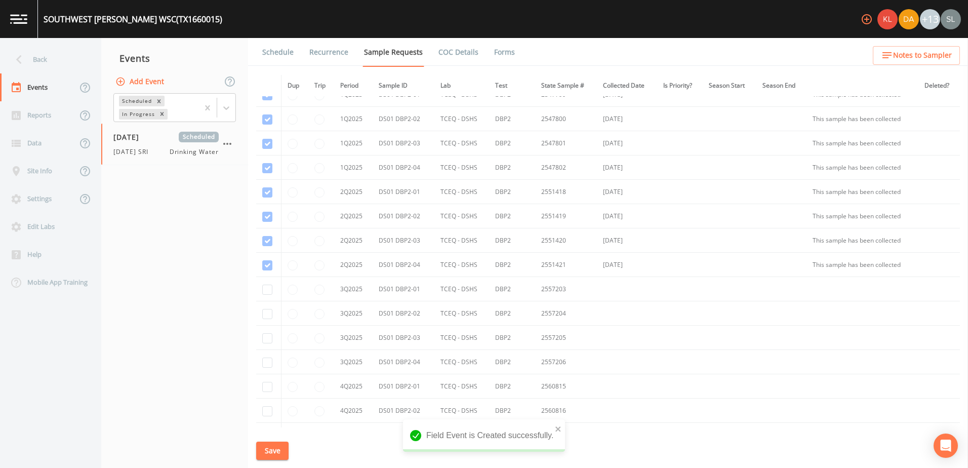
scroll to position [1281, 0]
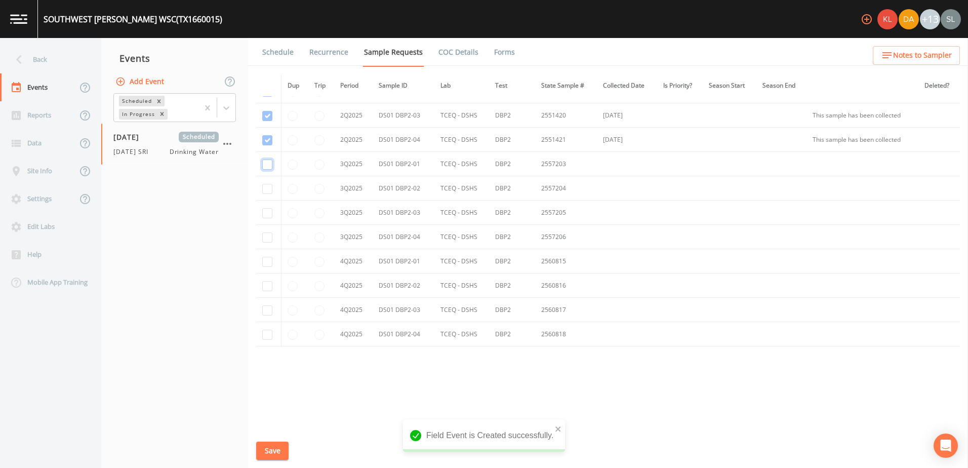
drag, startPoint x: 264, startPoint y: 164, endPoint x: 268, endPoint y: 185, distance: 21.6
click at [264, 167] on input "checkbox" at bounding box center [267, 164] width 10 height 10
checkbox input "true"
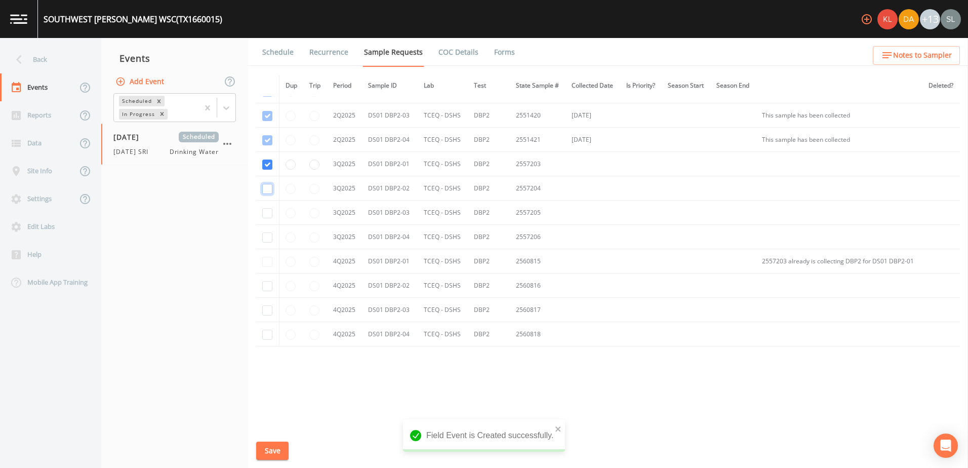
click at [268, 191] on input "checkbox" at bounding box center [267, 189] width 10 height 10
checkbox input "true"
click at [266, 211] on input "checkbox" at bounding box center [267, 213] width 10 height 10
checkbox input "true"
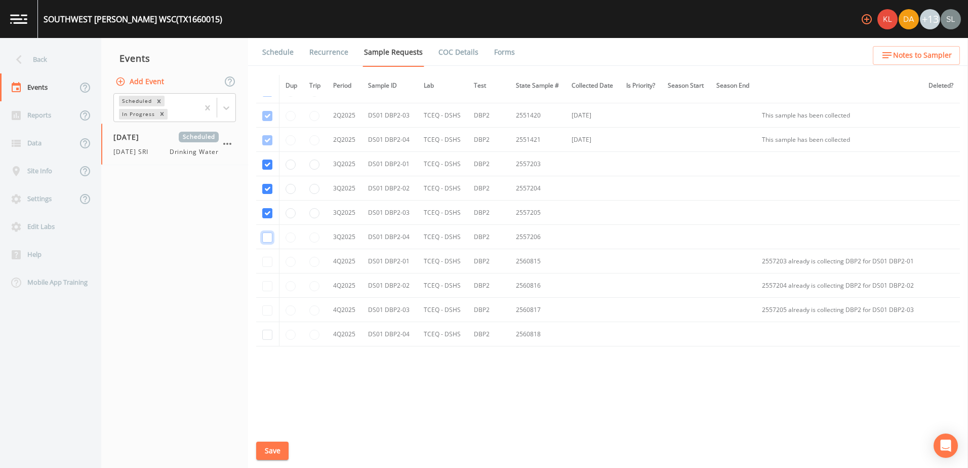
click at [270, 235] on input "checkbox" at bounding box center [267, 237] width 10 height 10
checkbox input "true"
click at [278, 448] on button "Save" at bounding box center [272, 450] width 32 height 19
click at [52, 61] on div "Back" at bounding box center [45, 60] width 91 height 28
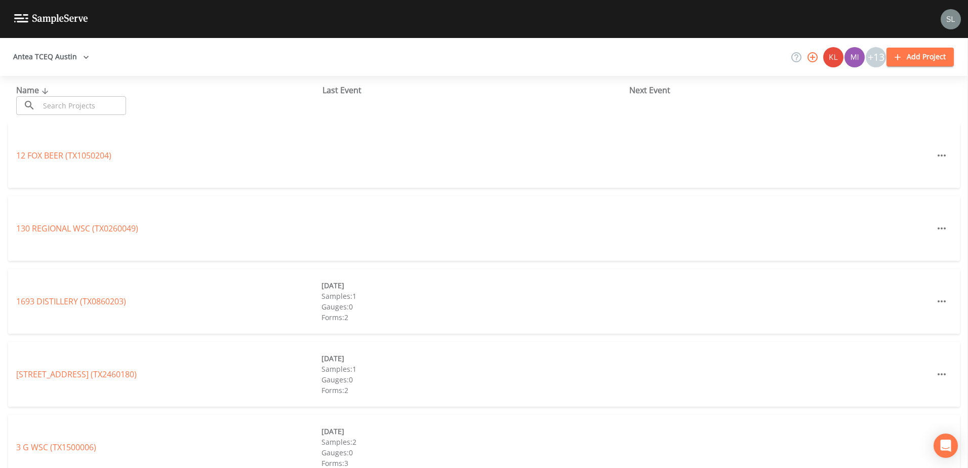
click at [98, 109] on input "text" at bounding box center [82, 105] width 87 height 19
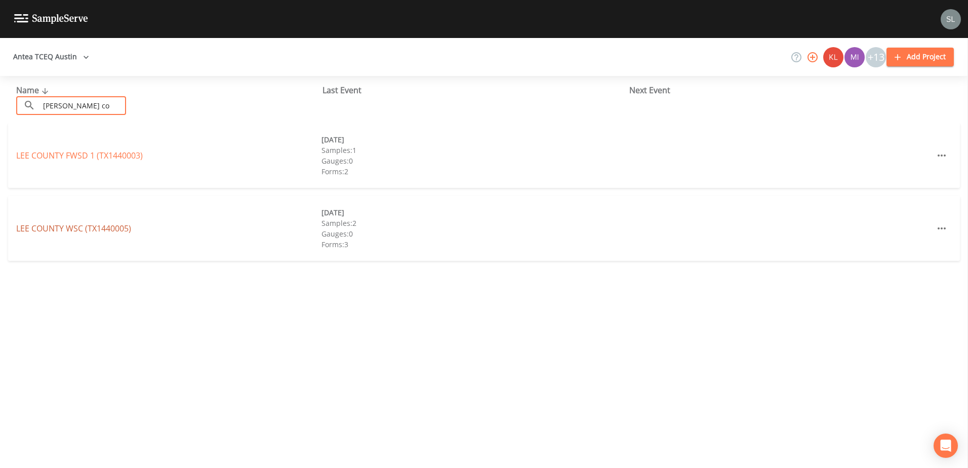
type input "[PERSON_NAME] co"
click at [125, 232] on link "[GEOGRAPHIC_DATA] (TX1440005)" at bounding box center [73, 228] width 115 height 11
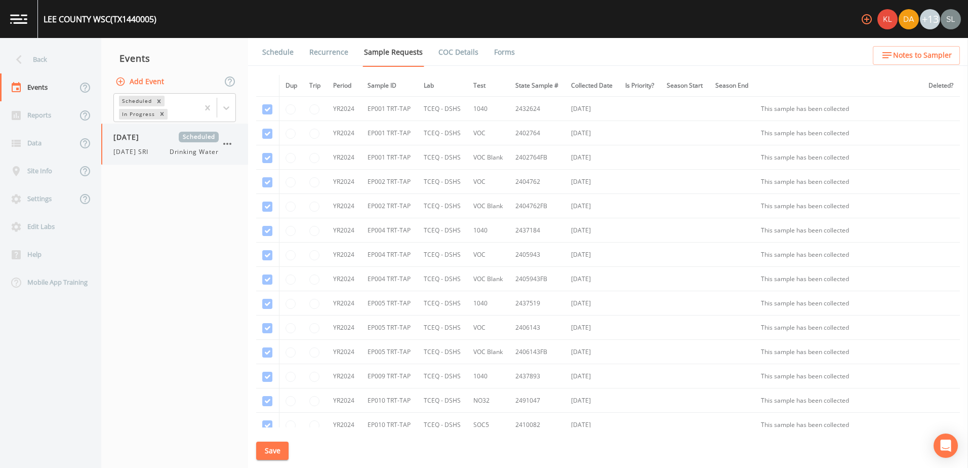
click at [154, 144] on div "[DATE] Scheduled [DATE] SRI Drinking Water" at bounding box center [165, 144] width 105 height 25
click at [277, 58] on link "Schedule" at bounding box center [278, 52] width 34 height 28
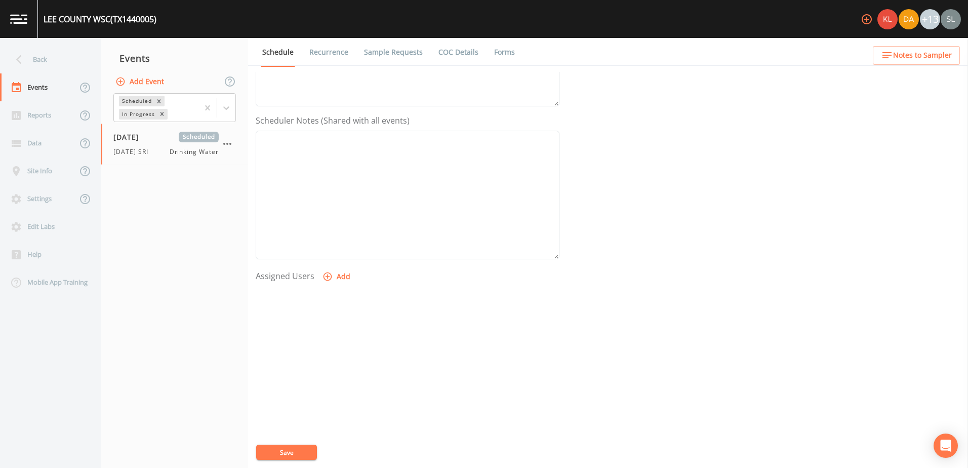
scroll to position [246, 0]
click at [338, 266] on button "Add" at bounding box center [337, 271] width 34 height 19
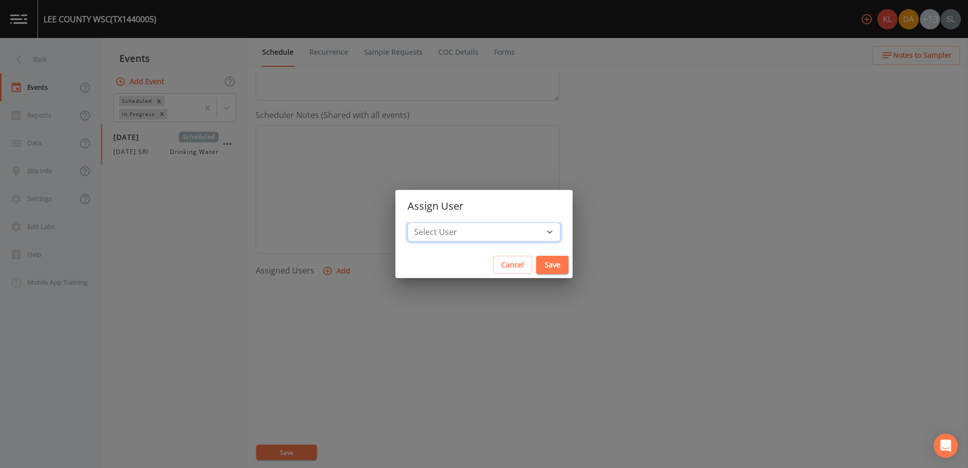
click at [489, 234] on select "Select User [PERSON_NAME] [PERSON_NAME] [PERSON_NAME] [PERSON_NAME] [PERSON_NAM…" at bounding box center [483, 231] width 153 height 19
select select "ec903c3e-23b8-4790-bf81-d04851916195"
click at [439, 222] on select "Select User [PERSON_NAME] [PERSON_NAME] [PERSON_NAME] [PERSON_NAME] [PERSON_NAM…" at bounding box center [483, 231] width 153 height 19
click at [536, 262] on button "Save" at bounding box center [552, 265] width 32 height 19
select select
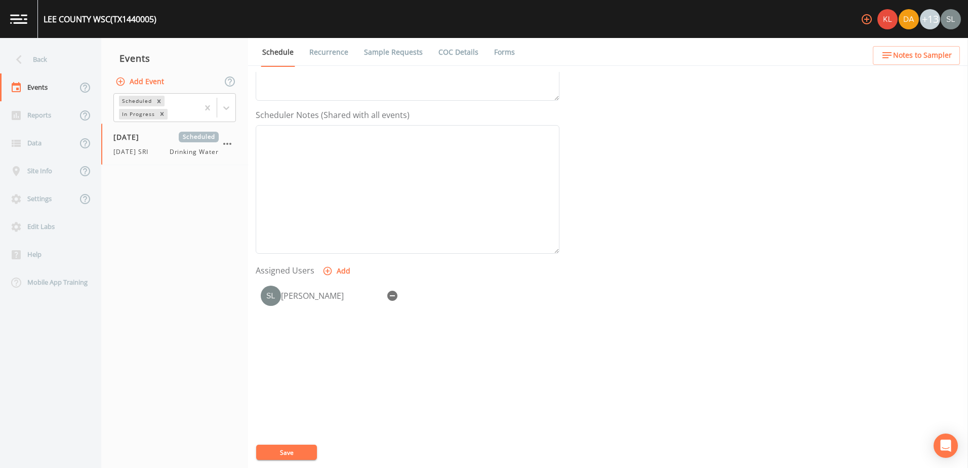
click at [308, 453] on button "Save" at bounding box center [286, 451] width 61 height 15
click at [42, 63] on div "Back" at bounding box center [45, 60] width 91 height 28
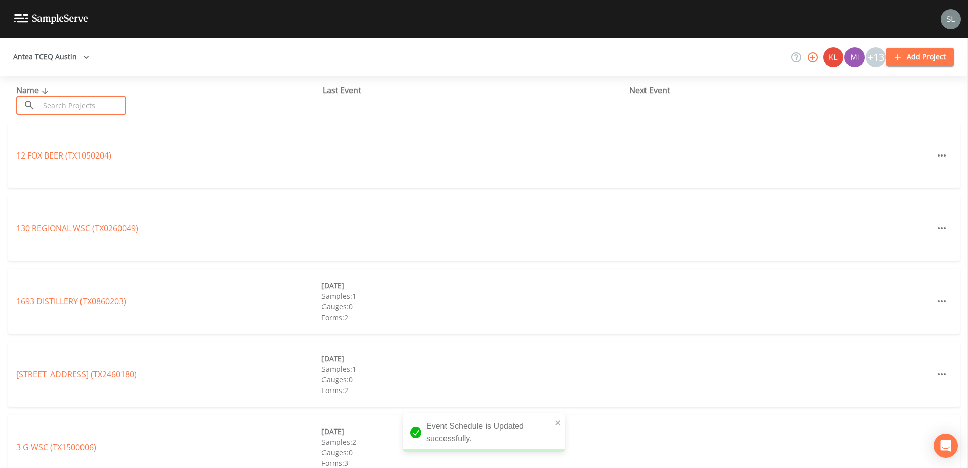
click at [109, 106] on input "text" at bounding box center [82, 105] width 87 height 19
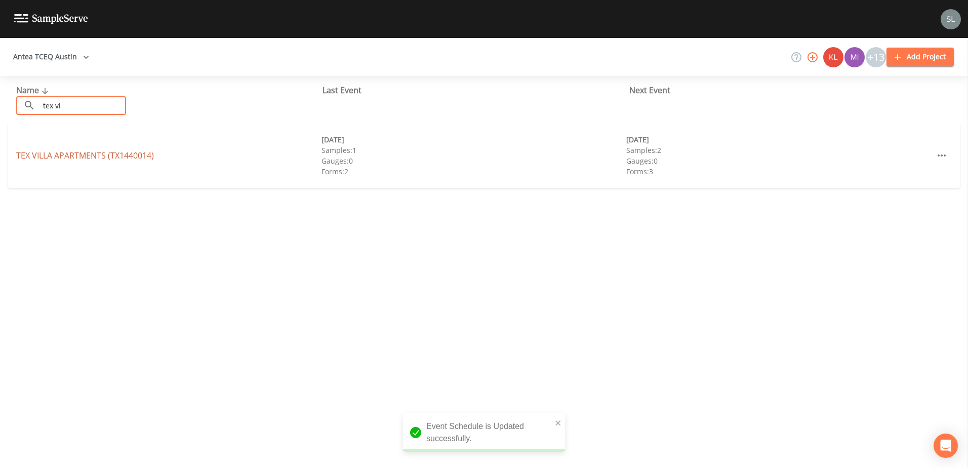
type input "tex vi"
click at [48, 157] on link "TEX [GEOGRAPHIC_DATA] (TX1440014)" at bounding box center [85, 155] width 138 height 11
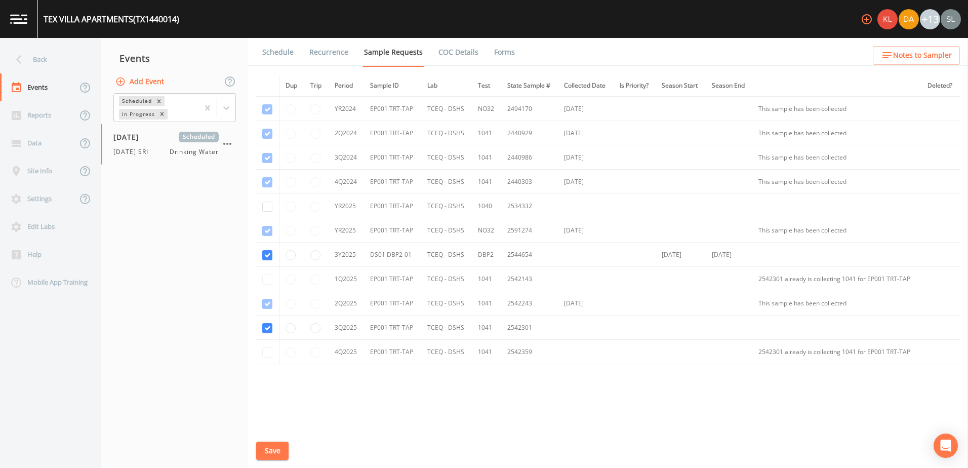
click at [271, 47] on link "Schedule" at bounding box center [278, 52] width 34 height 28
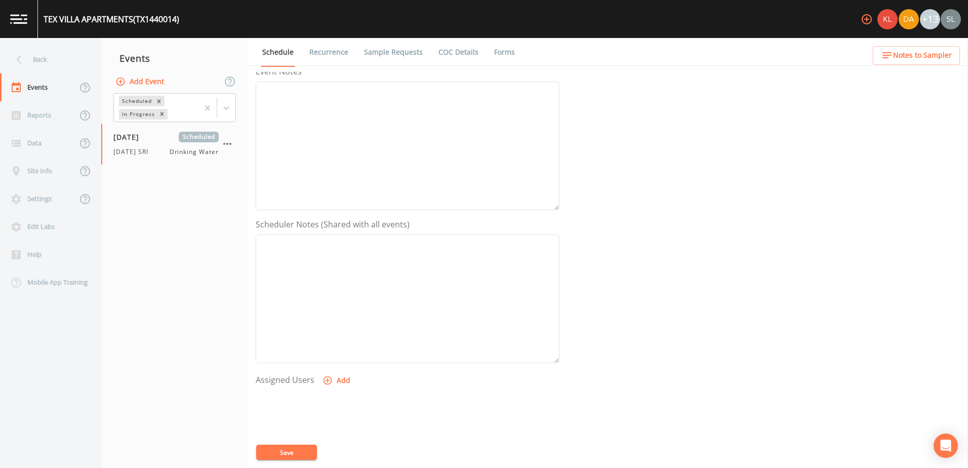
scroll to position [246, 0]
click at [337, 278] on button "Add" at bounding box center [337, 271] width 34 height 19
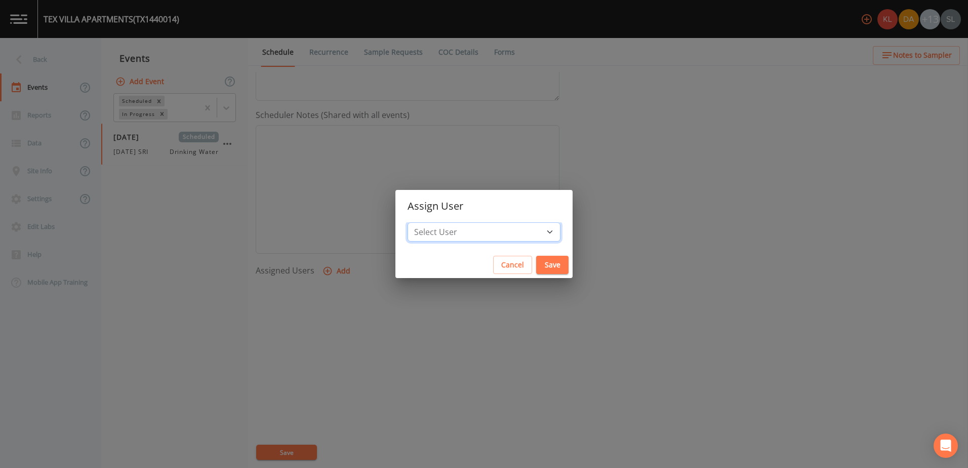
click at [478, 227] on select "Select User [PERSON_NAME] [PERSON_NAME] [PERSON_NAME] [PERSON_NAME] [PERSON_NAM…" at bounding box center [483, 231] width 153 height 19
click at [474, 235] on select "Select User [PERSON_NAME] [PERSON_NAME] [PERSON_NAME] [PERSON_NAME] [PERSON_NAM…" at bounding box center [483, 231] width 153 height 19
select select "ec903c3e-23b8-4790-bf81-d04851916195"
click at [439, 222] on select "Select User [PERSON_NAME] [PERSON_NAME] [PERSON_NAME] [PERSON_NAME] [PERSON_NAM…" at bounding box center [483, 231] width 153 height 19
click at [536, 266] on button "Save" at bounding box center [552, 265] width 32 height 19
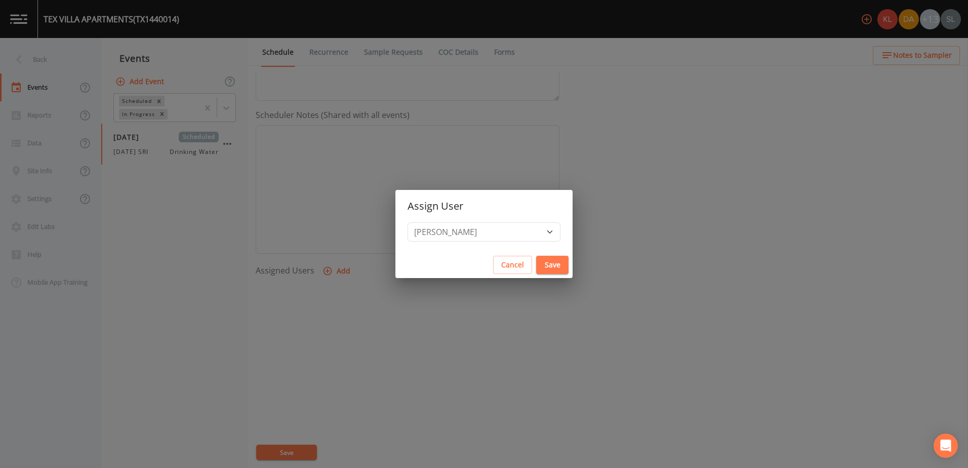
select select
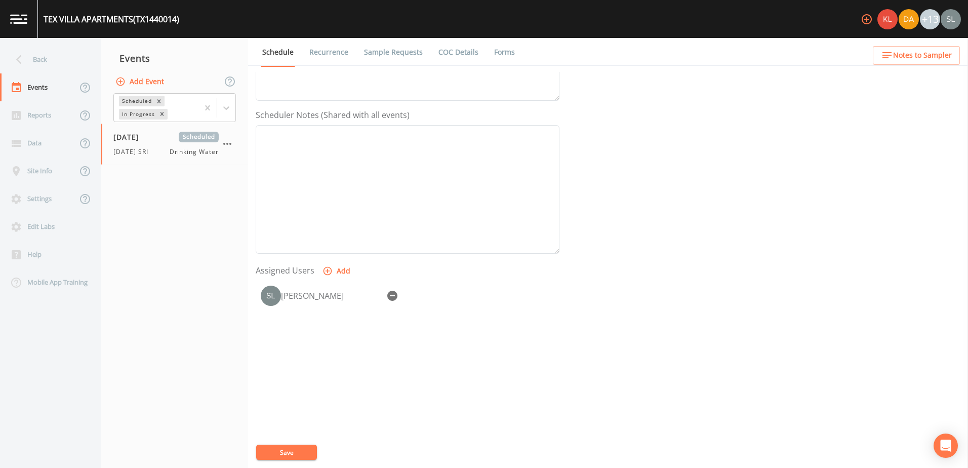
click at [309, 456] on button "Save" at bounding box center [286, 451] width 61 height 15
click at [36, 53] on div "Back" at bounding box center [45, 60] width 91 height 28
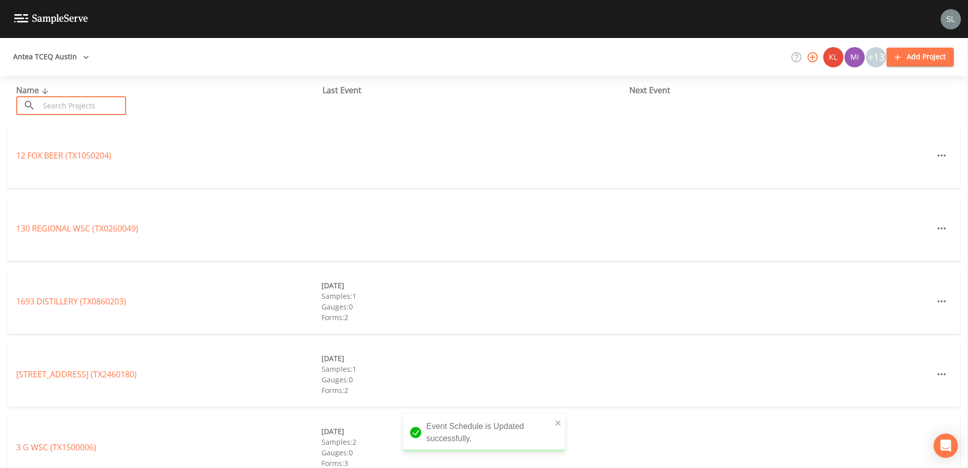
click at [65, 107] on input "text" at bounding box center [82, 105] width 87 height 19
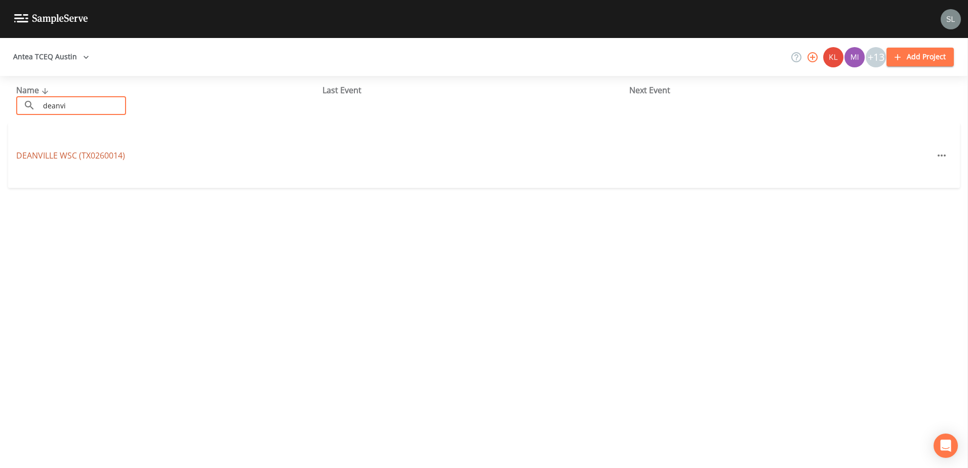
type input "deanvi"
click at [87, 156] on link "DEANVILLE WSC (TX0260014)" at bounding box center [70, 155] width 109 height 11
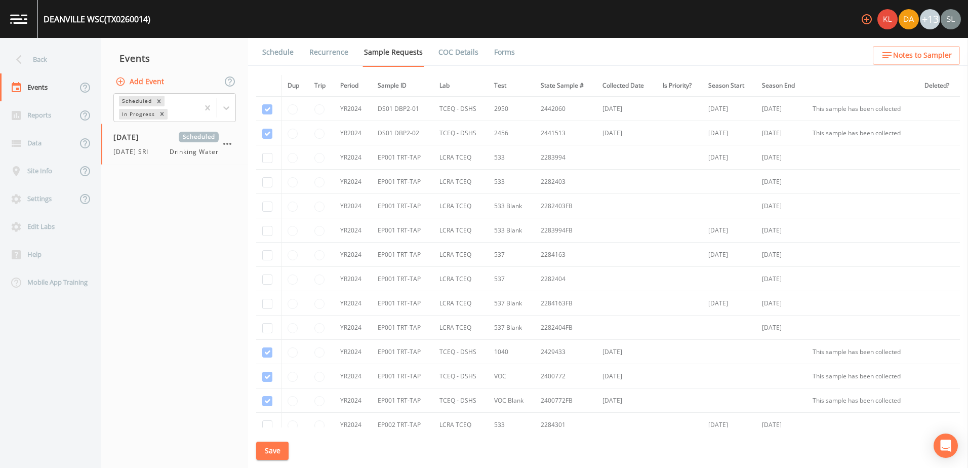
click at [289, 55] on link "Schedule" at bounding box center [278, 52] width 34 height 28
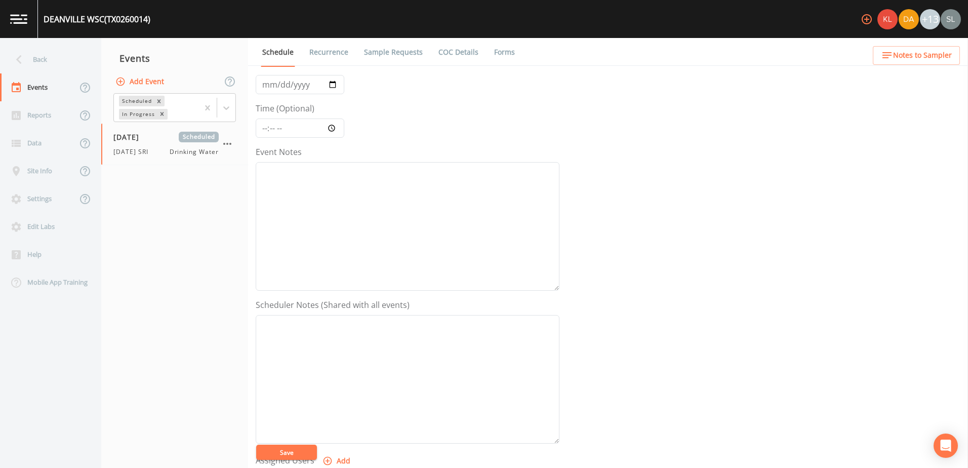
scroll to position [246, 0]
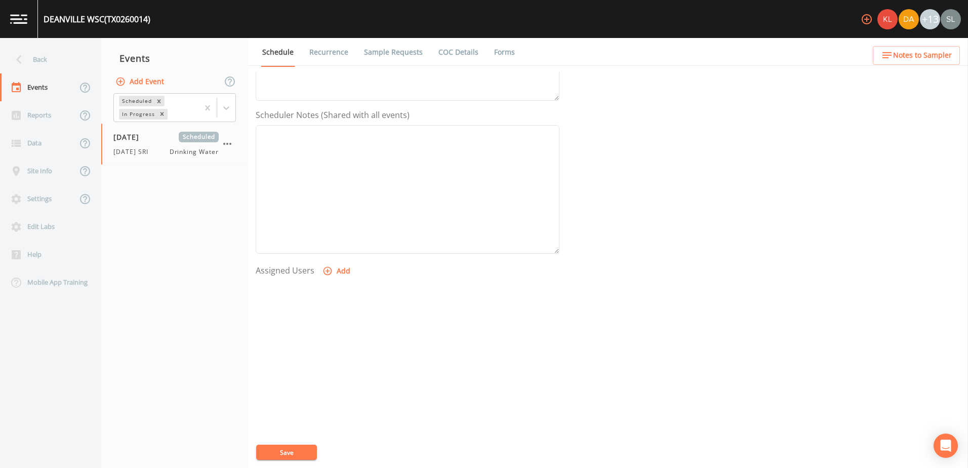
click at [345, 273] on button "Add" at bounding box center [337, 271] width 34 height 19
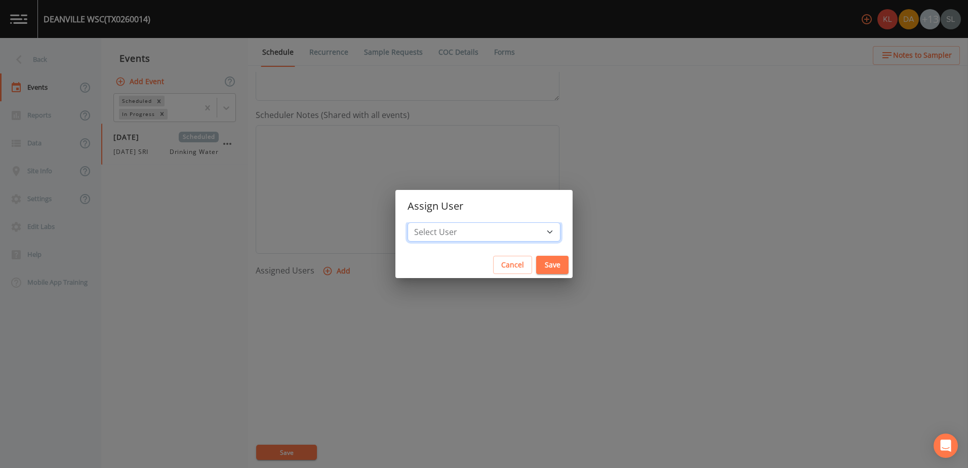
click at [480, 231] on select "Select User [PERSON_NAME] [PERSON_NAME] [PERSON_NAME] [PERSON_NAME] [PERSON_NAM…" at bounding box center [483, 231] width 153 height 19
click at [477, 230] on select "Select User [PERSON_NAME] [PERSON_NAME] [PERSON_NAME] [PERSON_NAME] [PERSON_NAM…" at bounding box center [483, 231] width 153 height 19
click at [522, 235] on select "Select User [PERSON_NAME] [PERSON_NAME] [PERSON_NAME] [PERSON_NAME] [PERSON_NAM…" at bounding box center [483, 231] width 153 height 19
select select "ec903c3e-23b8-4790-bf81-d04851916195"
click at [439, 222] on select "Select User [PERSON_NAME] [PERSON_NAME] [PERSON_NAME] [PERSON_NAME] [PERSON_NAM…" at bounding box center [483, 231] width 153 height 19
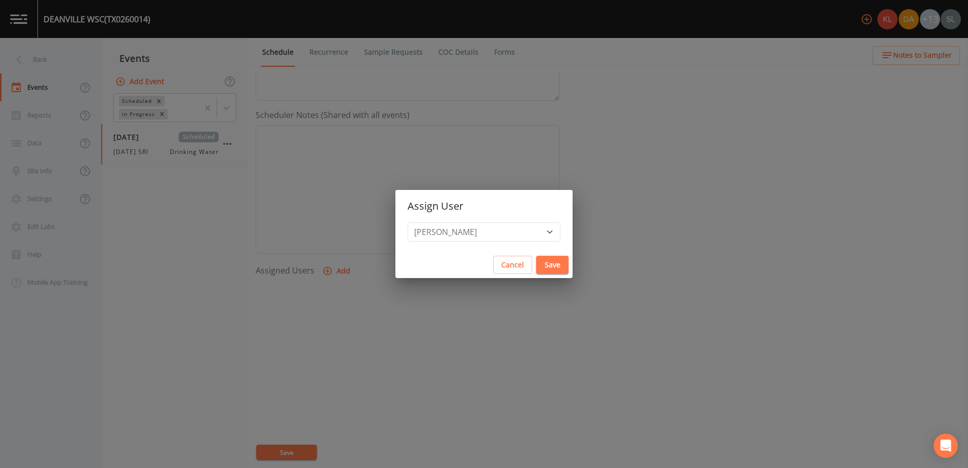
click at [536, 257] on button "Save" at bounding box center [552, 265] width 32 height 19
select select
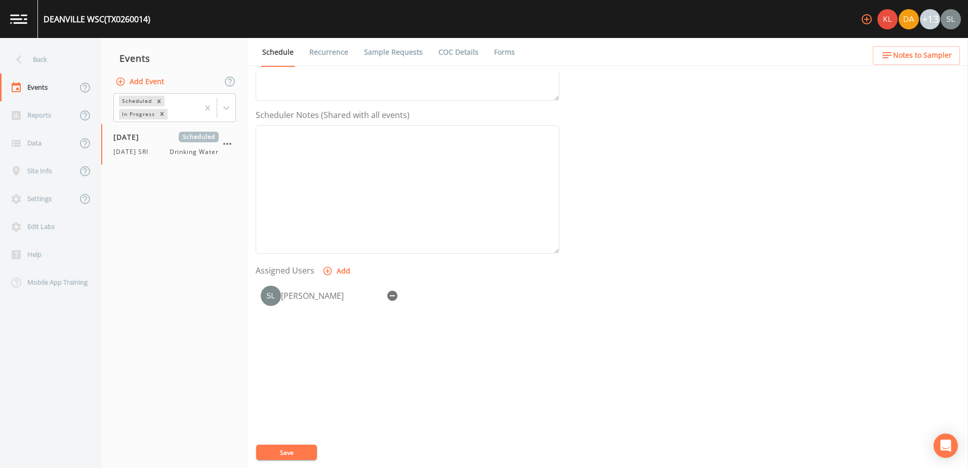
click at [302, 449] on button "Save" at bounding box center [286, 451] width 61 height 15
click at [57, 54] on div "Back" at bounding box center [45, 60] width 91 height 28
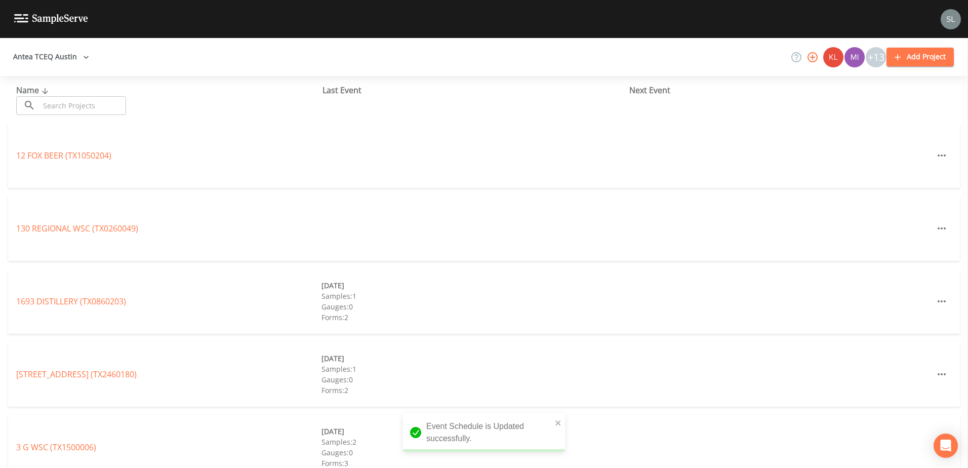
click at [117, 111] on input "text" at bounding box center [82, 105] width 87 height 19
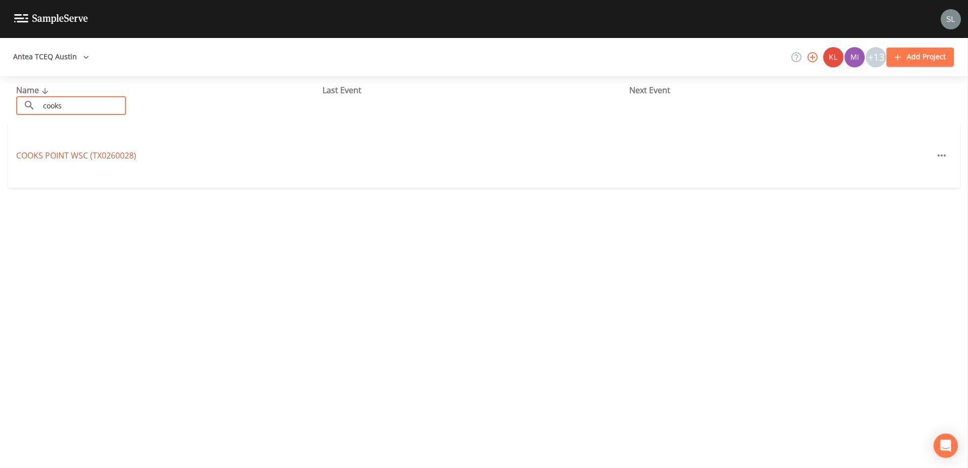
type input "cooks"
click at [110, 158] on link "[GEOGRAPHIC_DATA] (TX0260028)" at bounding box center [76, 155] width 120 height 11
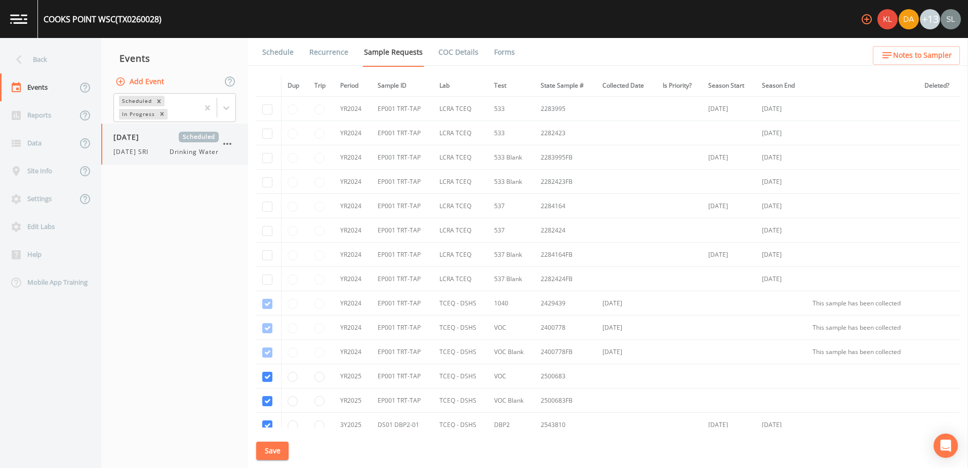
click at [124, 141] on span "[DATE]" at bounding box center [129, 137] width 33 height 11
click at [290, 51] on link "Schedule" at bounding box center [278, 52] width 34 height 28
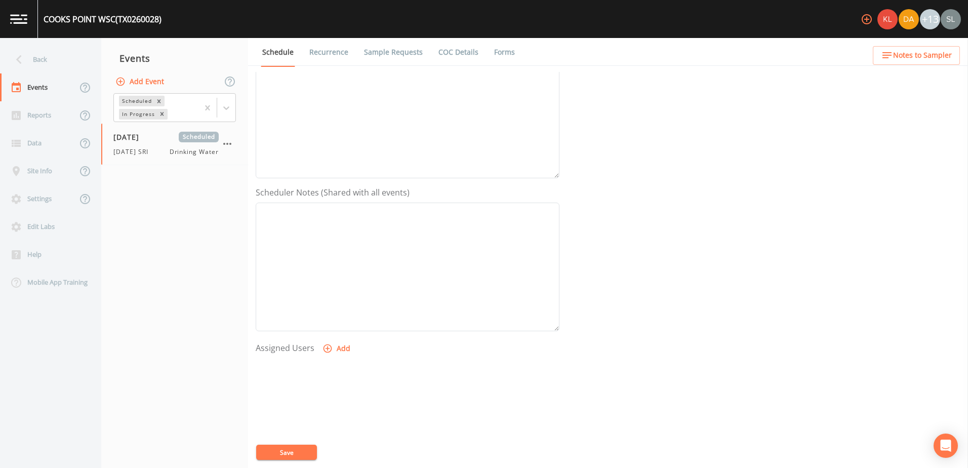
scroll to position [246, 0]
click at [342, 268] on button "Add" at bounding box center [337, 271] width 34 height 19
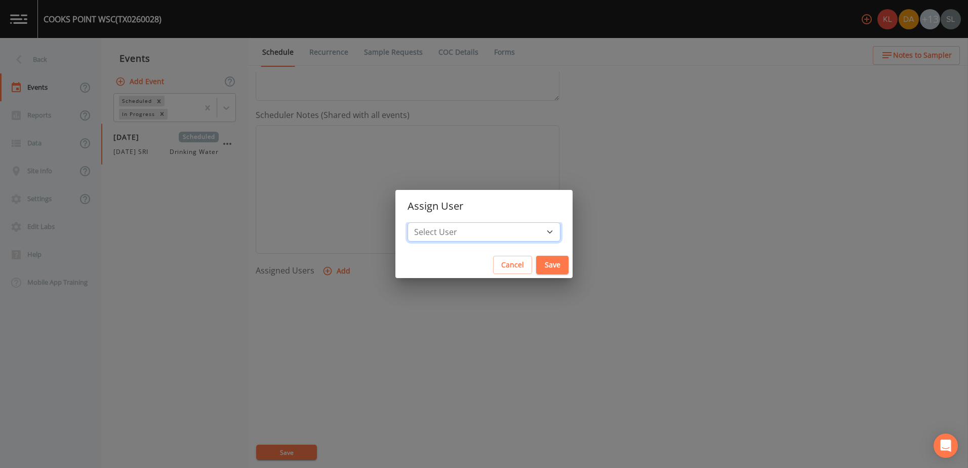
click at [488, 226] on select "Select User [PERSON_NAME] [PERSON_NAME] [PERSON_NAME] [PERSON_NAME] [PERSON_NAM…" at bounding box center [483, 231] width 153 height 19
click at [500, 231] on select "Select User [PERSON_NAME] [PERSON_NAME] [PERSON_NAME] [PERSON_NAME] [PERSON_NAM…" at bounding box center [483, 231] width 153 height 19
click at [513, 229] on select "Select User [PERSON_NAME] [PERSON_NAME] [PERSON_NAME] [PERSON_NAME] [PERSON_NAM…" at bounding box center [483, 231] width 153 height 19
click at [512, 225] on select "Select User [PERSON_NAME] [PERSON_NAME] [PERSON_NAME] [PERSON_NAME] [PERSON_NAM…" at bounding box center [483, 231] width 153 height 19
click at [513, 225] on select "Select User [PERSON_NAME] [PERSON_NAME] [PERSON_NAME] [PERSON_NAME] [PERSON_NAM…" at bounding box center [483, 231] width 153 height 19
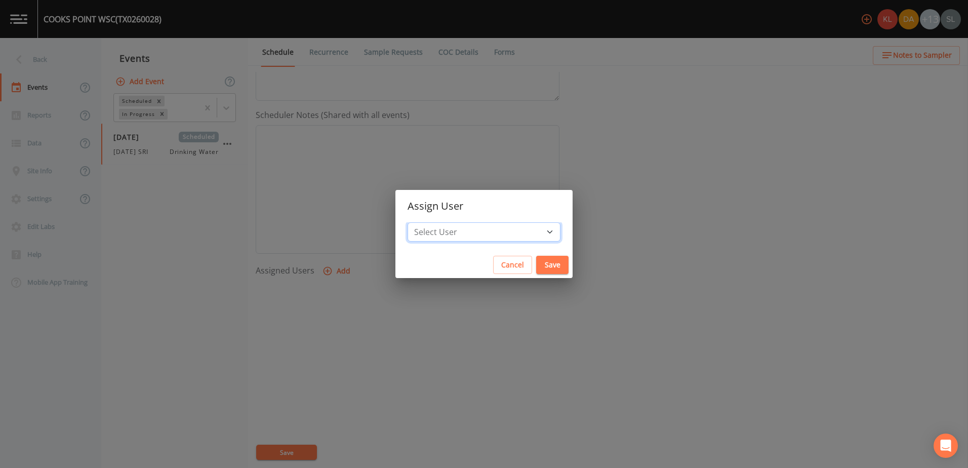
select select "ec903c3e-23b8-4790-bf81-d04851916195"
click at [439, 222] on select "Select User [PERSON_NAME] [PERSON_NAME] [PERSON_NAME] [PERSON_NAME] [PERSON_NAM…" at bounding box center [483, 231] width 153 height 19
drag, startPoint x: 515, startPoint y: 261, endPoint x: 505, endPoint y: 269, distance: 12.7
click at [536, 261] on button "Save" at bounding box center [552, 265] width 32 height 19
select select
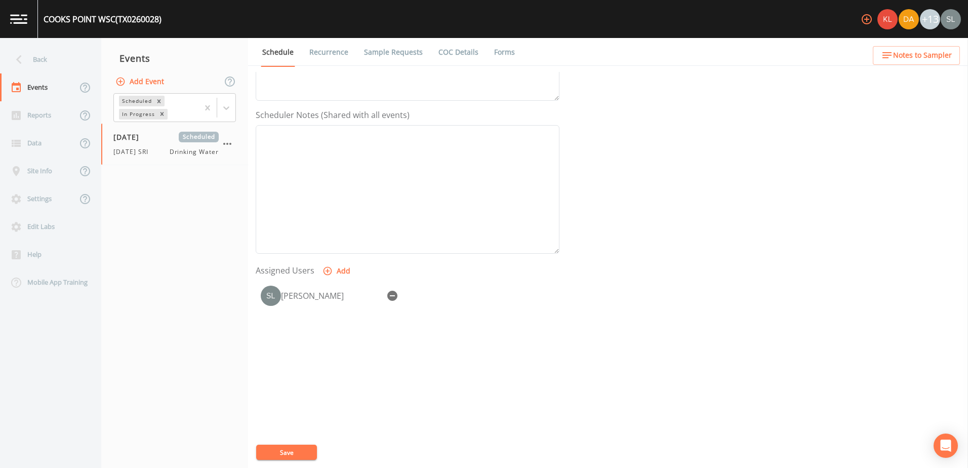
click at [305, 445] on button "Save" at bounding box center [286, 451] width 61 height 15
click at [45, 63] on div "Back" at bounding box center [45, 60] width 91 height 28
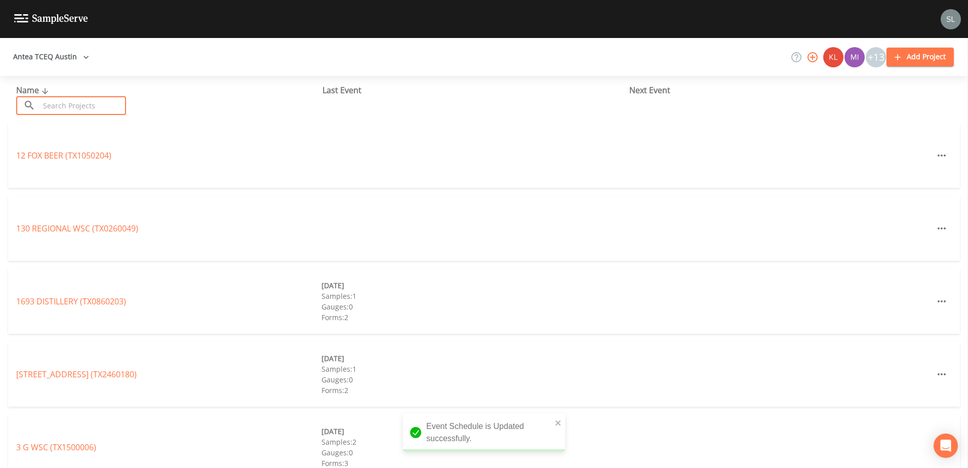
click at [99, 106] on input "text" at bounding box center [82, 105] width 87 height 19
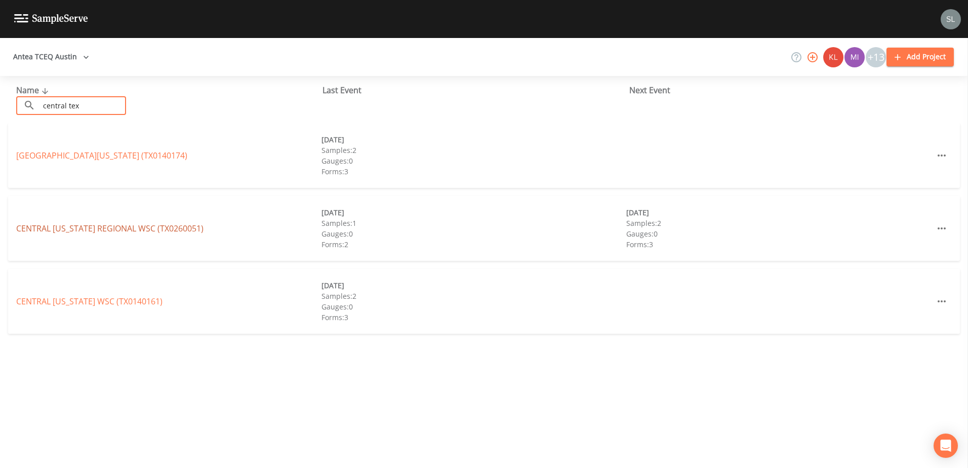
type input "central tex"
click at [101, 231] on link "[GEOGRAPHIC_DATA][US_STATE] (TX0260051)" at bounding box center [109, 228] width 187 height 11
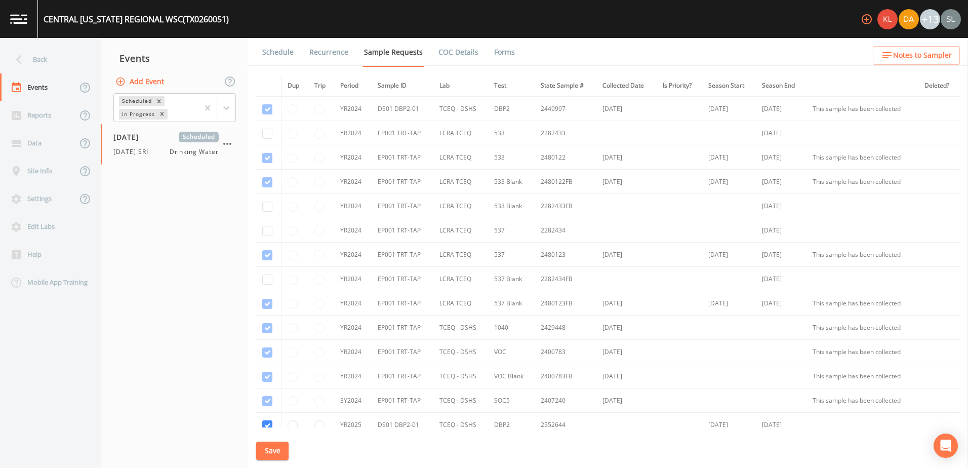
click at [286, 52] on link "Schedule" at bounding box center [278, 52] width 34 height 28
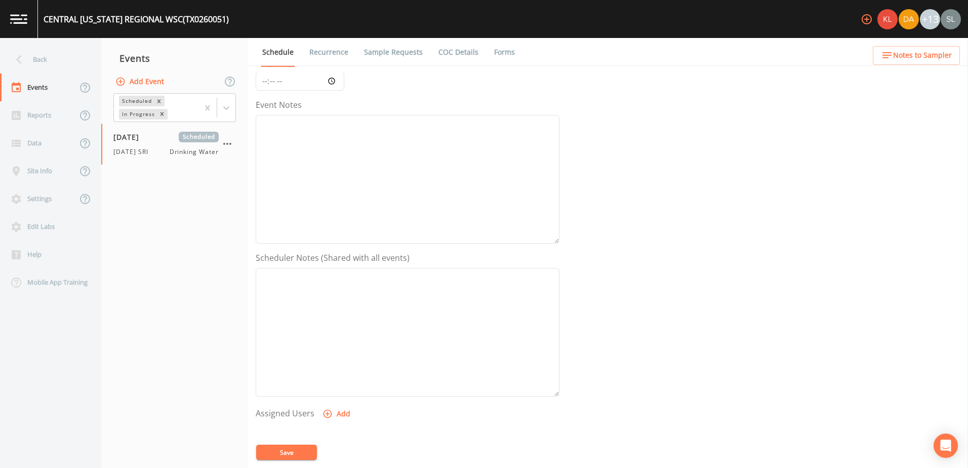
scroll to position [246, 0]
click at [341, 266] on button "Add" at bounding box center [337, 271] width 34 height 19
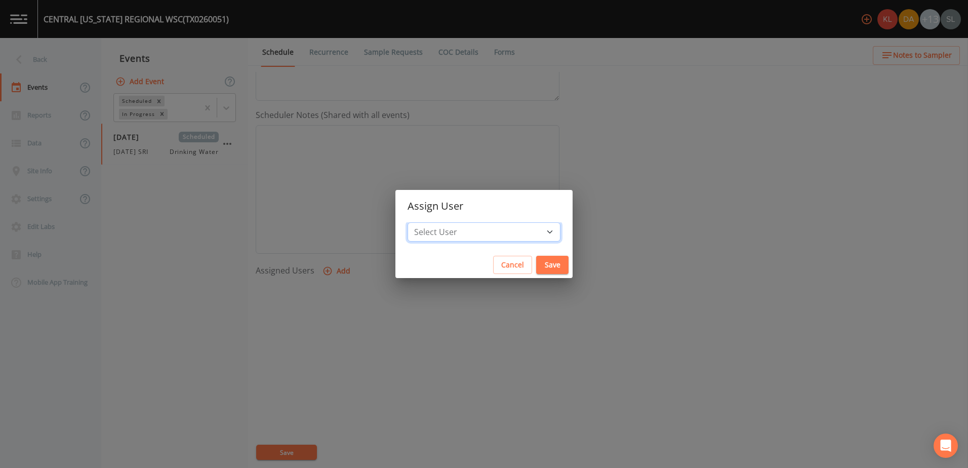
click at [517, 230] on select "Select User [PERSON_NAME] [PERSON_NAME] [PERSON_NAME] [PERSON_NAME] [PERSON_NAM…" at bounding box center [483, 231] width 153 height 19
click at [514, 227] on select "Select User [PERSON_NAME] [PERSON_NAME] [PERSON_NAME] [PERSON_NAME] [PERSON_NAM…" at bounding box center [483, 231] width 153 height 19
select select "ec903c3e-23b8-4790-bf81-d04851916195"
click at [439, 222] on select "Select User [PERSON_NAME] [PERSON_NAME] [PERSON_NAME] [PERSON_NAME] [PERSON_NAM…" at bounding box center [483, 231] width 153 height 19
click at [536, 262] on button "Save" at bounding box center [552, 265] width 32 height 19
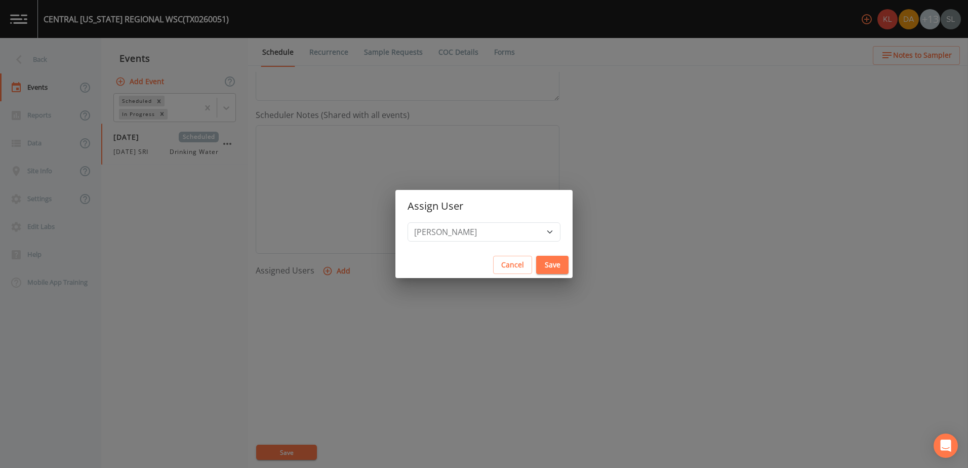
select select
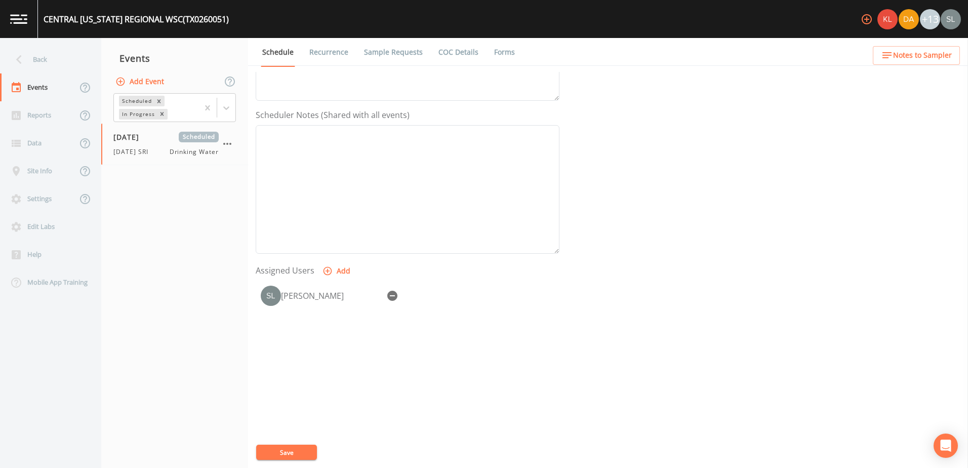
click at [306, 450] on button "Save" at bounding box center [286, 451] width 61 height 15
click at [52, 52] on div "Back" at bounding box center [45, 60] width 91 height 28
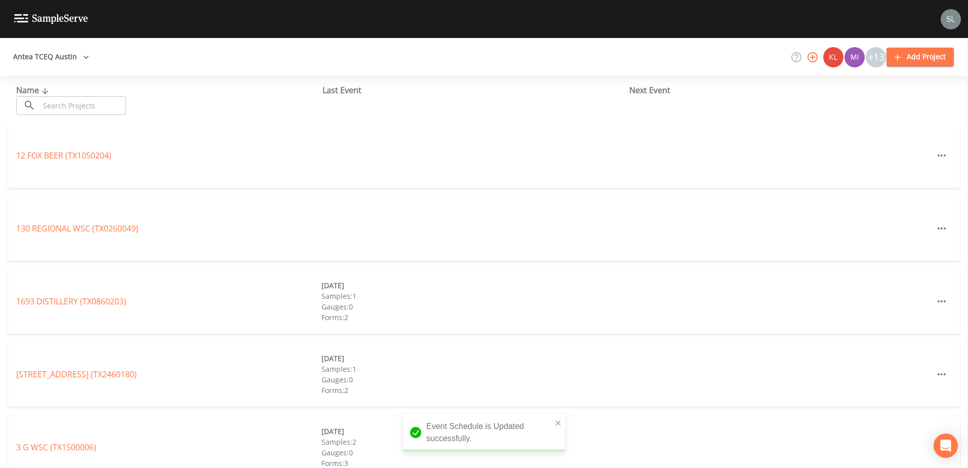
click at [79, 107] on input "text" at bounding box center [82, 105] width 87 height 19
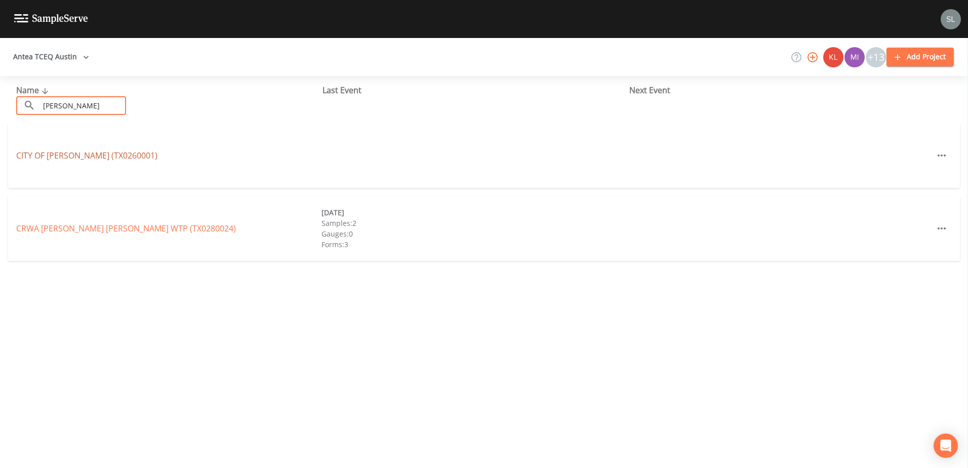
type input "[PERSON_NAME]"
click at [98, 155] on link "CITY OF [GEOGRAPHIC_DATA] (TX0260001)" at bounding box center [86, 155] width 141 height 11
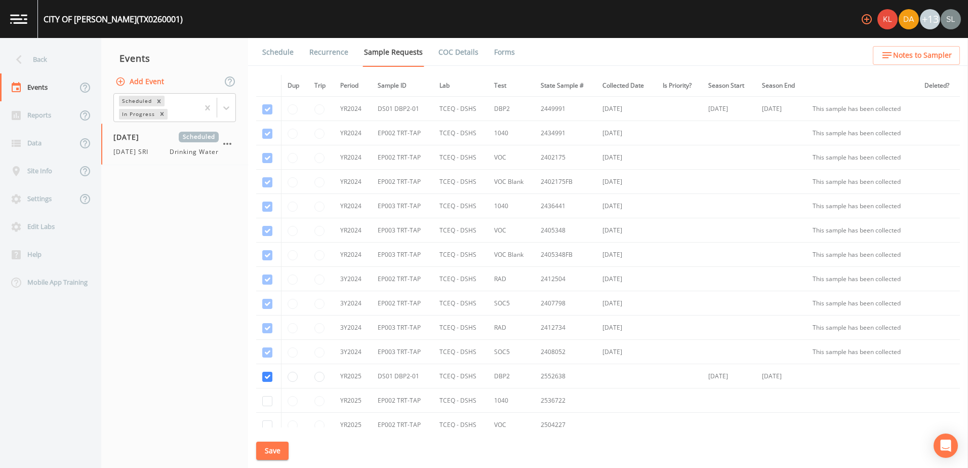
click at [262, 50] on link "Schedule" at bounding box center [278, 52] width 34 height 28
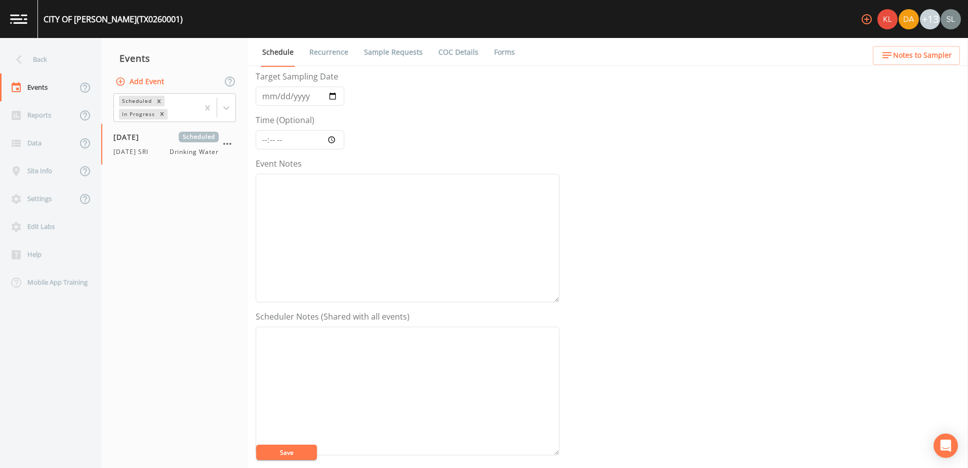
scroll to position [246, 0]
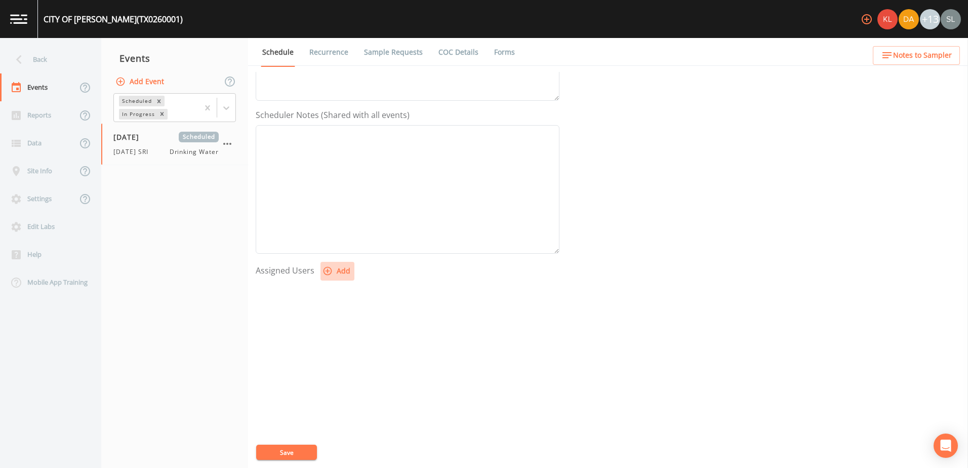
click at [346, 270] on button "Add" at bounding box center [337, 271] width 34 height 19
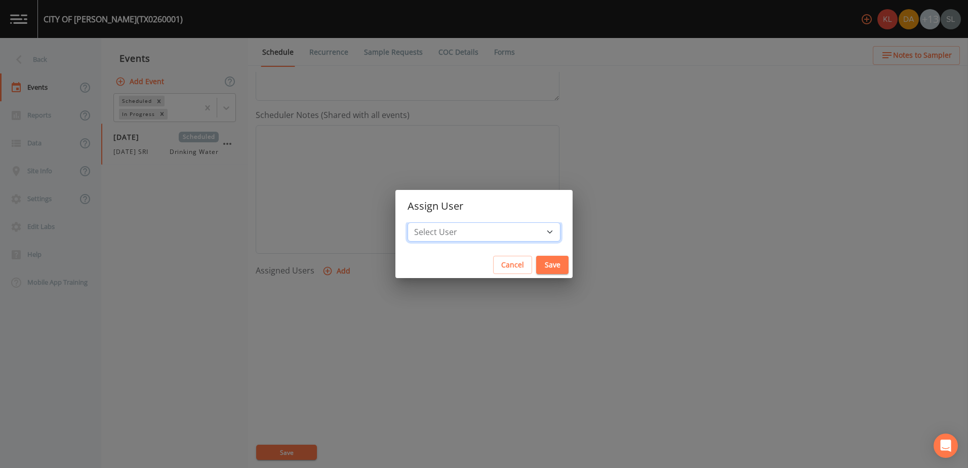
click at [511, 230] on select "Select User [PERSON_NAME] [PERSON_NAME] [PERSON_NAME] [PERSON_NAME] [PERSON_NAM…" at bounding box center [483, 231] width 153 height 19
click at [515, 235] on select "Select User [PERSON_NAME] [PERSON_NAME] [PERSON_NAME] [PERSON_NAME] [PERSON_NAM…" at bounding box center [483, 231] width 153 height 19
select select "ec903c3e-23b8-4790-bf81-d04851916195"
click at [439, 222] on select "Select User [PERSON_NAME] [PERSON_NAME] [PERSON_NAME] [PERSON_NAME] [PERSON_NAM…" at bounding box center [483, 231] width 153 height 19
click at [536, 265] on button "Save" at bounding box center [552, 265] width 32 height 19
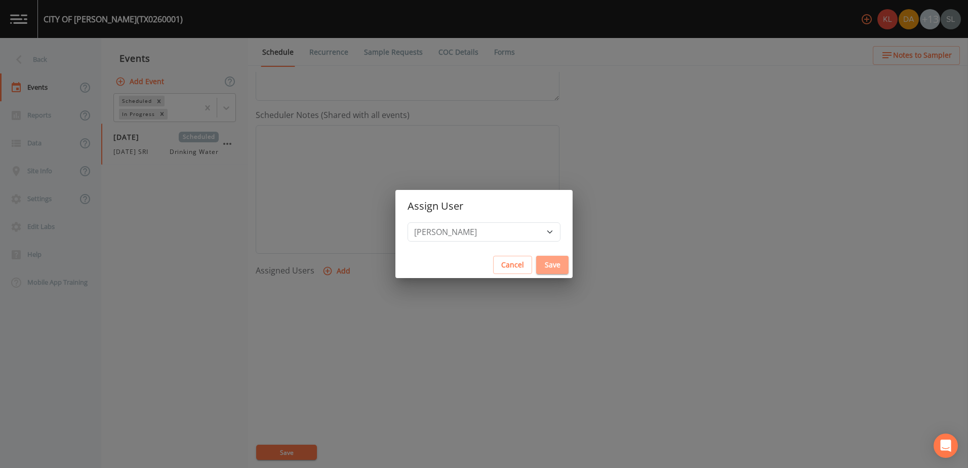
select select
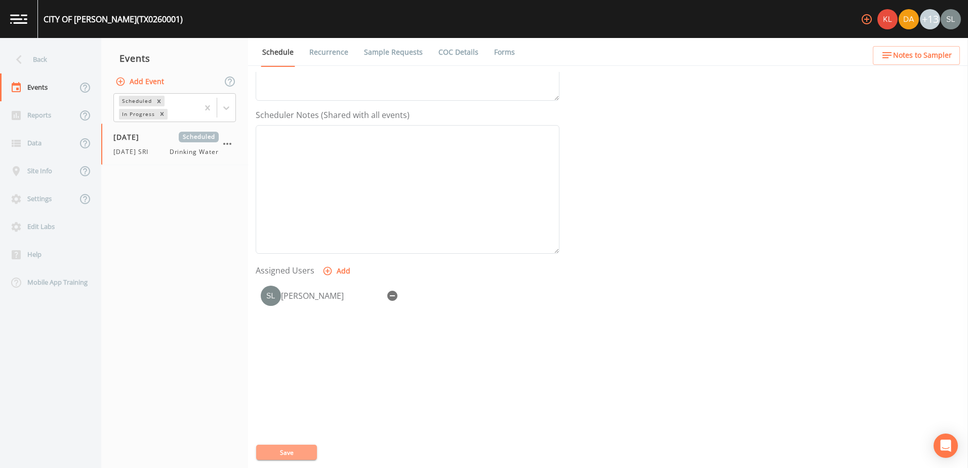
click at [298, 454] on button "Save" at bounding box center [286, 451] width 61 height 15
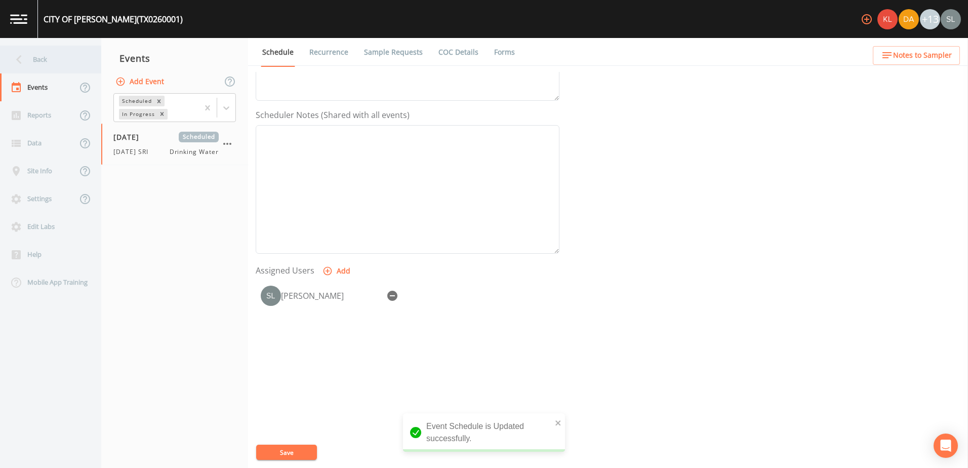
click at [39, 53] on div "Back" at bounding box center [45, 60] width 91 height 28
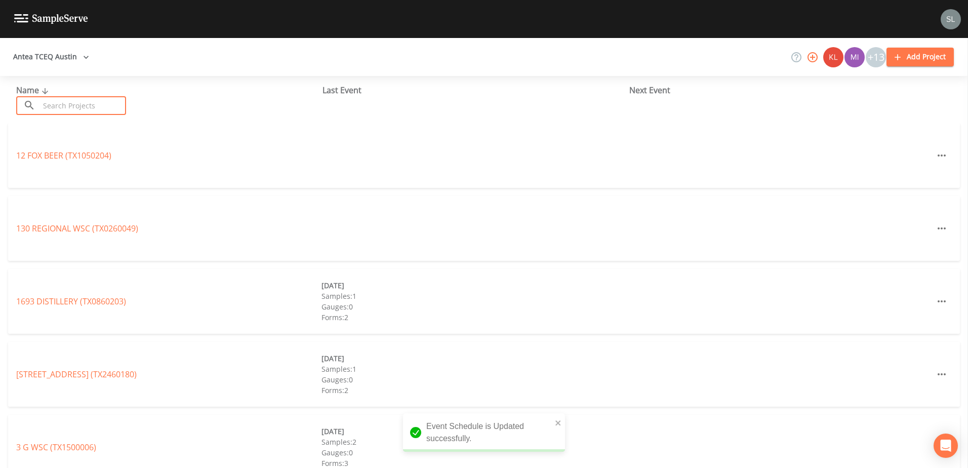
click at [79, 112] on input "text" at bounding box center [82, 105] width 87 height 19
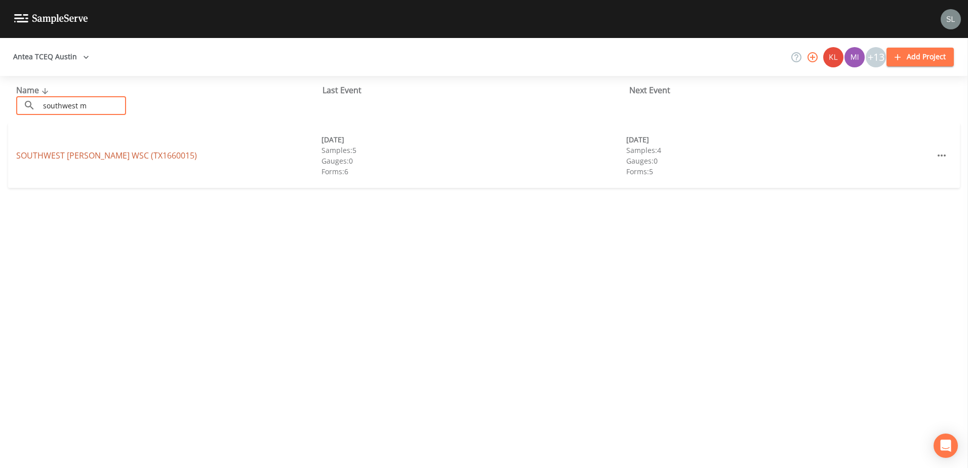
type input "southwest m"
click at [146, 157] on link "SOUTHWEST [PERSON_NAME] WSC (TX1660015)" at bounding box center [106, 155] width 181 height 11
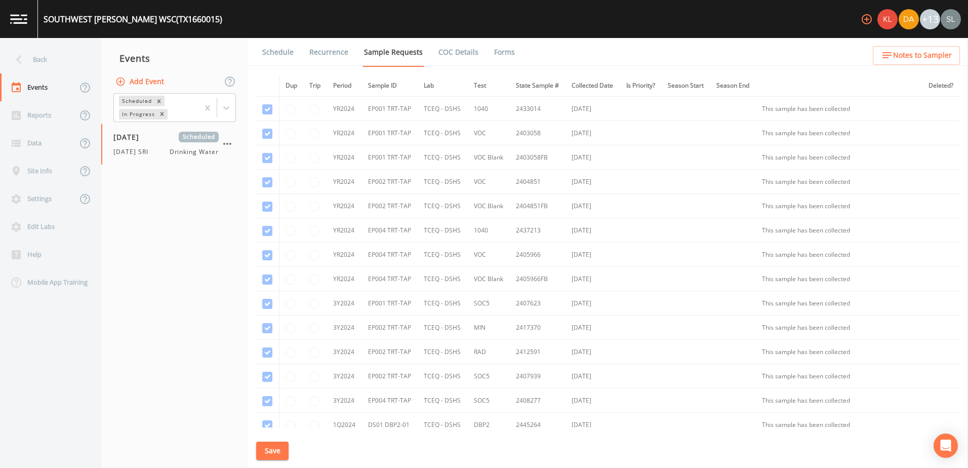
click at [289, 58] on link "Schedule" at bounding box center [278, 52] width 34 height 28
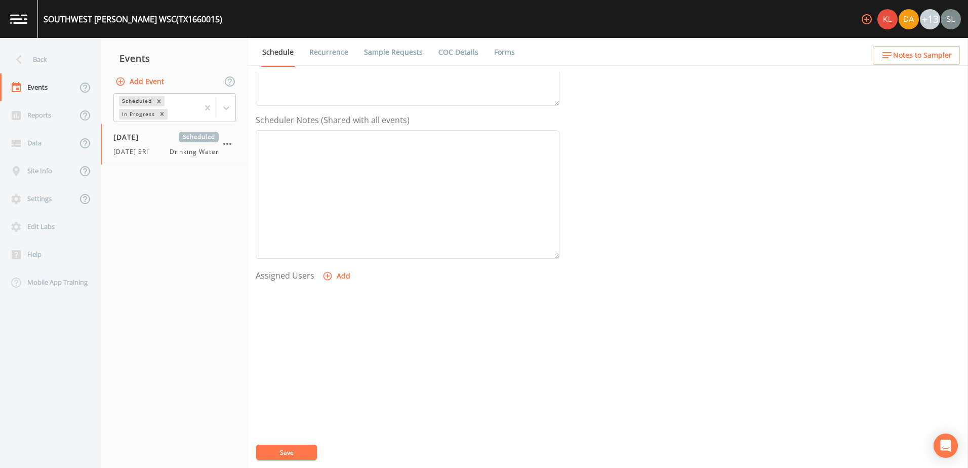
scroll to position [246, 0]
click at [329, 271] on icon "button" at bounding box center [327, 271] width 9 height 9
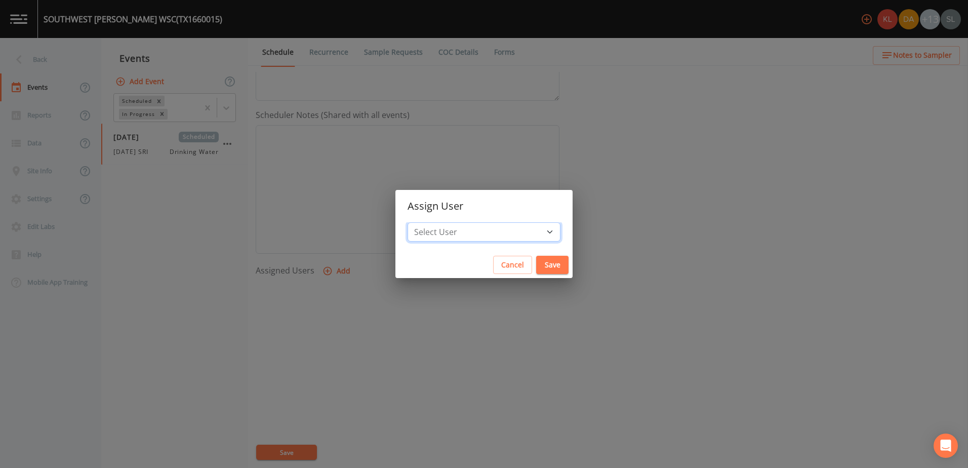
click at [467, 233] on select "Select User [PERSON_NAME] [PERSON_NAME] [PERSON_NAME] [PERSON_NAME] [PERSON_NAM…" at bounding box center [483, 231] width 153 height 19
select select "ec903c3e-23b8-4790-bf81-d04851916195"
click at [439, 222] on select "Select User [PERSON_NAME] [PERSON_NAME] [PERSON_NAME] [PERSON_NAME] [PERSON_NAM…" at bounding box center [483, 231] width 153 height 19
click at [536, 263] on button "Save" at bounding box center [552, 265] width 32 height 19
select select
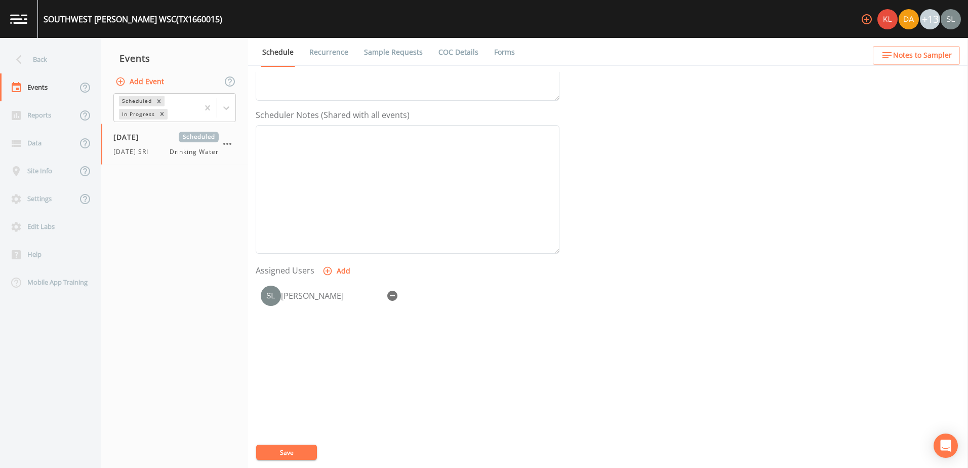
click at [293, 450] on button "Save" at bounding box center [286, 451] width 61 height 15
click at [38, 49] on div "Back" at bounding box center [45, 60] width 91 height 28
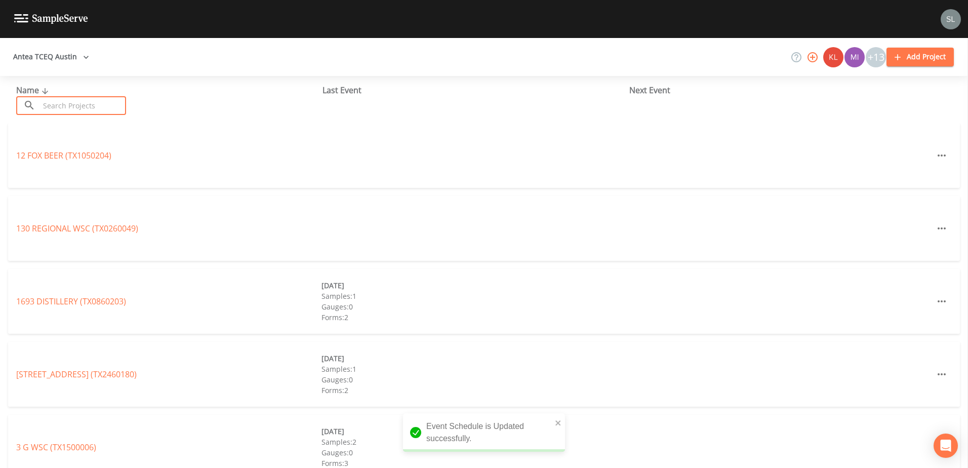
click at [93, 109] on input "text" at bounding box center [82, 105] width 87 height 19
